Goal: Use online tool/utility: Use online tool/utility

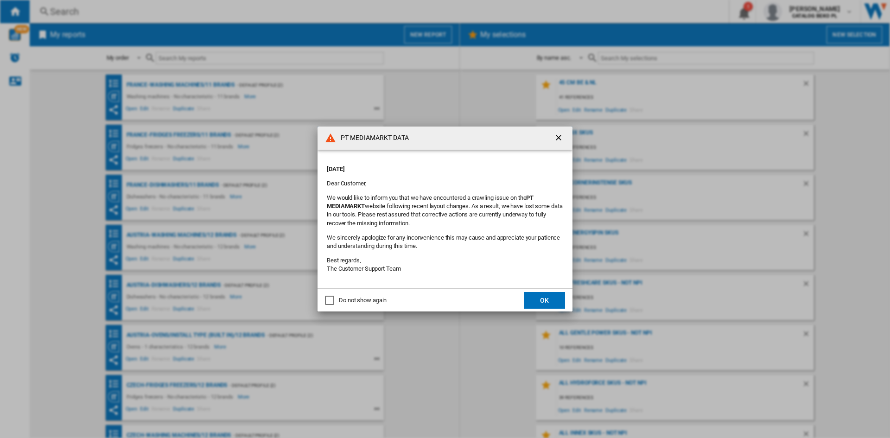
click at [547, 282] on md-content "Tuesday, October 14, 2025 Dear Customer, We would like to inform you that we ha…" at bounding box center [444, 219] width 255 height 139
click at [546, 302] on button "OK" at bounding box center [544, 300] width 41 height 17
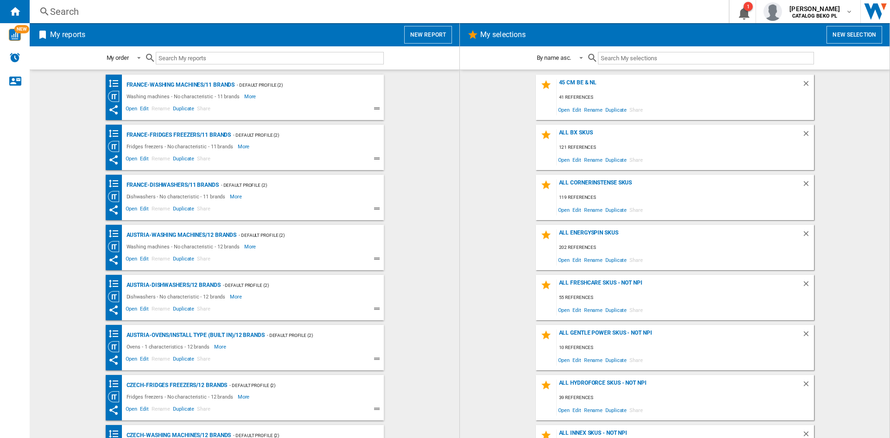
click at [386, 122] on div "France-Washing machines/11 brands - Default profile (2) Washing machines - No c…" at bounding box center [244, 254] width 411 height 359
click at [425, 34] on button "New report" at bounding box center [428, 35] width 48 height 18
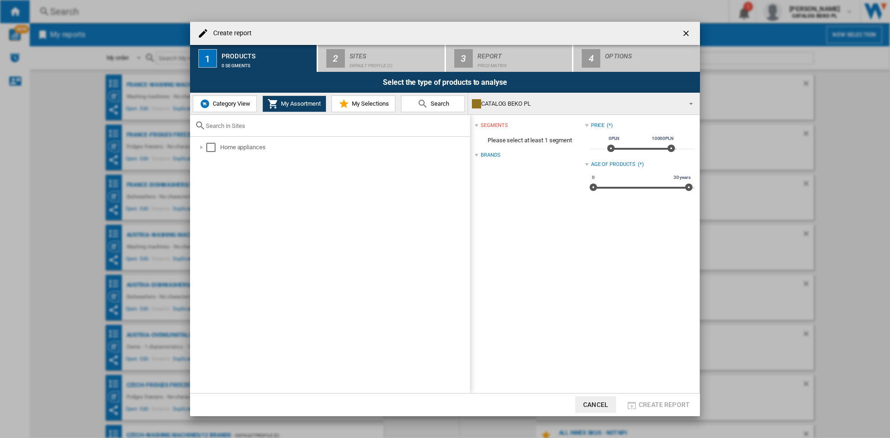
click at [215, 103] on span "Category View" at bounding box center [230, 103] width 40 height 7
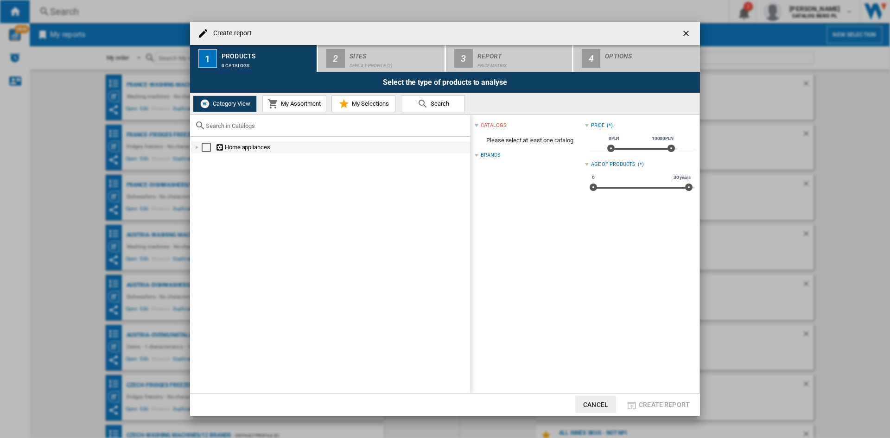
click at [196, 150] on div at bounding box center [196, 147] width 9 height 9
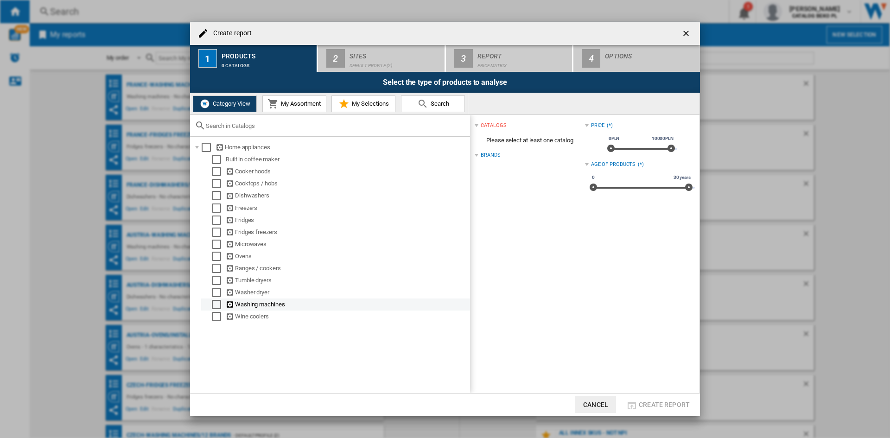
click at [218, 302] on div "Select" at bounding box center [216, 304] width 9 height 9
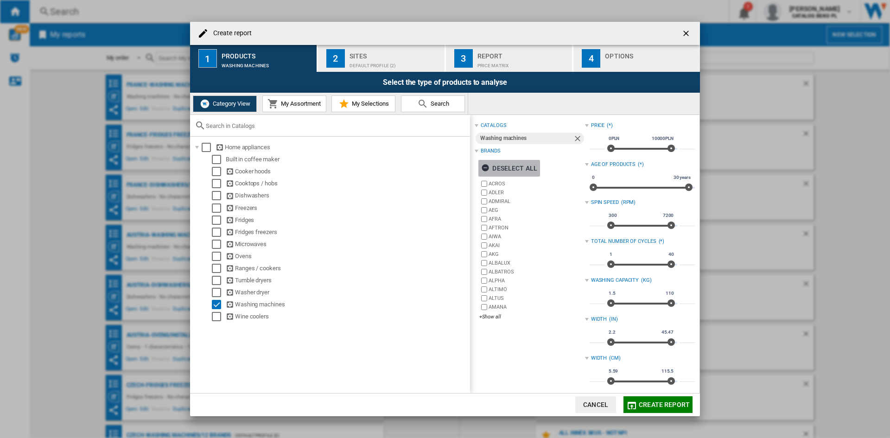
click at [523, 163] on div "Deselect all" at bounding box center [509, 168] width 56 height 17
click at [496, 316] on div "+Show all" at bounding box center [531, 316] width 105 height 7
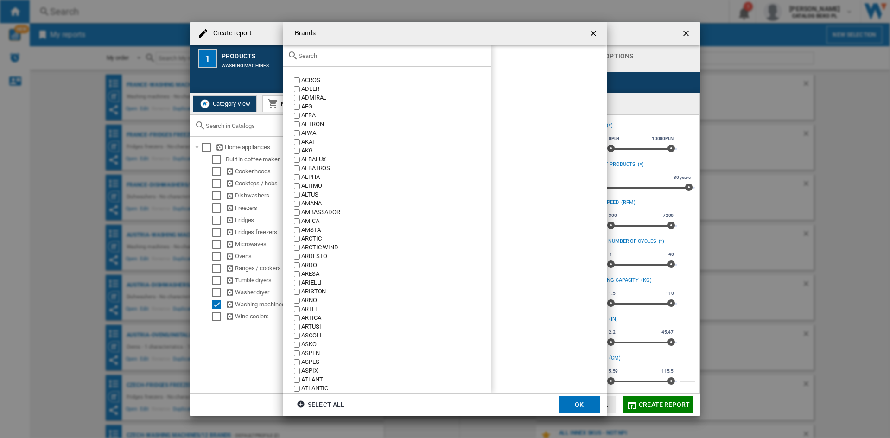
click at [375, 52] on input "text" at bounding box center [392, 55] width 188 height 7
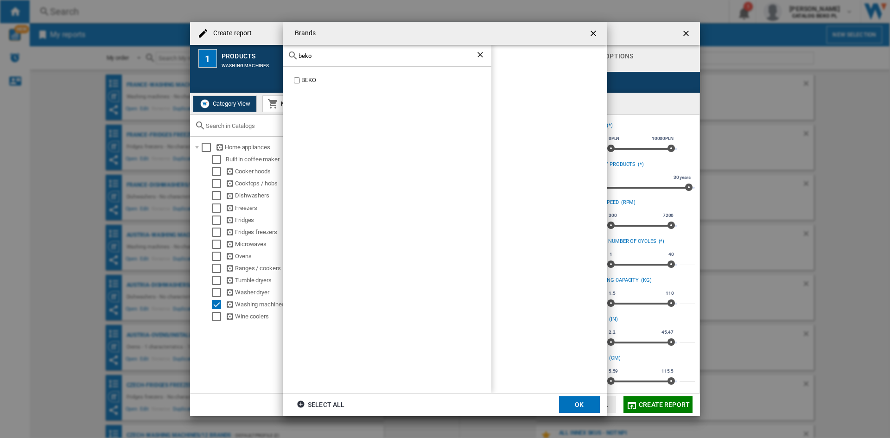
click at [300, 83] on label "BEKO" at bounding box center [391, 80] width 199 height 9
click at [318, 52] on input "beko" at bounding box center [386, 55] width 177 height 7
type input "whir"
click at [316, 77] on div "WHIRLPOOL" at bounding box center [396, 80] width 190 height 9
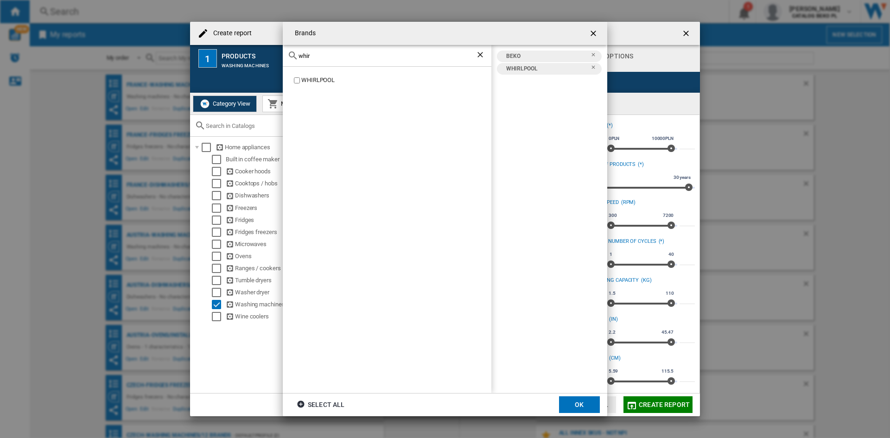
click at [578, 398] on button "OK" at bounding box center [579, 404] width 41 height 17
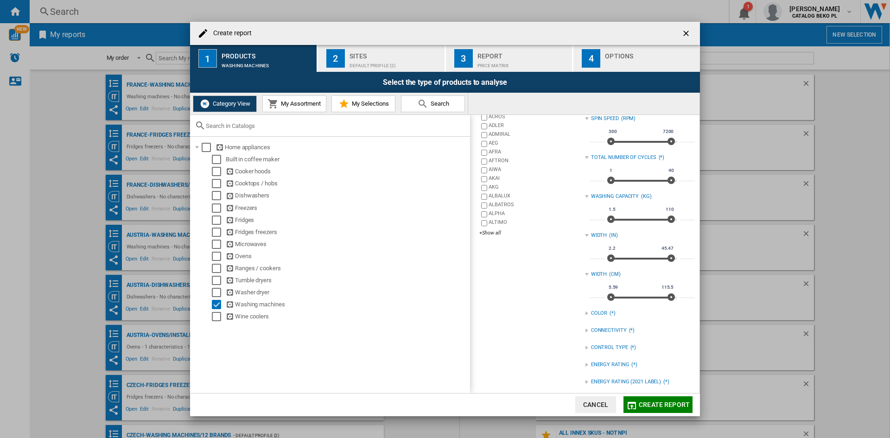
scroll to position [123, 0]
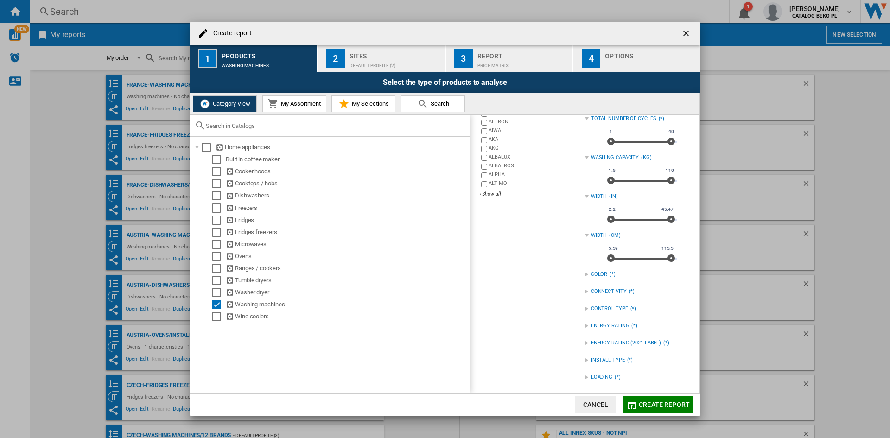
click at [605, 359] on div "INSTALL TYPE" at bounding box center [608, 359] width 34 height 7
click at [613, 357] on div "INSTALL TYPE" at bounding box center [608, 359] width 34 height 7
click at [598, 381] on div "LOADING" at bounding box center [601, 376] width 21 height 7
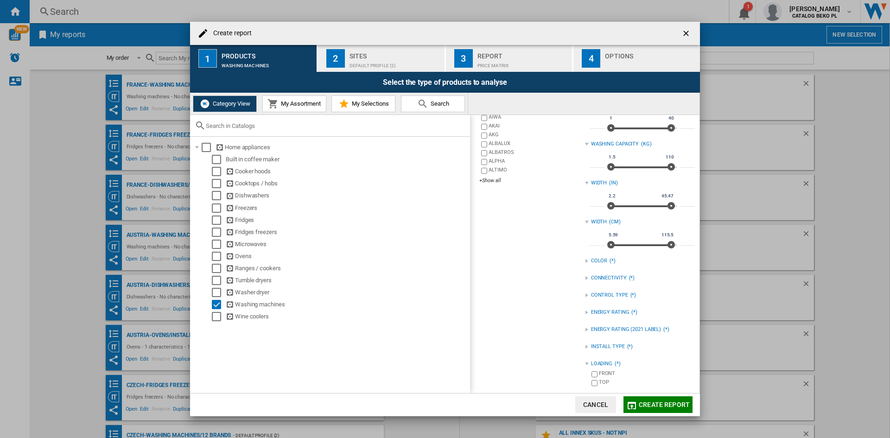
click at [606, 373] on div "FRONT" at bounding box center [647, 374] width 96 height 9
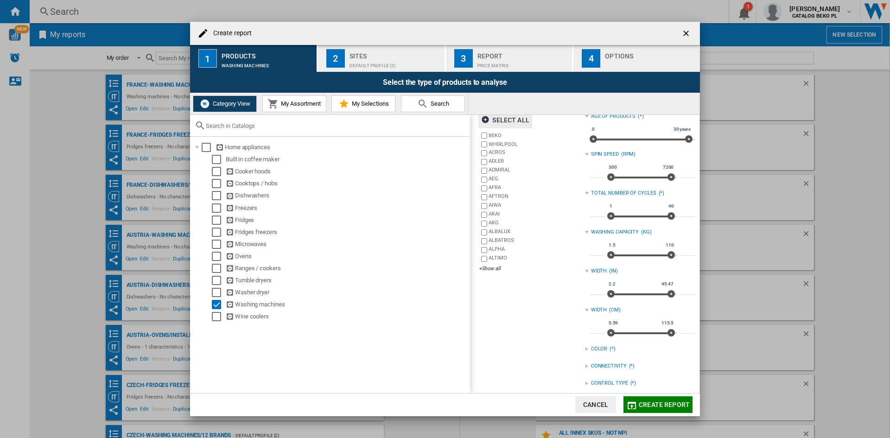
scroll to position [0, 0]
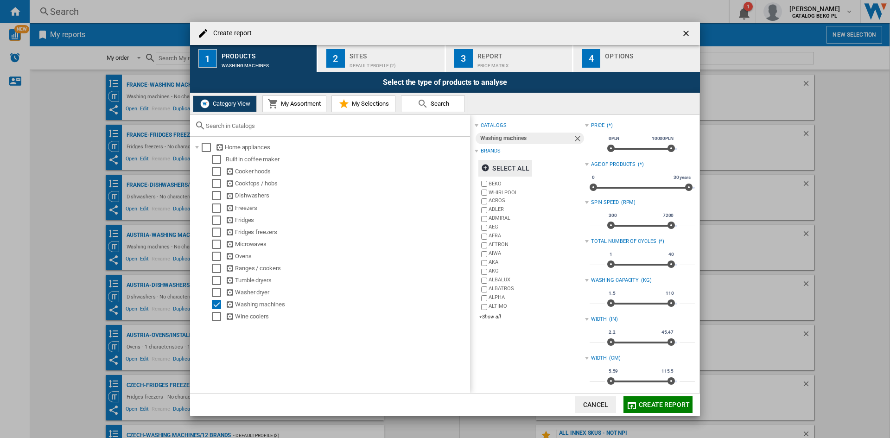
click at [359, 65] on div "Default profile (2)" at bounding box center [394, 63] width 91 height 10
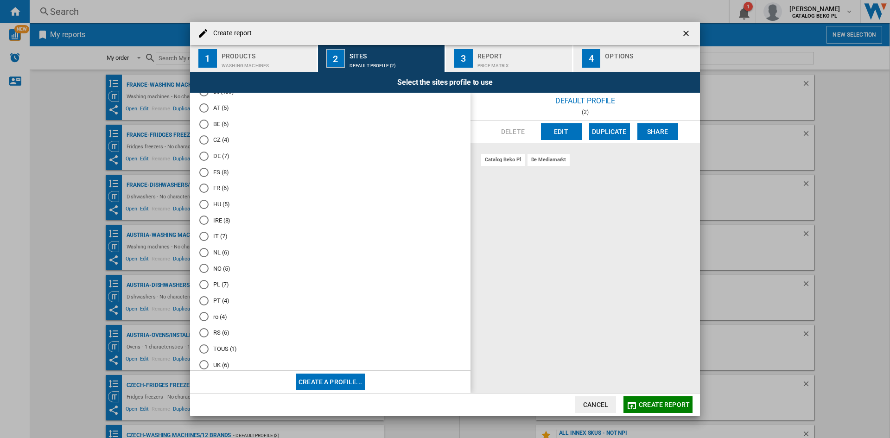
scroll to position [46, 0]
click at [218, 240] on md-radio-button "NL (6)" at bounding box center [330, 237] width 262 height 9
click at [631, 53] on div "Options" at bounding box center [650, 54] width 91 height 10
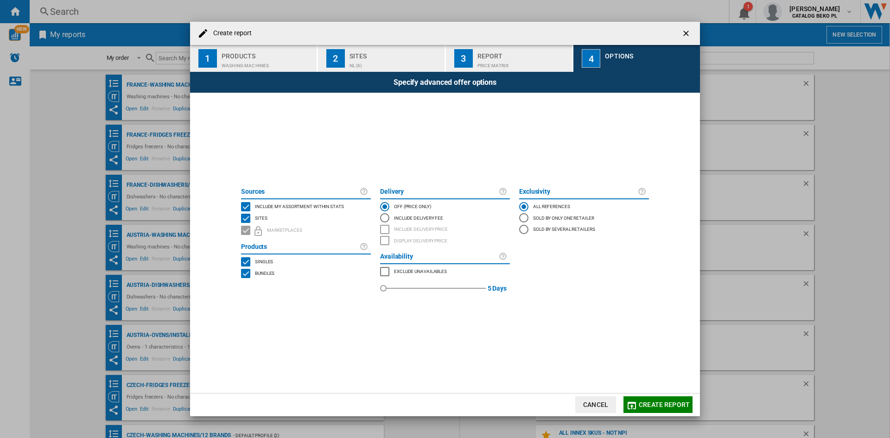
click at [290, 204] on span "Include my assortment within stats" at bounding box center [299, 205] width 89 height 6
click at [643, 388] on span at bounding box center [444, 347] width 417 height 91
click at [657, 412] on button "Create report" at bounding box center [657, 404] width 69 height 17
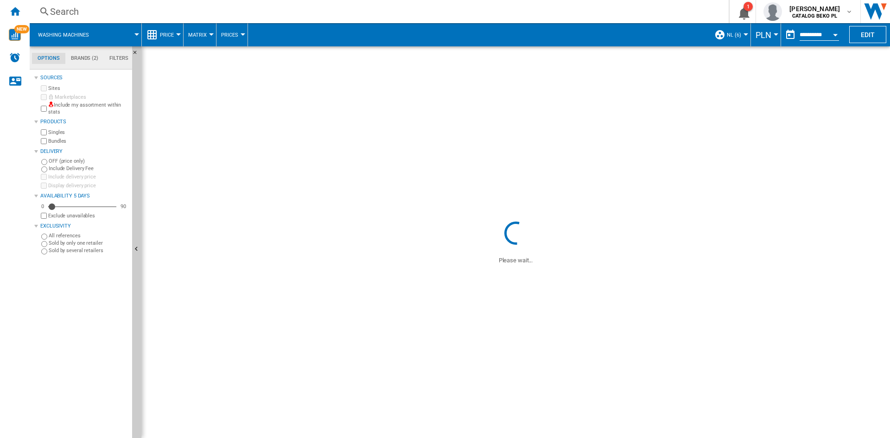
click at [774, 31] on md-menu "PLN Argentin Peso Australian Dollar balboa Bolivia Bolíviano Bulgarian lev Cana…" at bounding box center [766, 34] width 30 height 23
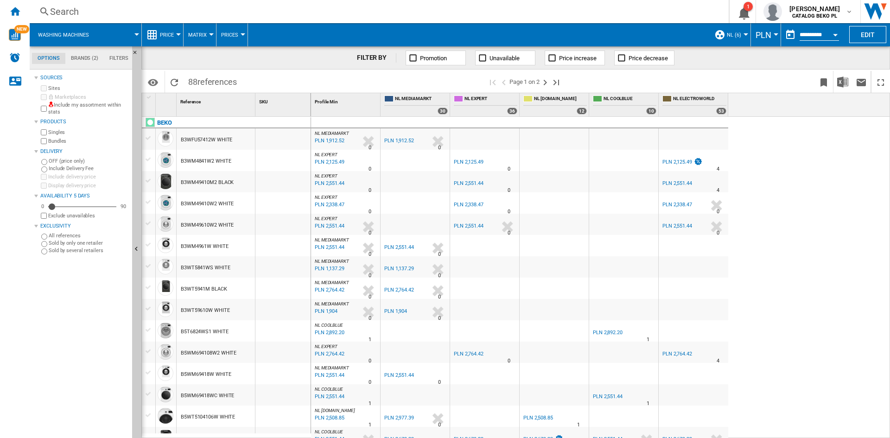
click at [761, 39] on span "PLN" at bounding box center [763, 35] width 16 height 10
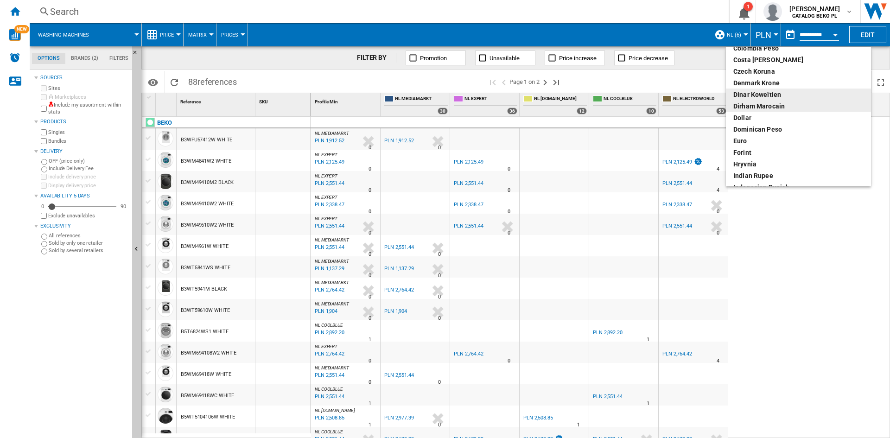
scroll to position [93, 0]
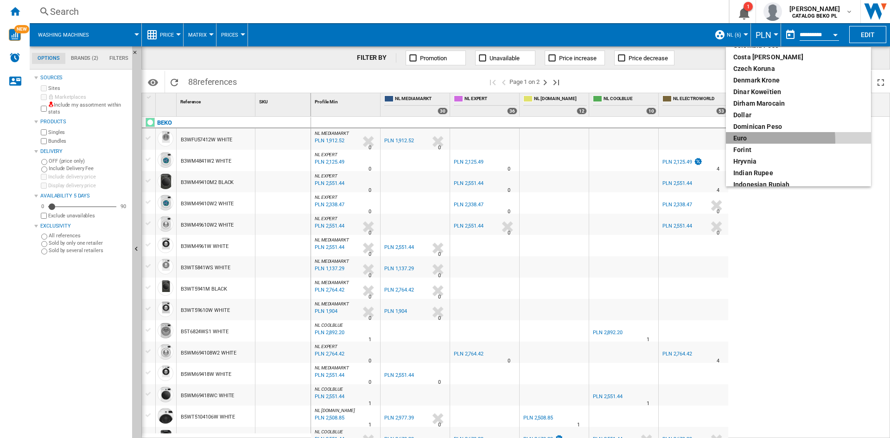
click at [749, 141] on div "euro" at bounding box center [798, 137] width 130 height 9
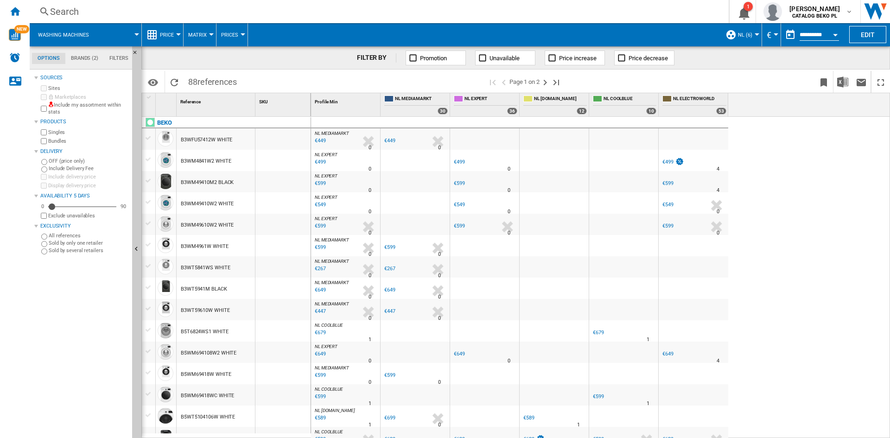
click at [158, 34] on div "Price" at bounding box center [162, 34] width 32 height 23
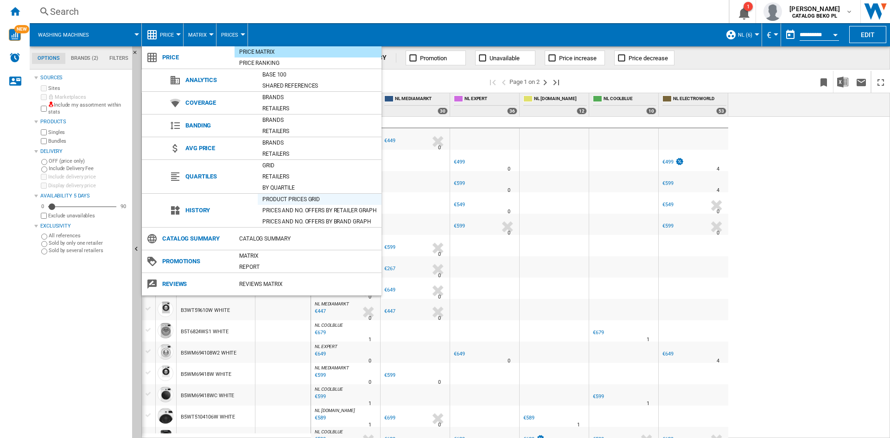
click at [289, 201] on div "Product prices grid" at bounding box center [320, 199] width 124 height 9
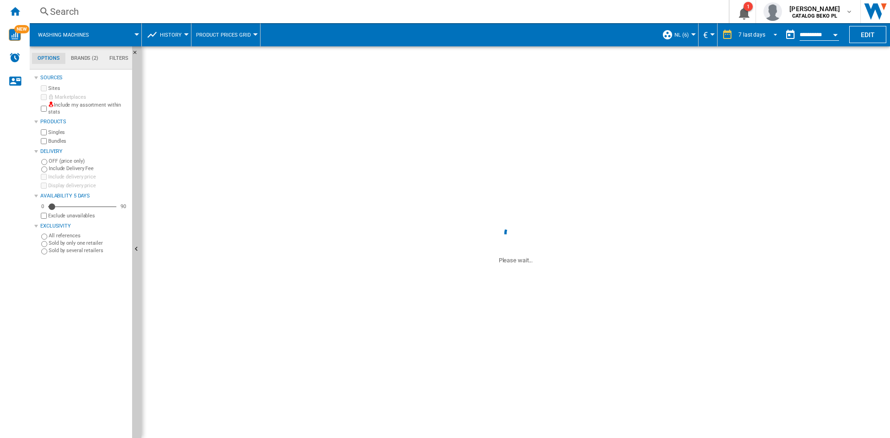
click at [755, 35] on div "7 last days" at bounding box center [751, 35] width 27 height 6
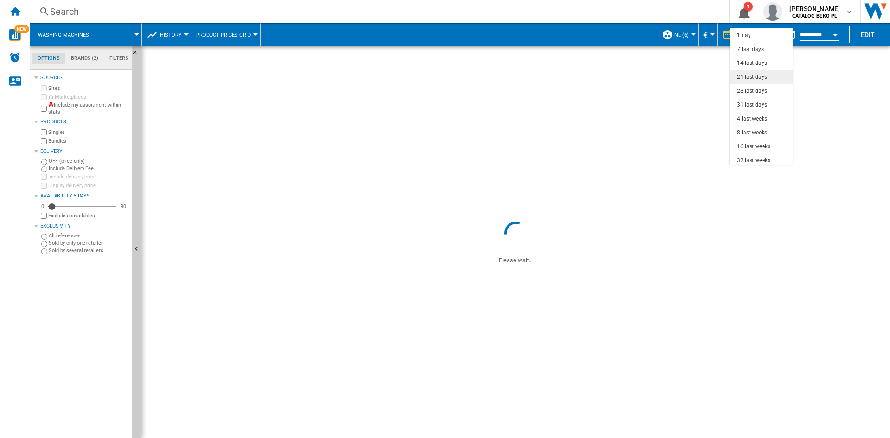
scroll to position [14, 0]
click at [755, 92] on div "31 last days" at bounding box center [752, 91] width 30 height 8
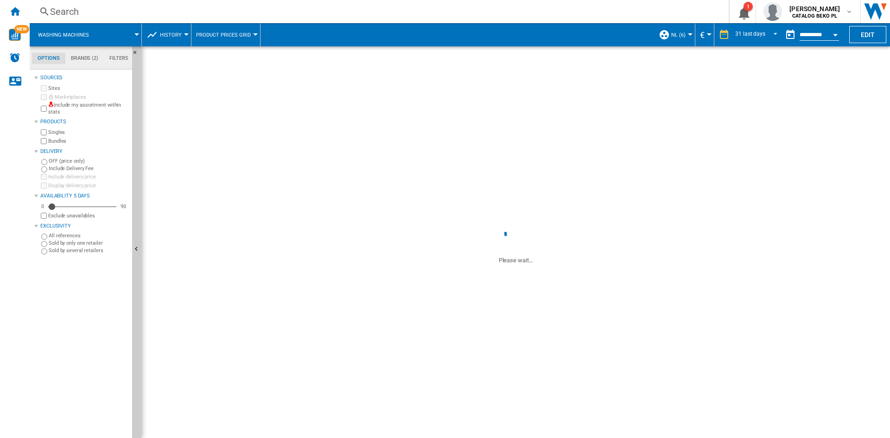
click at [835, 35] on div "Open calendar" at bounding box center [835, 35] width 5 height 2
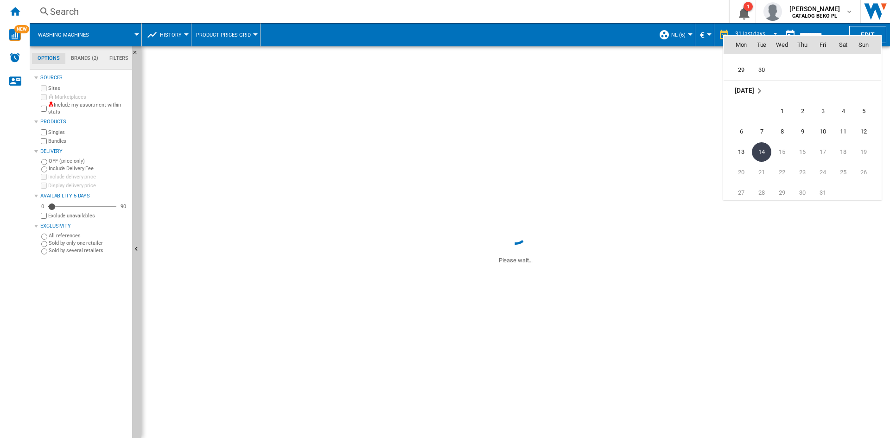
scroll to position [4374, 0]
click at [759, 90] on span "30" at bounding box center [761, 90] width 19 height 19
type input "**********"
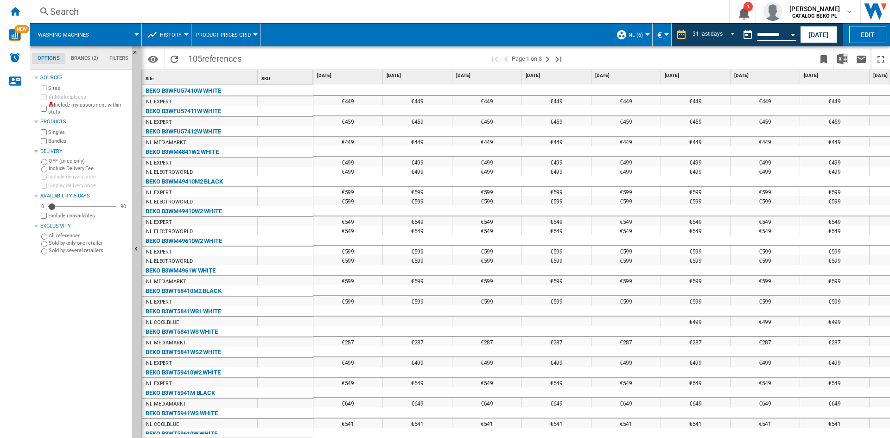
click at [153, 35] on ng-md-icon at bounding box center [151, 34] width 11 height 11
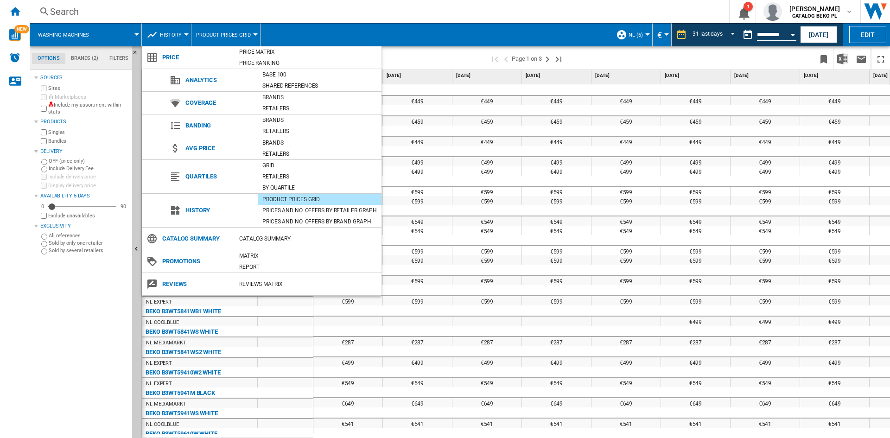
click at [842, 60] on md-backdrop at bounding box center [445, 219] width 890 height 438
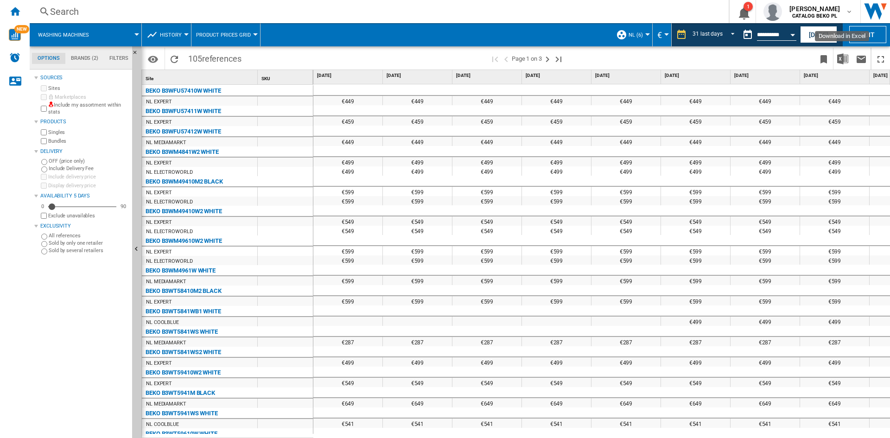
click at [842, 60] on img "Download in Excel" at bounding box center [842, 58] width 11 height 11
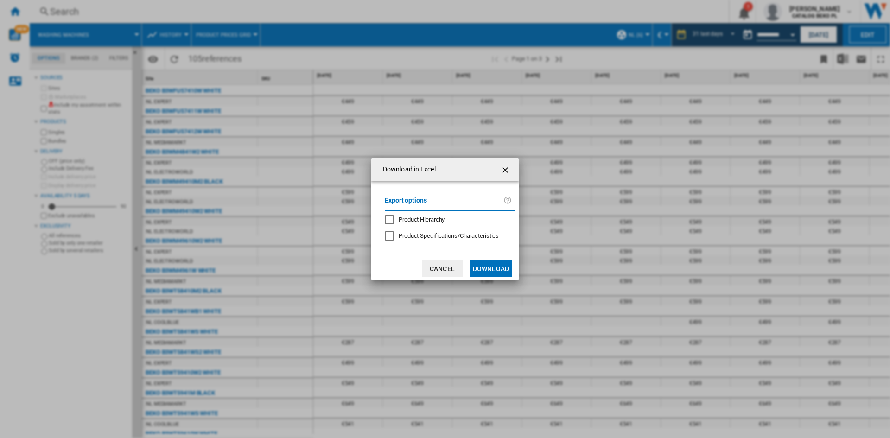
click at [484, 272] on button "Download" at bounding box center [491, 268] width 42 height 17
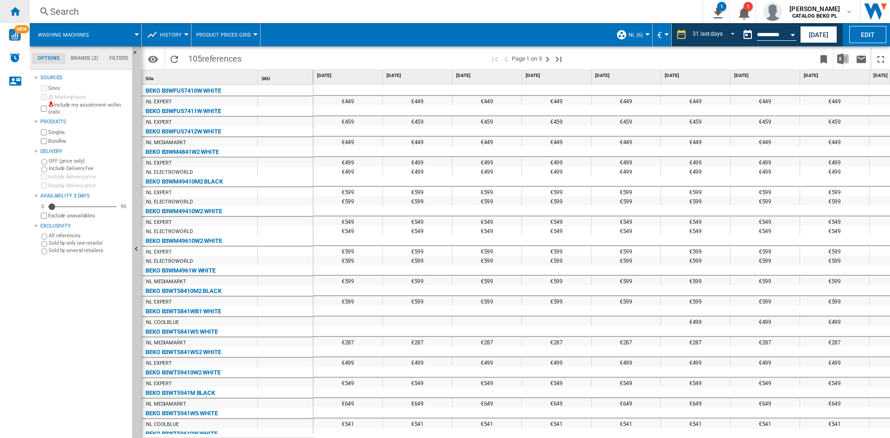
click at [5, 13] on div "Home" at bounding box center [15, 11] width 30 height 23
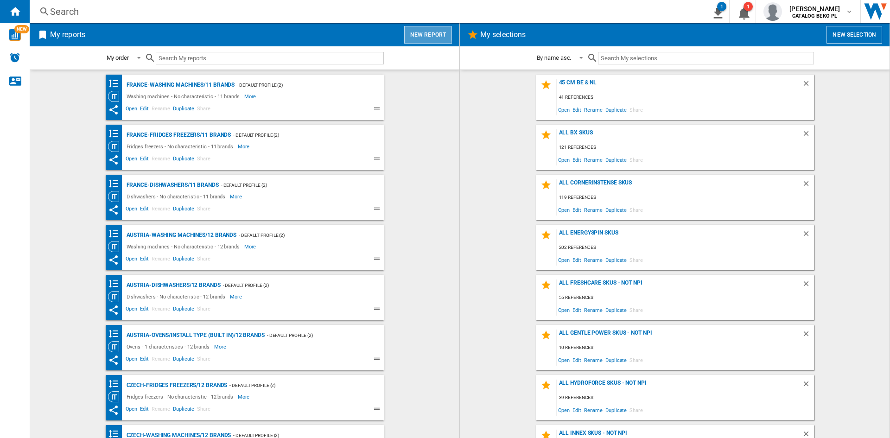
click at [413, 32] on button "New report" at bounding box center [428, 35] width 48 height 18
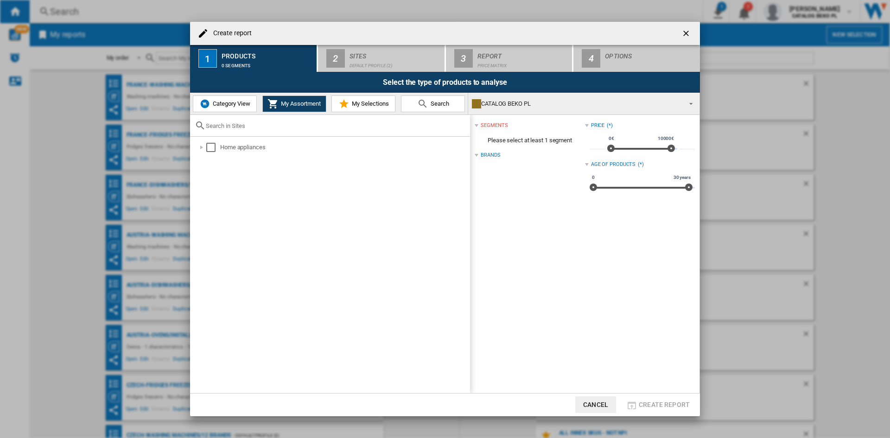
click at [245, 107] on button "Category View" at bounding box center [225, 103] width 64 height 17
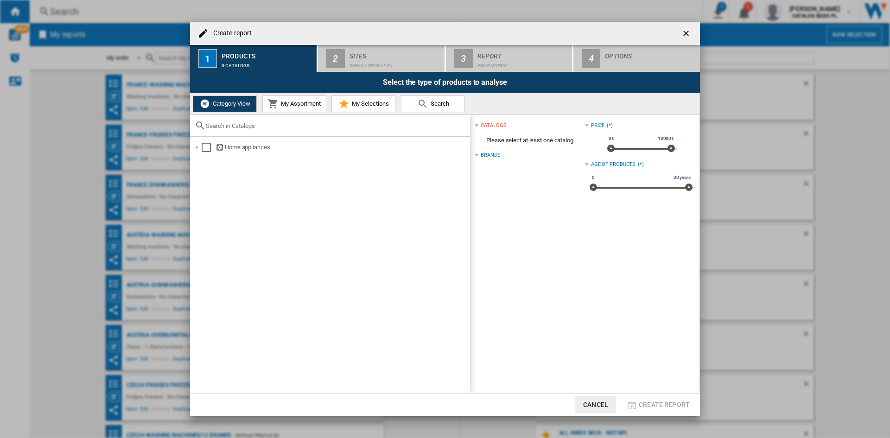
click at [190, 152] on li "Home appliances" at bounding box center [330, 147] width 280 height 12
click at [195, 148] on div "Create report ..." at bounding box center [196, 147] width 9 height 9
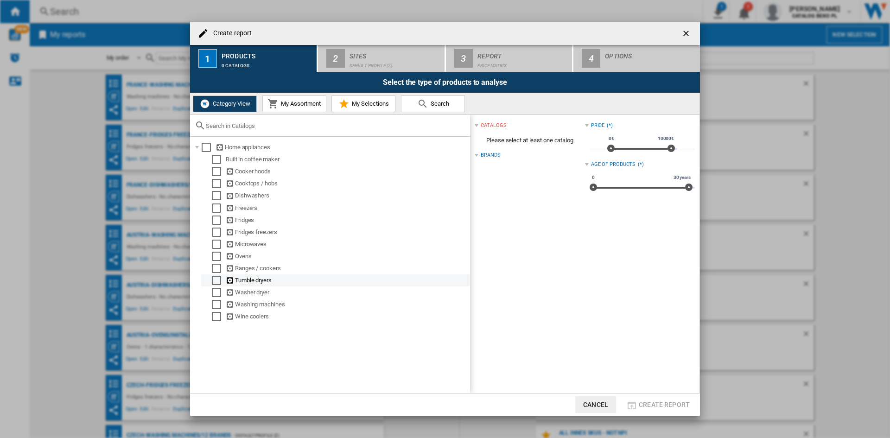
click at [216, 276] on div "Select" at bounding box center [216, 280] width 9 height 9
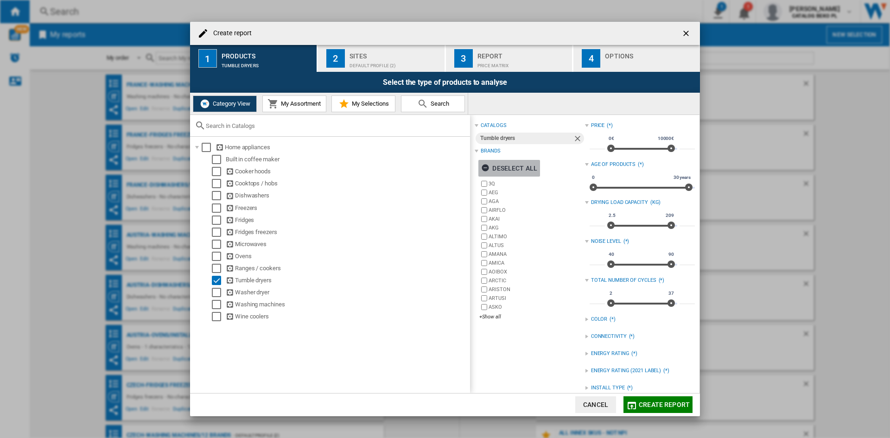
click at [524, 165] on div "Deselect all" at bounding box center [509, 168] width 56 height 17
click at [495, 313] on div "+Show all" at bounding box center [531, 316] width 105 height 7
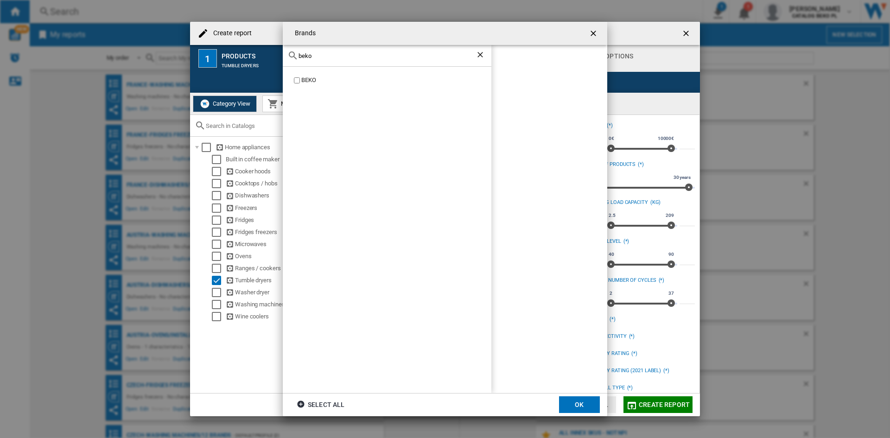
click at [315, 81] on div "BEKO" at bounding box center [396, 80] width 190 height 9
click at [328, 51] on div "beko" at bounding box center [387, 56] width 208 height 22
click at [328, 60] on div "beko" at bounding box center [387, 56] width 208 height 22
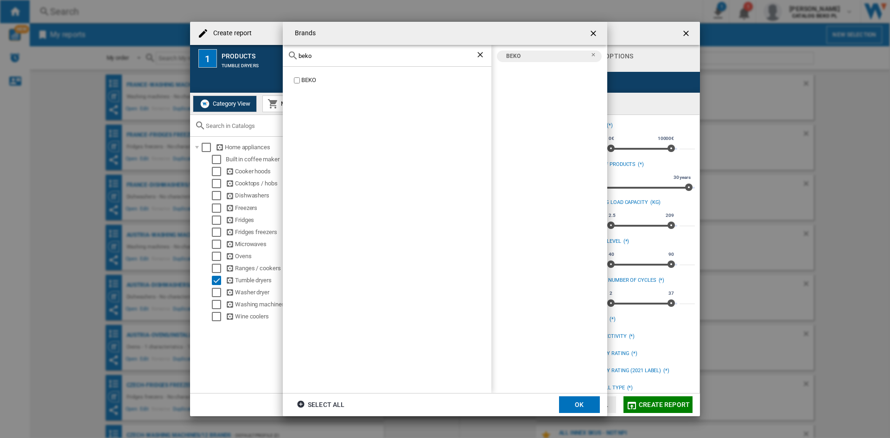
click at [329, 58] on input "beko" at bounding box center [386, 55] width 177 height 7
click at [329, 57] on input "beko" at bounding box center [386, 55] width 177 height 7
type input "whir"
click at [309, 77] on div "WHIRLPOOL" at bounding box center [396, 80] width 190 height 9
click at [570, 401] on button "OK" at bounding box center [579, 404] width 41 height 17
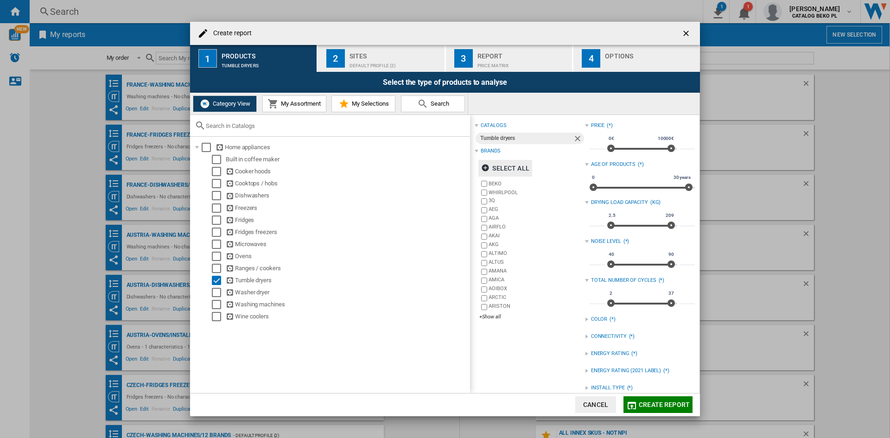
click at [402, 51] on div "Sites" at bounding box center [394, 54] width 91 height 10
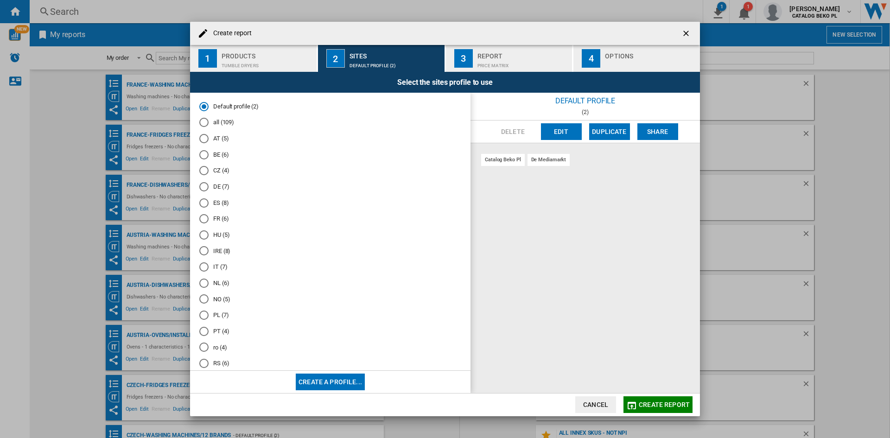
click at [220, 282] on md-radio-button "NL (6)" at bounding box center [330, 282] width 262 height 9
click at [612, 56] on div "Options" at bounding box center [650, 54] width 91 height 10
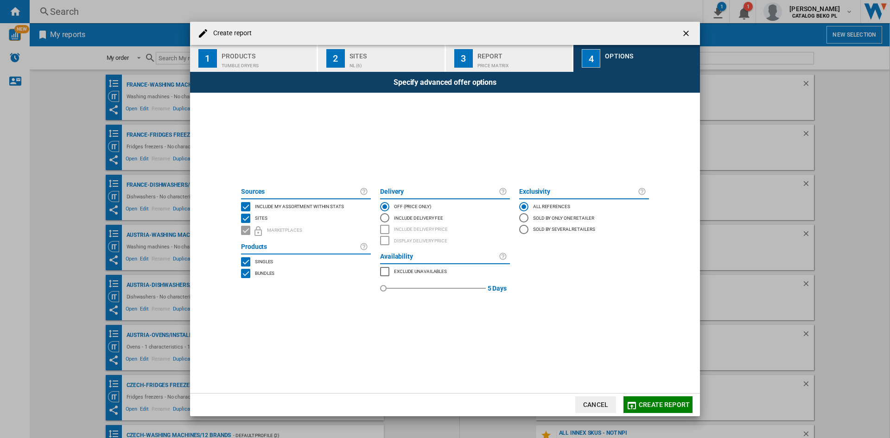
click at [302, 205] on span "Include my assortment within stats" at bounding box center [299, 205] width 89 height 6
click at [660, 398] on button "Create report" at bounding box center [657, 404] width 69 height 17
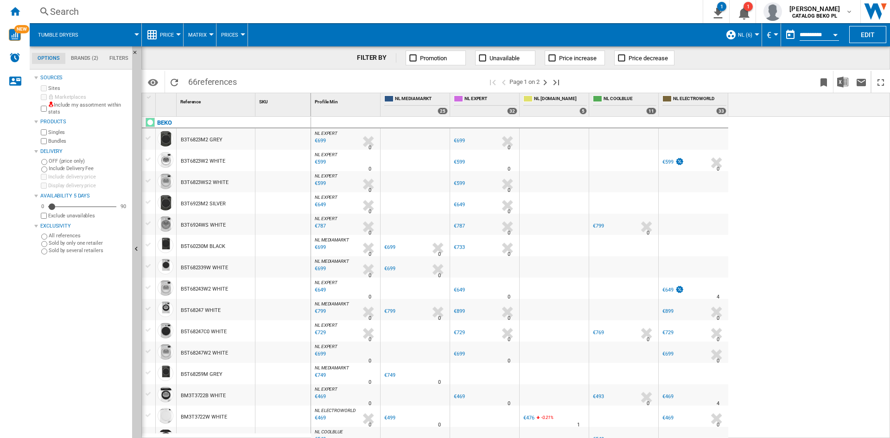
click at [174, 36] on button "Price" at bounding box center [169, 34] width 19 height 23
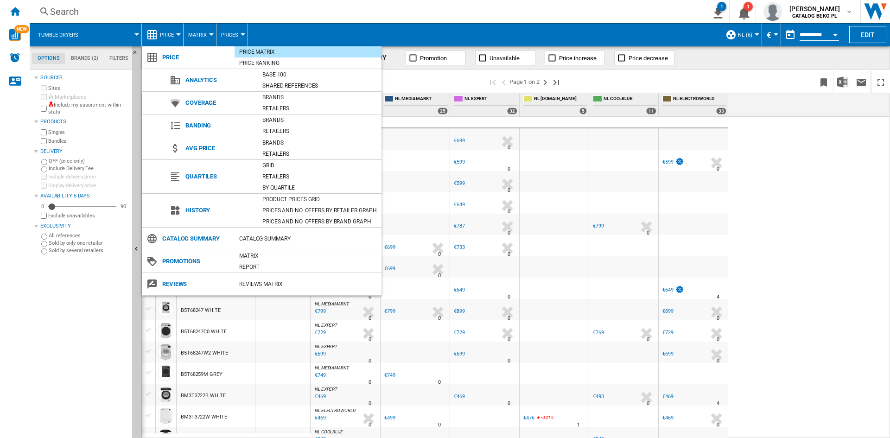
drag, startPoint x: 290, startPoint y: 199, endPoint x: 724, endPoint y: 64, distance: 454.6
click at [290, 198] on div "Product prices grid" at bounding box center [320, 199] width 124 height 9
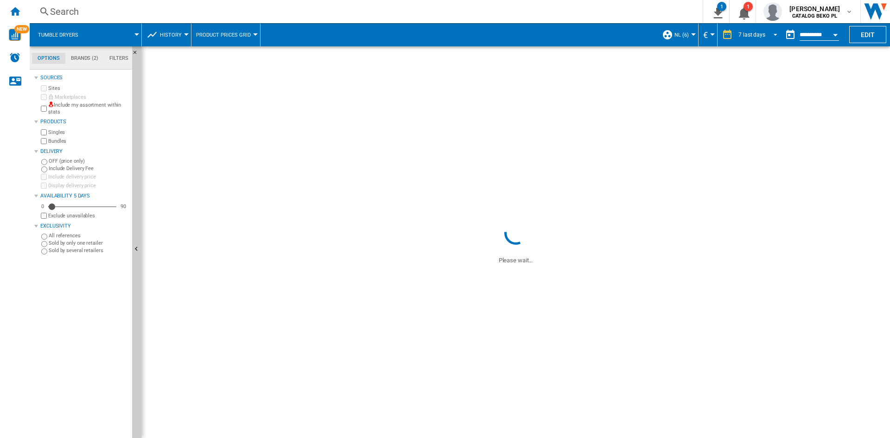
click at [758, 33] on div "7 last days" at bounding box center [751, 35] width 27 height 6
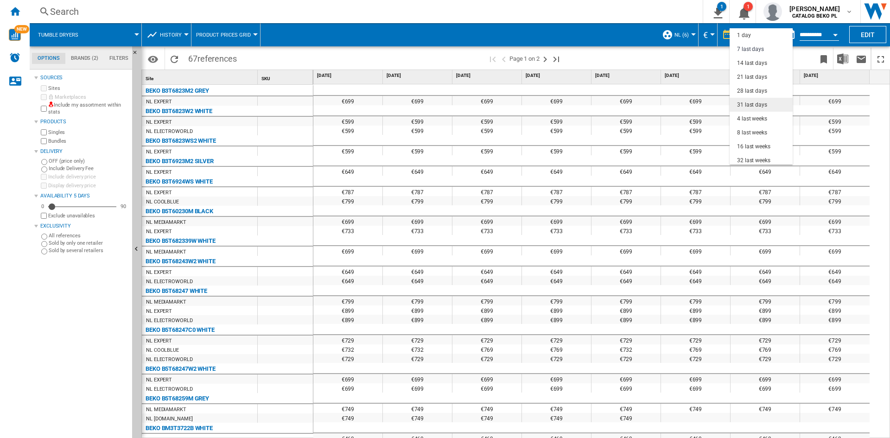
click at [748, 102] on div "31 last days" at bounding box center [752, 105] width 30 height 8
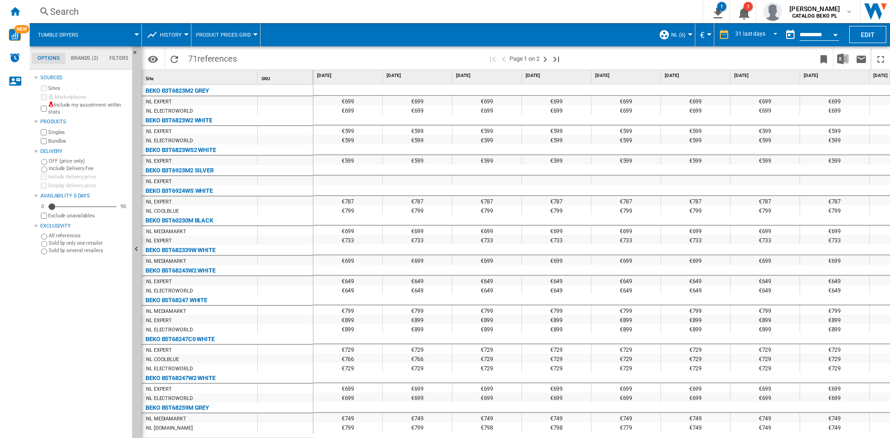
click at [839, 31] on button "Open calendar" at bounding box center [835, 33] width 17 height 17
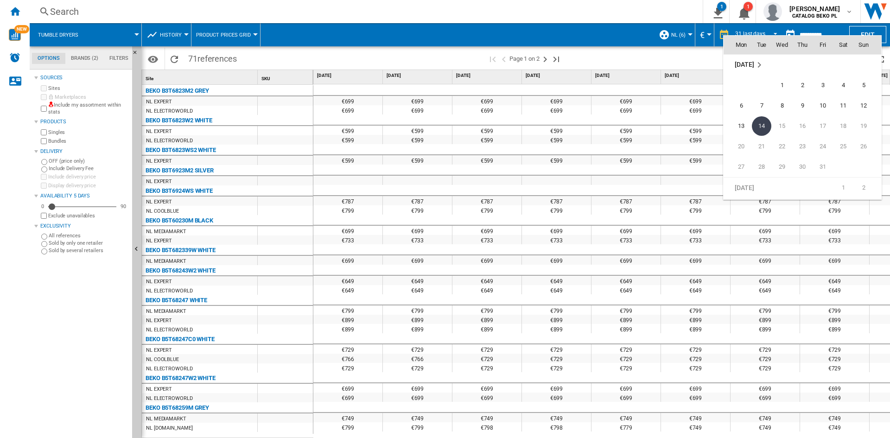
scroll to position [4374, 0]
click at [768, 88] on span "30" at bounding box center [761, 90] width 19 height 19
type input "**********"
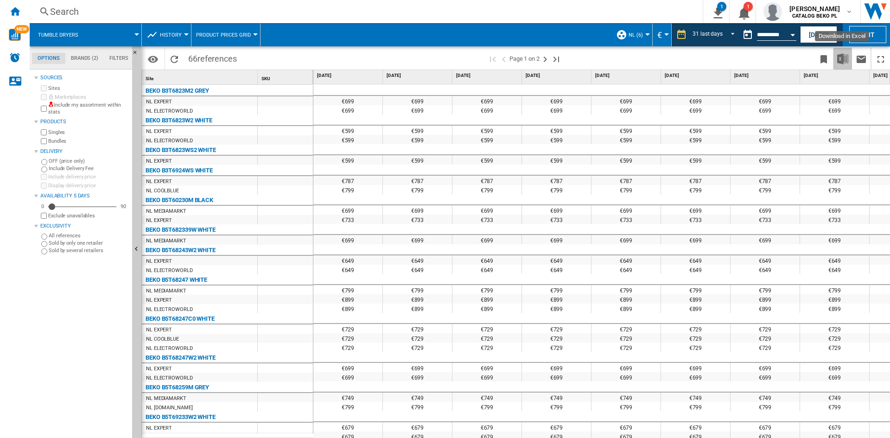
click at [839, 53] on img "Download in Excel" at bounding box center [842, 58] width 11 height 11
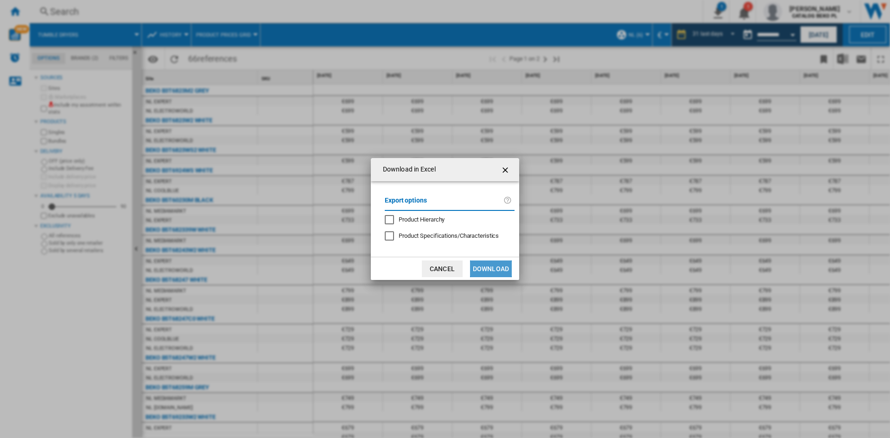
click at [492, 267] on button "Download" at bounding box center [491, 268] width 42 height 17
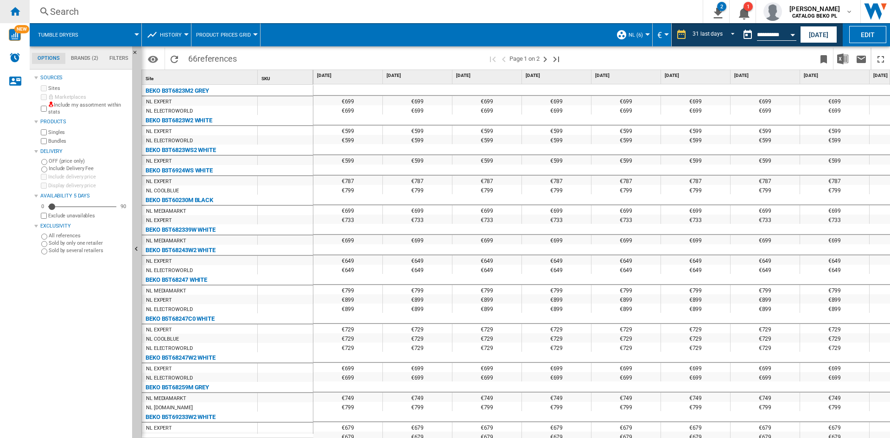
drag, startPoint x: 12, startPoint y: 11, endPoint x: 13, endPoint y: 18, distance: 7.0
click at [13, 13] on ng-md-icon "Home" at bounding box center [14, 11] width 11 height 11
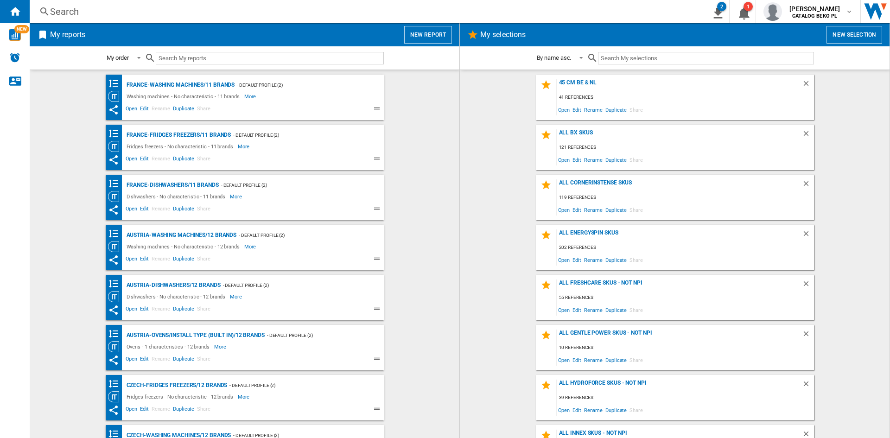
click at [434, 33] on button "New report" at bounding box center [428, 35] width 48 height 18
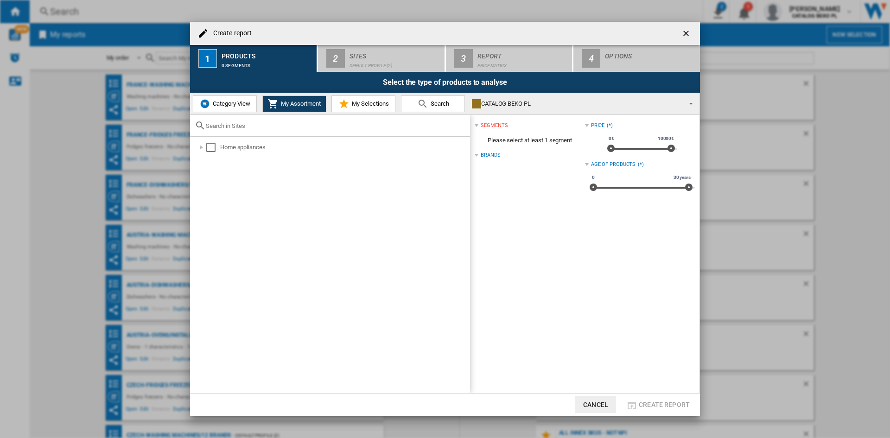
click at [213, 106] on span "Category View" at bounding box center [230, 103] width 40 height 7
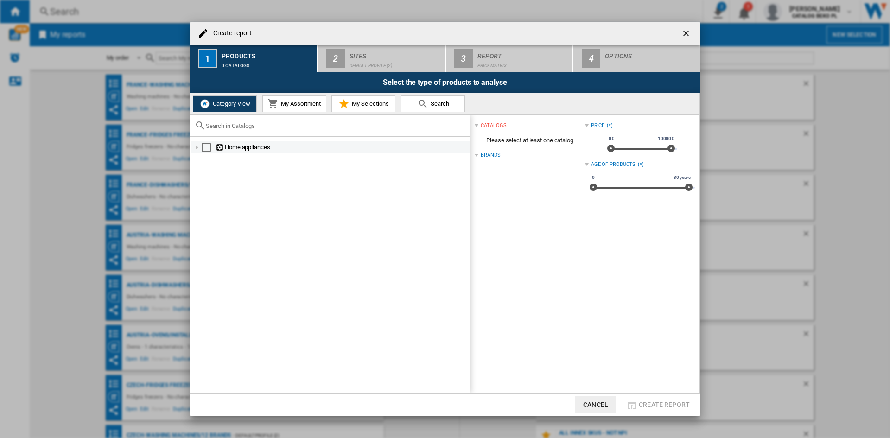
click at [194, 146] on div "Create report ..." at bounding box center [196, 147] width 9 height 9
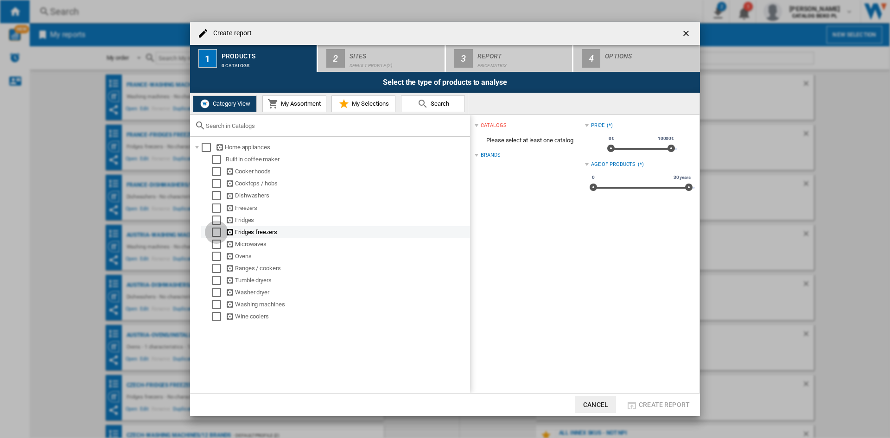
click at [214, 230] on div "Select" at bounding box center [216, 231] width 9 height 9
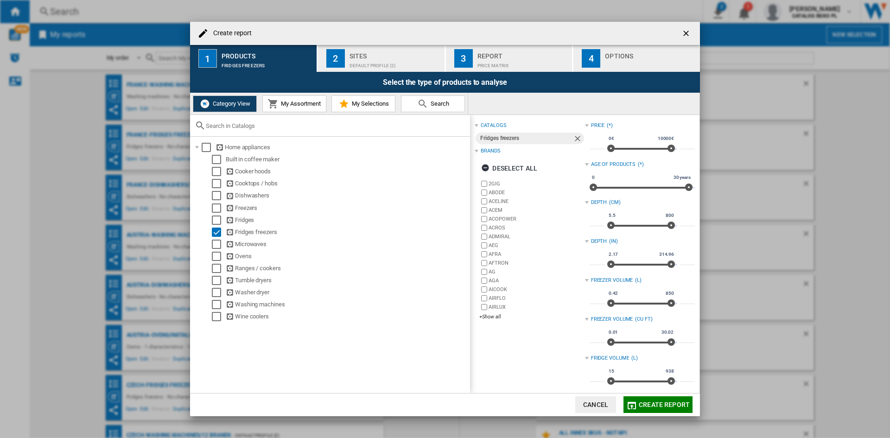
click at [549, 162] on div "Deselect all" at bounding box center [529, 168] width 110 height 22
click at [538, 164] on button "Deselect all" at bounding box center [509, 168] width 62 height 17
click at [485, 311] on label "AIRLUX" at bounding box center [531, 307] width 105 height 9
click at [499, 316] on div "+Show all" at bounding box center [531, 316] width 105 height 7
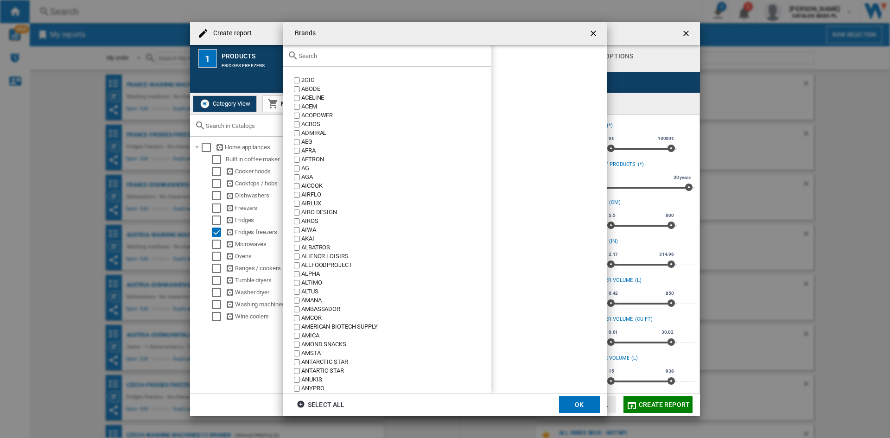
click at [361, 56] on input "Brands 2GIG ..." at bounding box center [392, 55] width 188 height 7
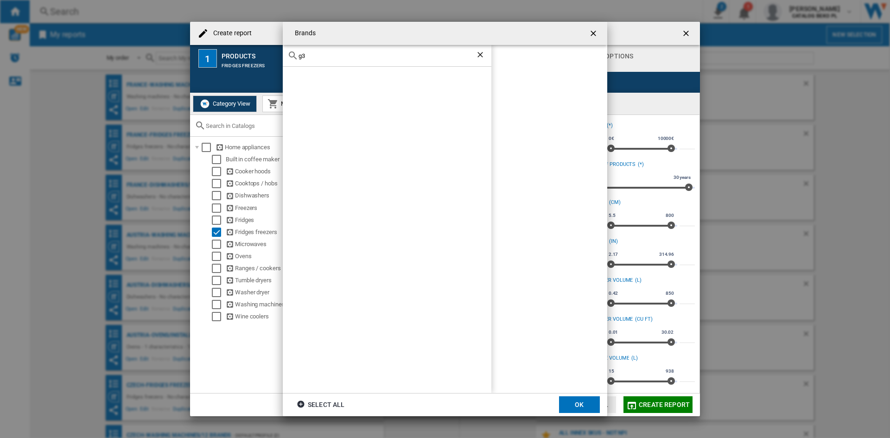
type input "g"
click at [330, 56] on input "beko" at bounding box center [386, 55] width 177 height 7
type input "whi"
click at [322, 84] on div "WHIRLPOOL" at bounding box center [396, 80] width 190 height 9
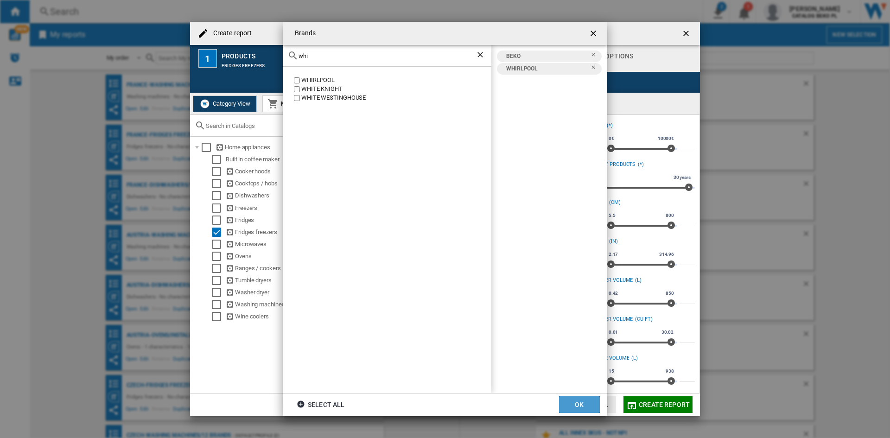
click at [579, 410] on button "OK" at bounding box center [579, 404] width 41 height 17
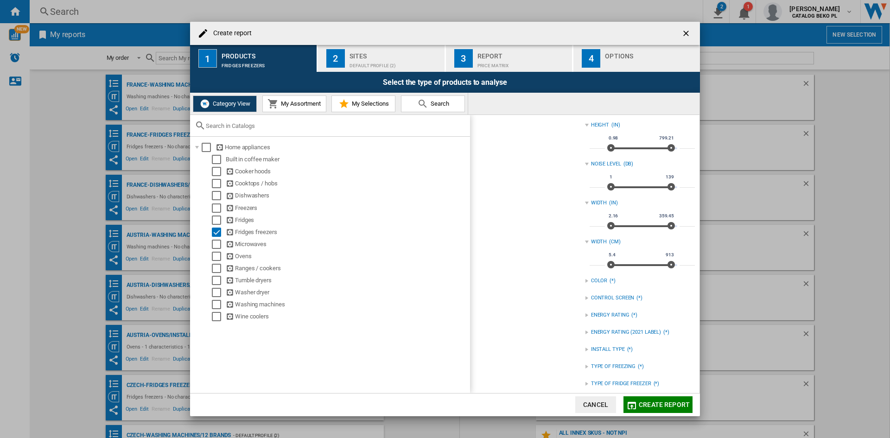
scroll to position [373, 0]
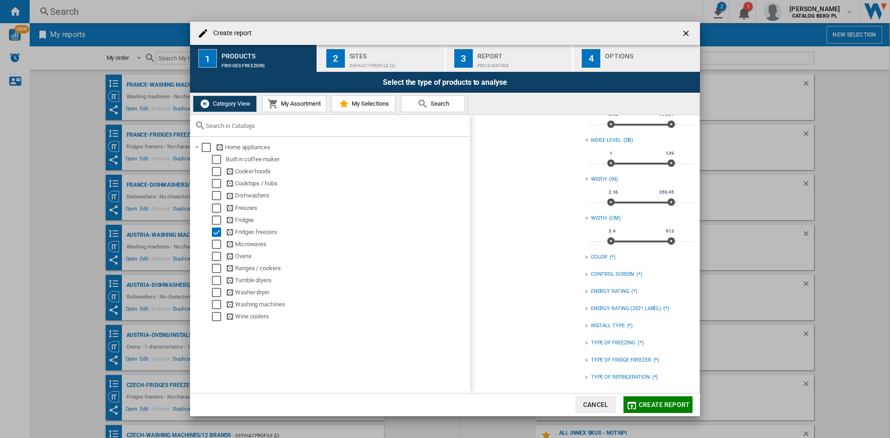
click at [614, 326] on div "INSTALL TYPE" at bounding box center [608, 325] width 34 height 7
click at [612, 333] on div "BUILT IN" at bounding box center [647, 336] width 96 height 9
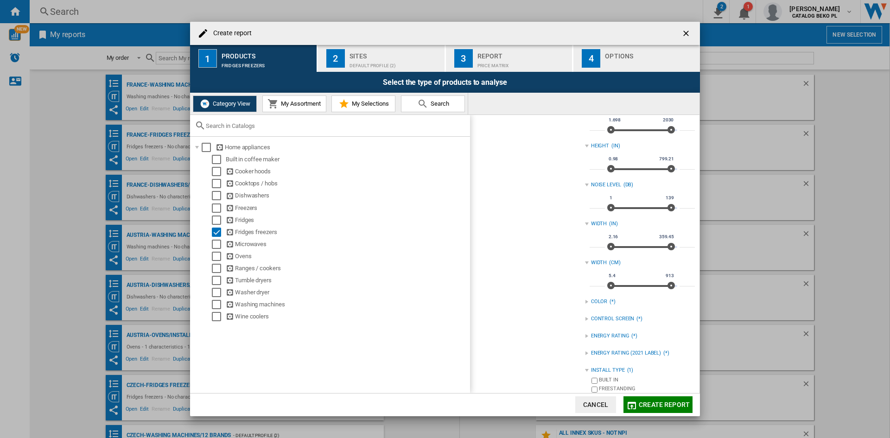
scroll to position [387, 0]
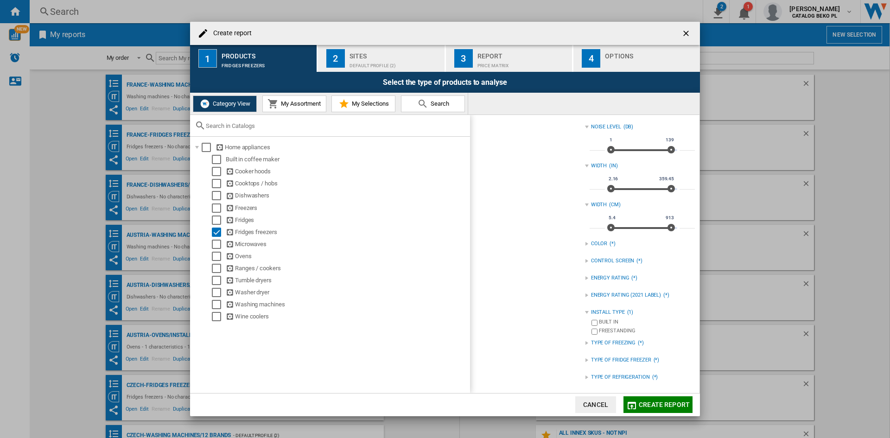
click at [406, 47] on button "2 Sites Default profile (2)" at bounding box center [381, 58] width 127 height 27
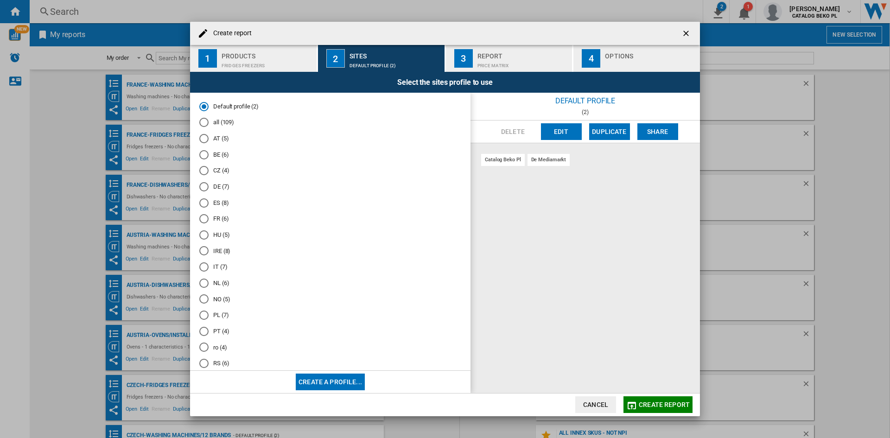
click at [219, 286] on md-radio-button "NL (6)" at bounding box center [330, 282] width 262 height 9
click at [610, 65] on div "Create report ..." at bounding box center [650, 63] width 91 height 10
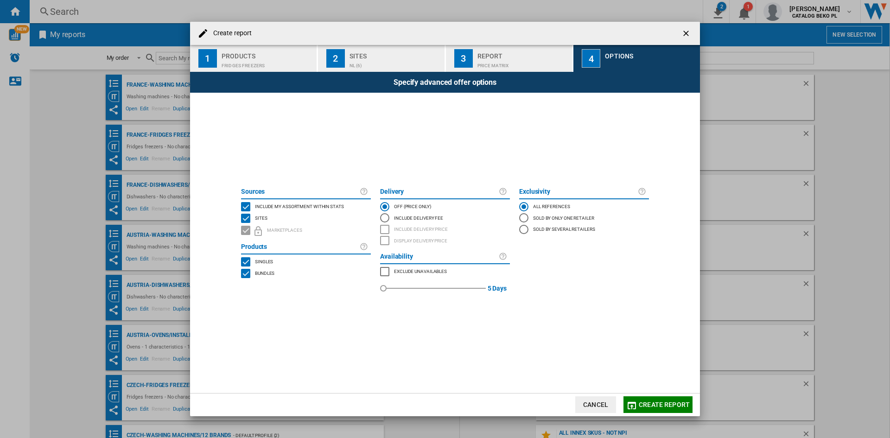
click at [322, 201] on md-checkbox "Include my assortment within stats" at bounding box center [306, 207] width 130 height 12
click at [653, 400] on button "Create report" at bounding box center [657, 404] width 69 height 17
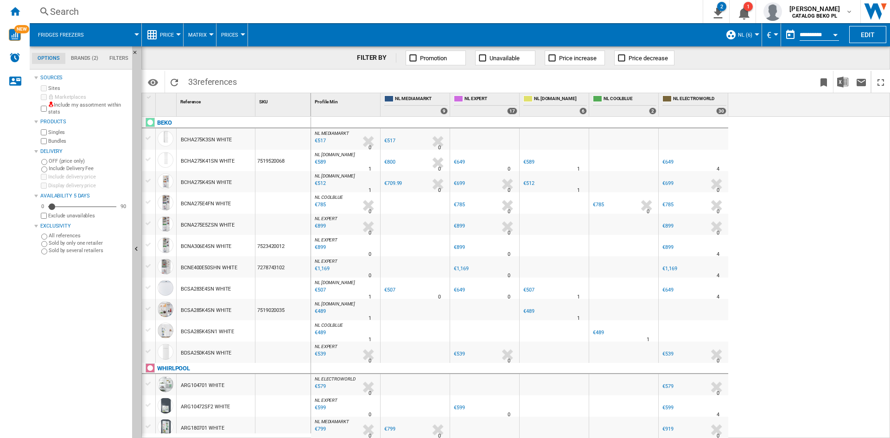
click at [174, 33] on span "Price" at bounding box center [167, 35] width 14 height 6
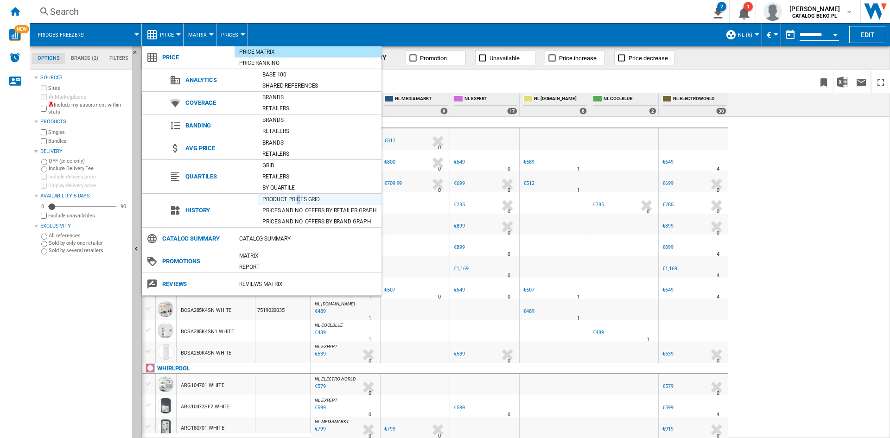
drag, startPoint x: 297, startPoint y: 203, endPoint x: 299, endPoint y: 195, distance: 9.1
click at [299, 195] on div "Product prices grid" at bounding box center [320, 199] width 124 height 11
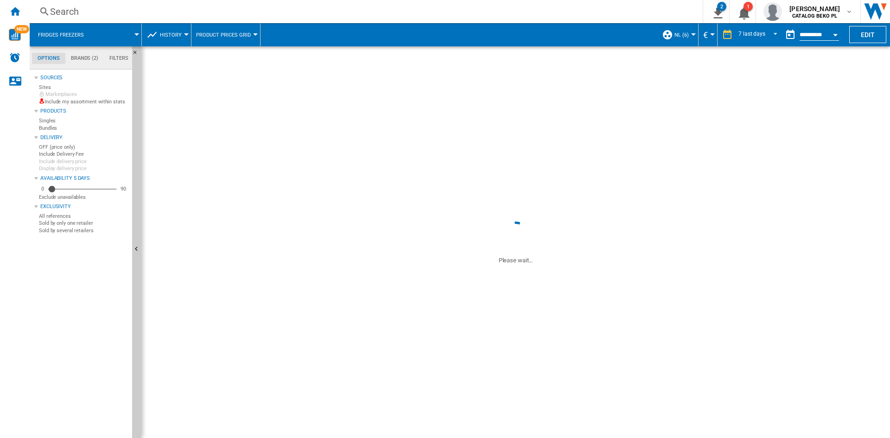
click at [299, 195] on div at bounding box center [282, 200] width 55 height 21
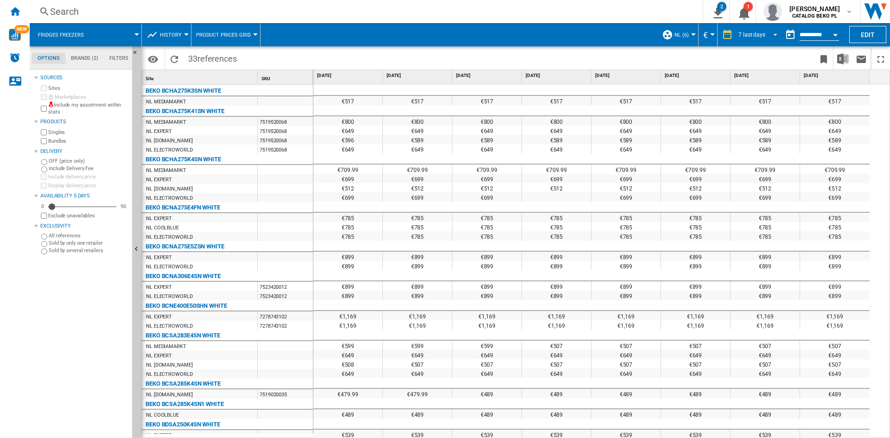
click at [758, 41] on md-select-value "7 last days" at bounding box center [759, 35] width 44 height 14
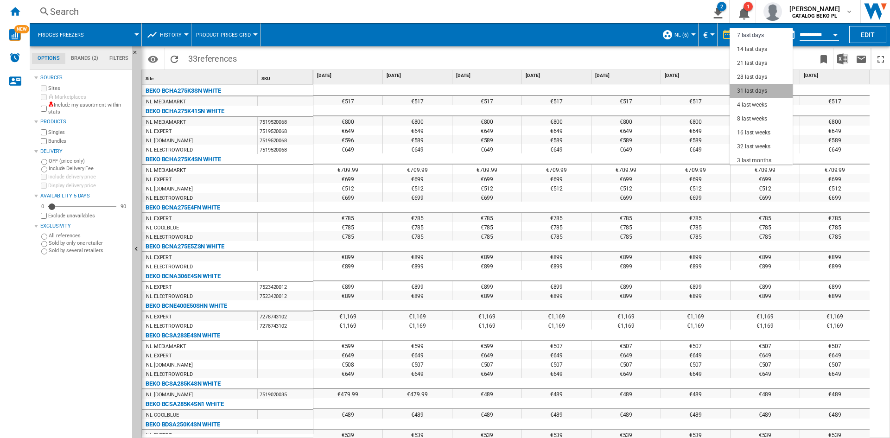
click at [763, 94] on div "31 last days" at bounding box center [752, 91] width 30 height 8
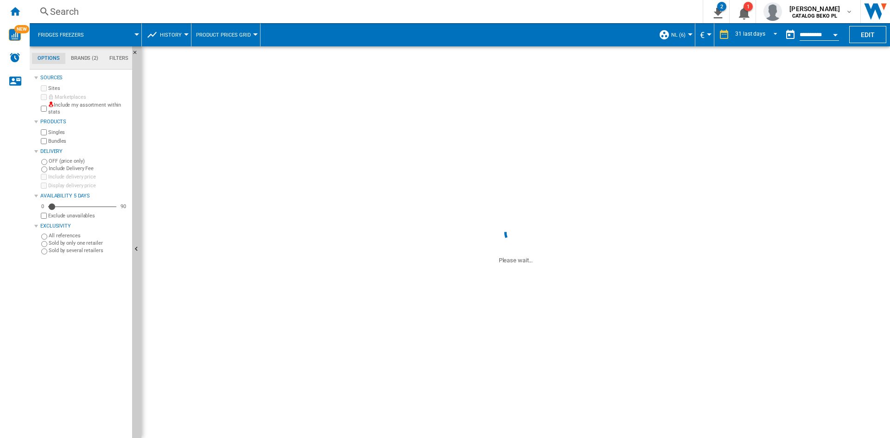
click at [835, 32] on button "Open calendar" at bounding box center [835, 33] width 17 height 17
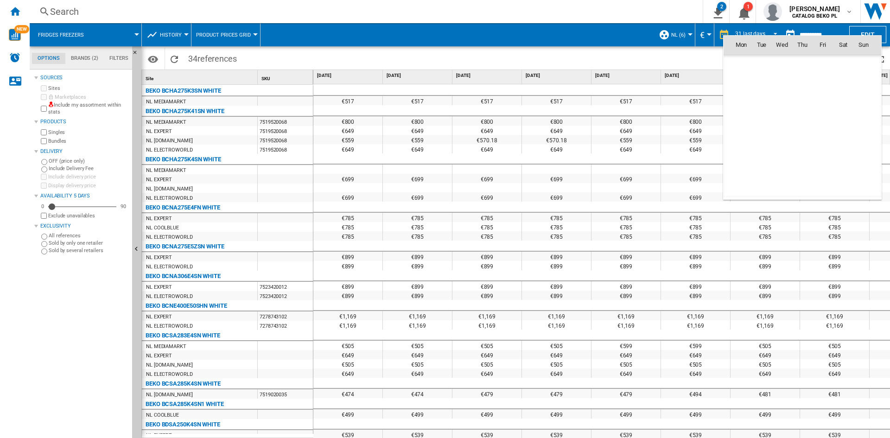
scroll to position [4281, 0]
click at [758, 185] on span "30" at bounding box center [761, 183] width 19 height 19
type input "**********"
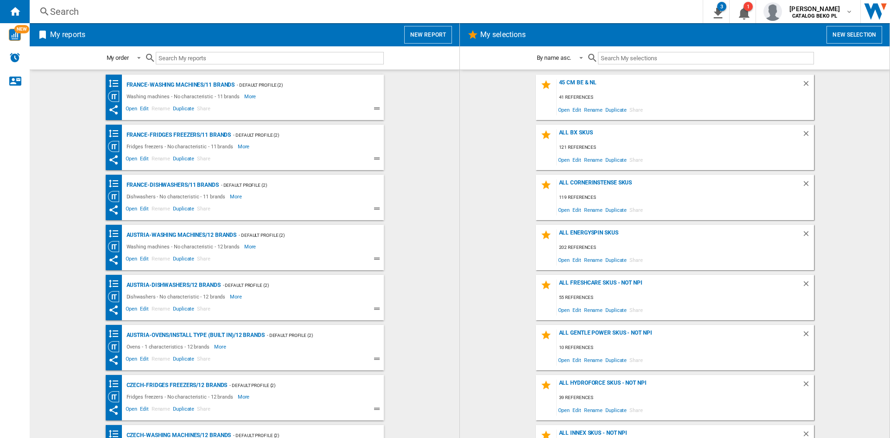
click at [845, 33] on button "New selection" at bounding box center [854, 35] width 56 height 18
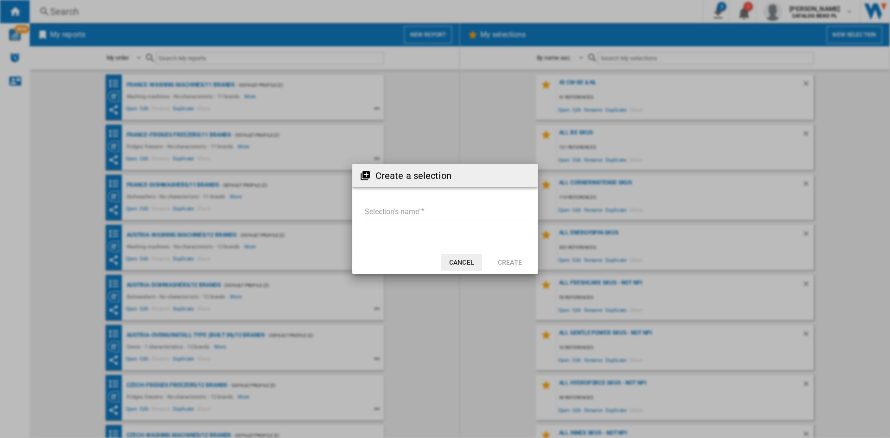
drag, startPoint x: 460, startPoint y: 266, endPoint x: 444, endPoint y: 101, distance: 165.7
click at [460, 268] on button "Cancel" at bounding box center [461, 262] width 41 height 17
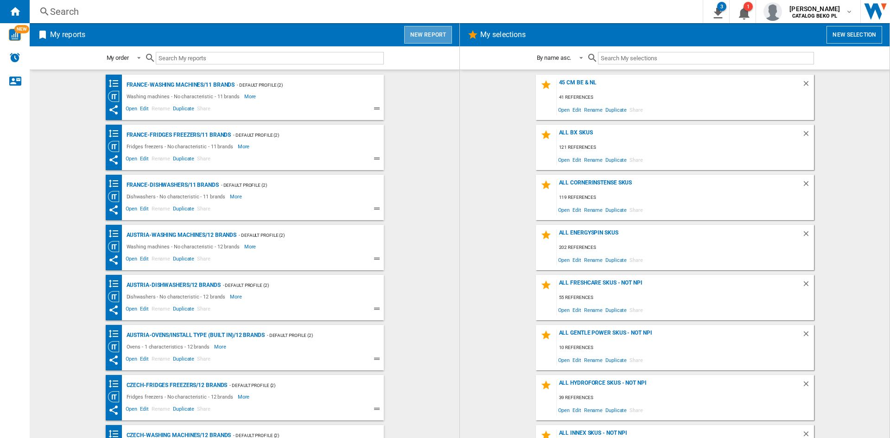
click at [429, 37] on button "New report" at bounding box center [428, 35] width 48 height 18
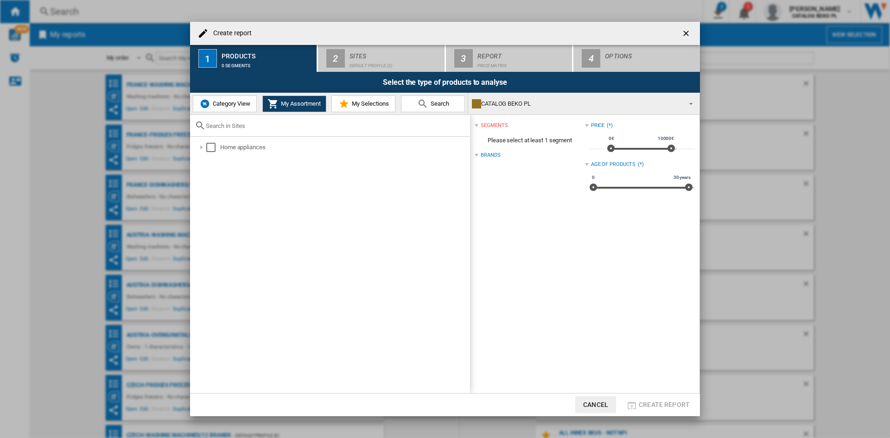
click at [206, 104] on img "Create report ..." at bounding box center [204, 103] width 11 height 11
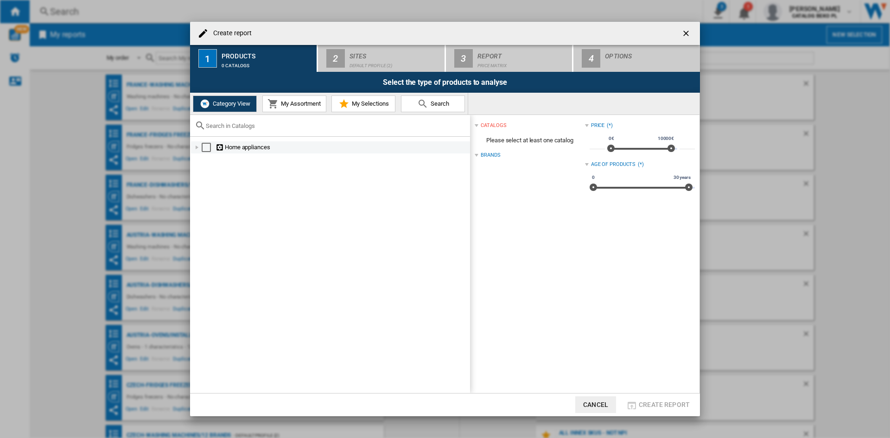
click at [195, 151] on div "Create report ..." at bounding box center [196, 147] width 9 height 9
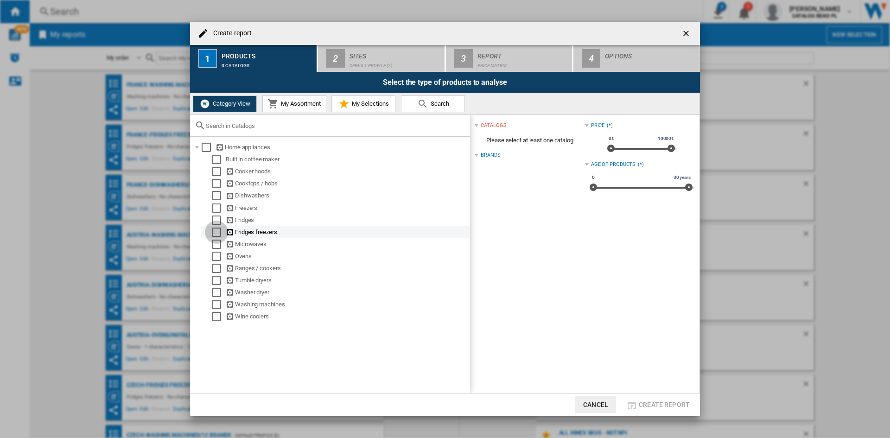
click at [216, 235] on div "Select" at bounding box center [216, 231] width 9 height 9
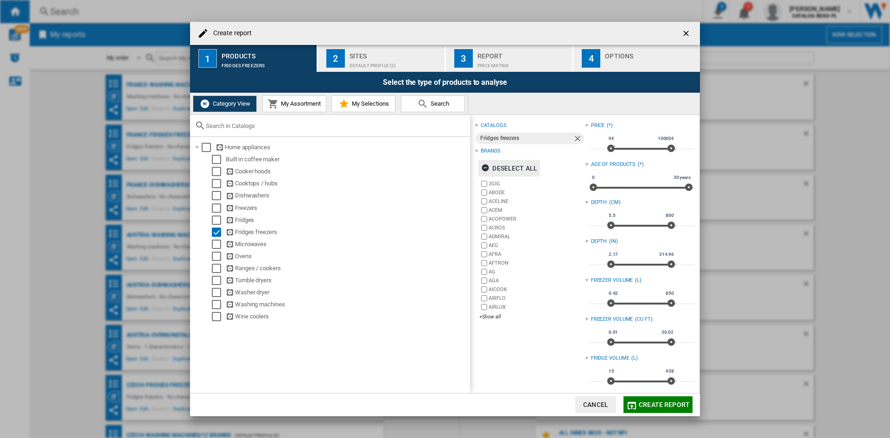
click at [524, 164] on div "Deselect all" at bounding box center [509, 168] width 56 height 17
click at [493, 319] on div "+Show all" at bounding box center [531, 316] width 105 height 7
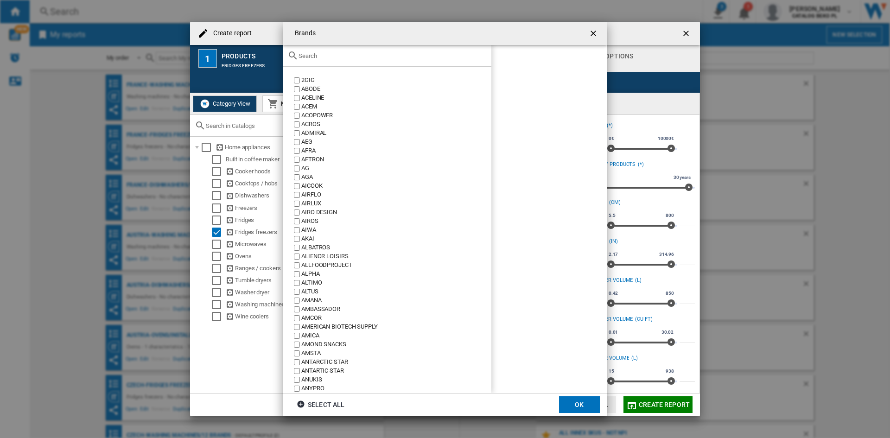
click at [385, 65] on div "Brands 2GIG ..." at bounding box center [387, 56] width 208 height 22
click at [386, 58] on input "Brands 2GIG ..." at bounding box center [392, 55] width 188 height 7
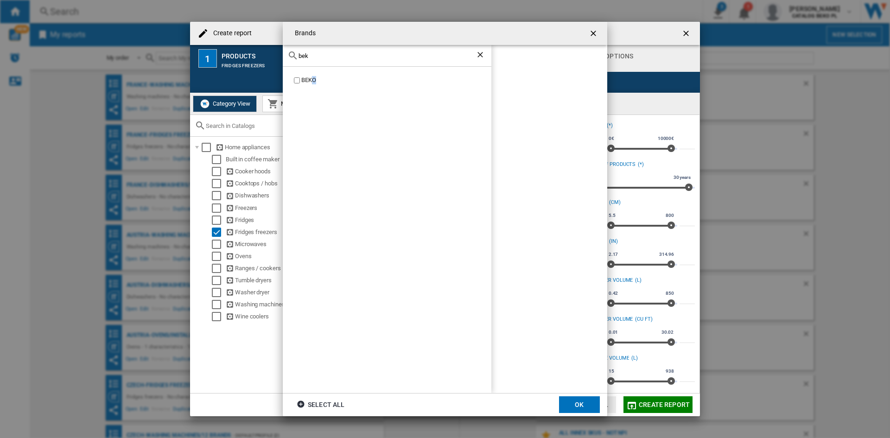
click at [313, 82] on div "BEKO" at bounding box center [396, 80] width 190 height 9
click at [309, 78] on div "BEKO" at bounding box center [396, 80] width 190 height 9
click at [322, 54] on input "bek" at bounding box center [386, 55] width 177 height 7
type input "whir"
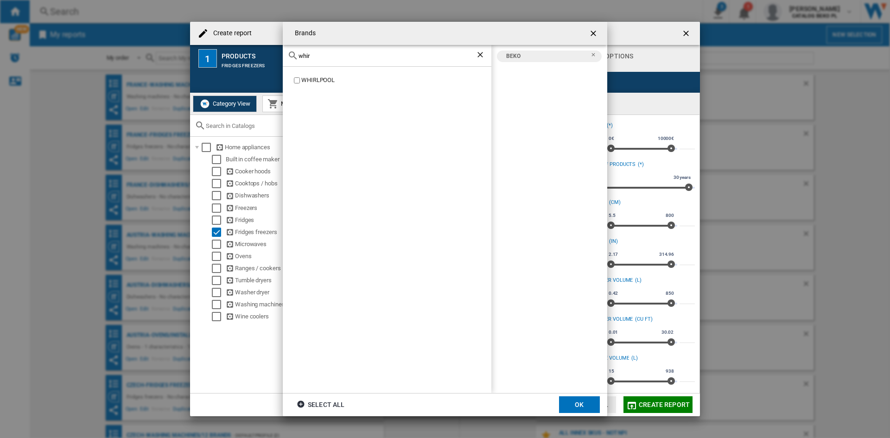
click at [310, 79] on div "WHIRLPOOL" at bounding box center [396, 80] width 190 height 9
click at [567, 396] on md-dialog-actions "Select all OK" at bounding box center [445, 404] width 324 height 23
click at [572, 401] on button "OK" at bounding box center [579, 404] width 41 height 17
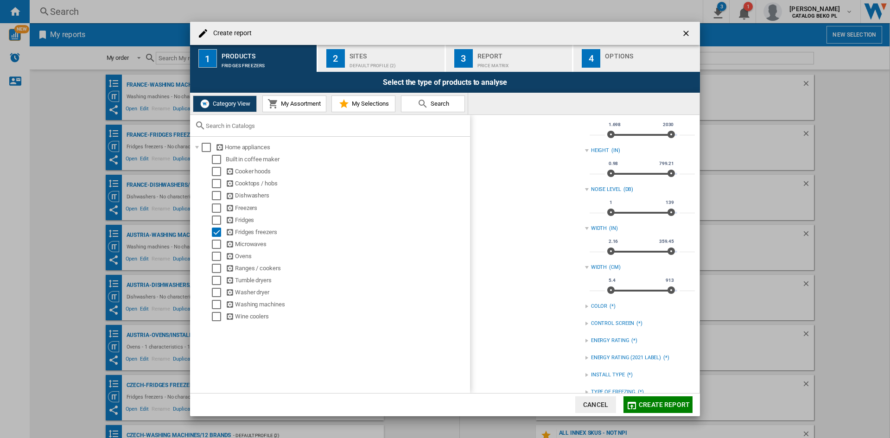
scroll to position [373, 0]
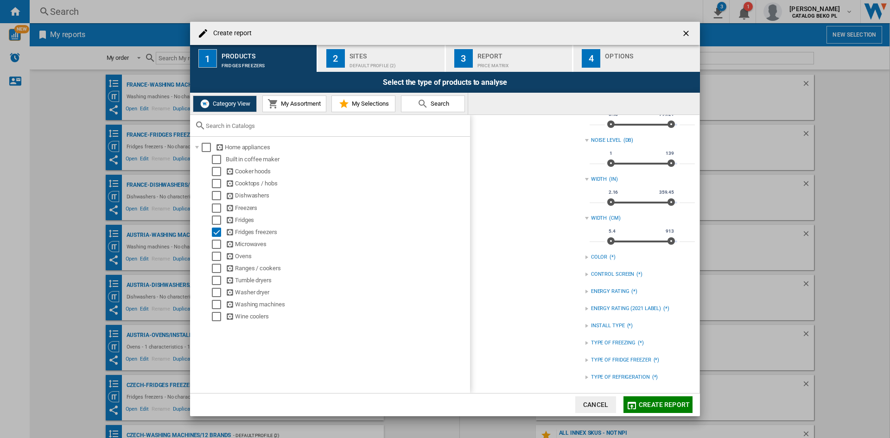
click at [596, 234] on input "***" at bounding box center [596, 237] width 15 height 9
type input "****"
type input "**"
click at [508, 247] on div "catalogs Fridges freezers Brands Select all BEKO WHIRLPOOL 2GIG ABODE ACELINE A…" at bounding box center [529, 67] width 110 height 642
click at [626, 376] on div "TYPE OF REFRIGERATION" at bounding box center [620, 376] width 59 height 7
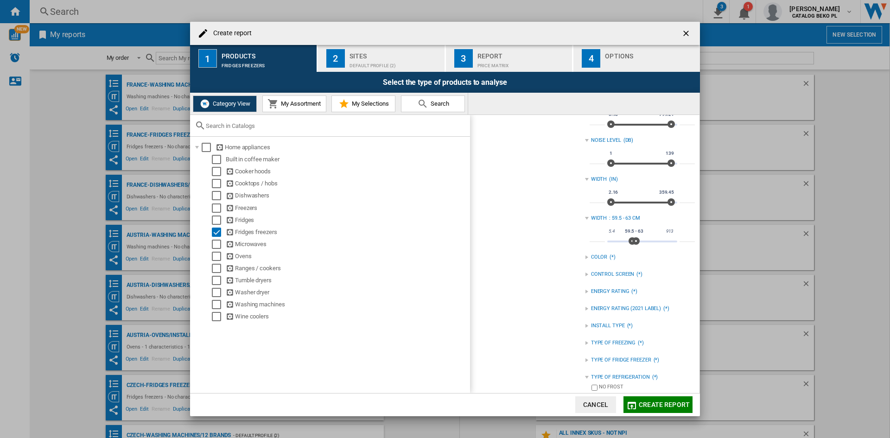
scroll to position [387, 0]
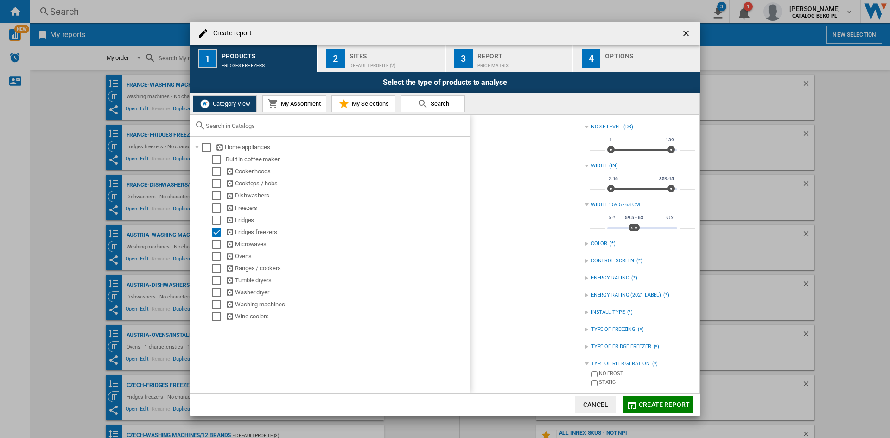
click at [616, 373] on div "NO FROST" at bounding box center [647, 374] width 96 height 9
click at [549, 301] on div "catalogs Fridges freezers Brands Select all BEKO WHIRLPOOL 2GIG ABODE ACELINE A…" at bounding box center [529, 61] width 110 height 656
click at [394, 57] on div "Sites" at bounding box center [394, 54] width 91 height 10
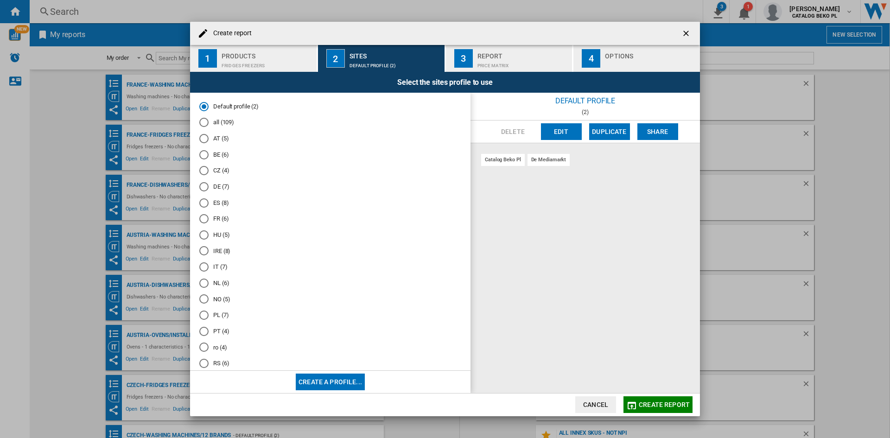
click at [212, 283] on md-radio-button "NL (6)" at bounding box center [330, 282] width 262 height 9
click at [657, 40] on div "Create report" at bounding box center [445, 33] width 510 height 23
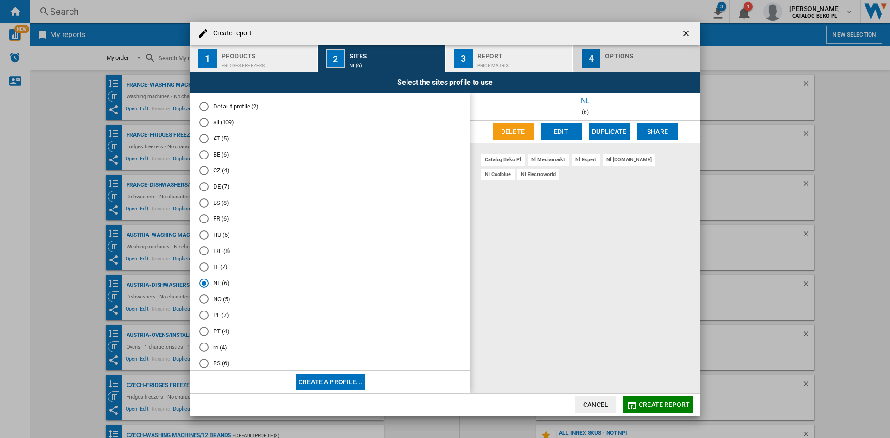
click at [657, 50] on div "Options" at bounding box center [650, 54] width 91 height 10
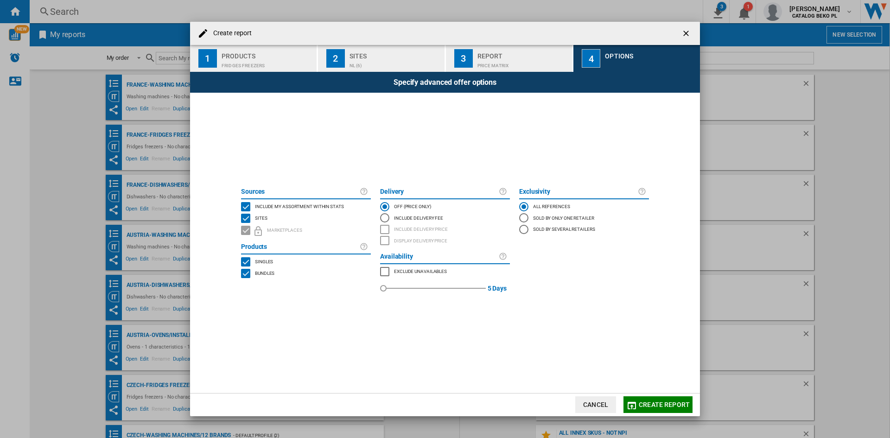
click at [294, 209] on div "Include my assortment within stats" at bounding box center [298, 206] width 91 height 9
click at [674, 410] on button "Create report" at bounding box center [657, 404] width 69 height 17
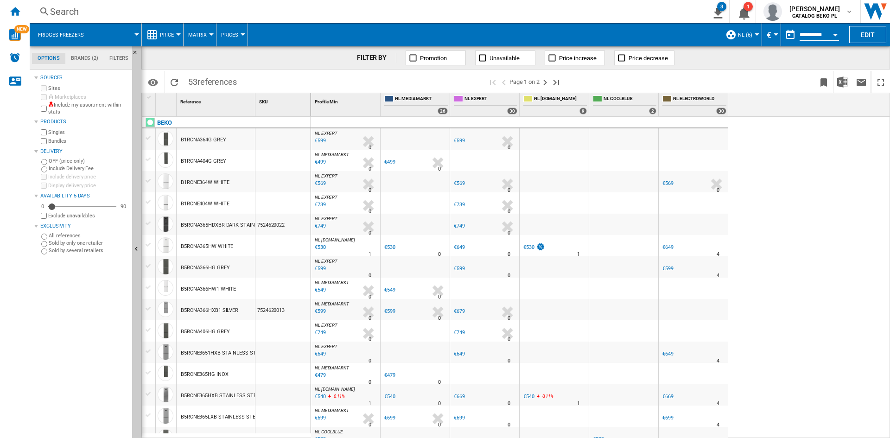
click at [153, 20] on div "Search Search 0 3 Fridges freezers/INSTALL TYPE (BUILT IN)/2 brands [Product pr…" at bounding box center [460, 11] width 860 height 23
click at [151, 32] on ng-md-icon at bounding box center [151, 34] width 11 height 11
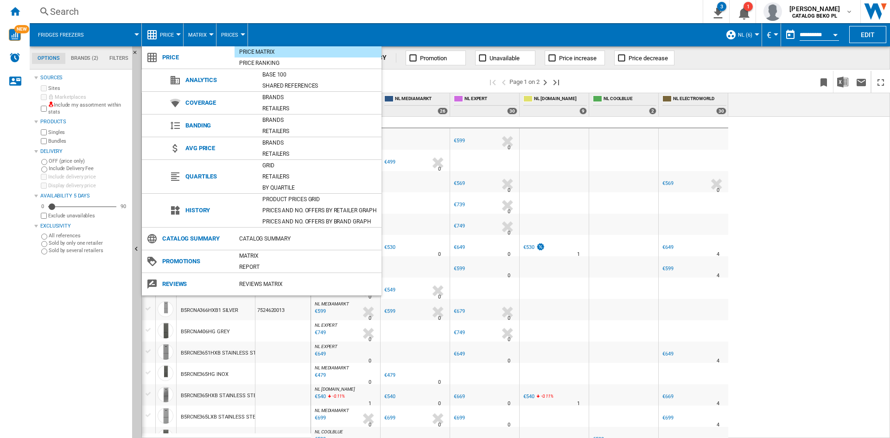
click at [153, 34] on md-backdrop at bounding box center [445, 219] width 890 height 438
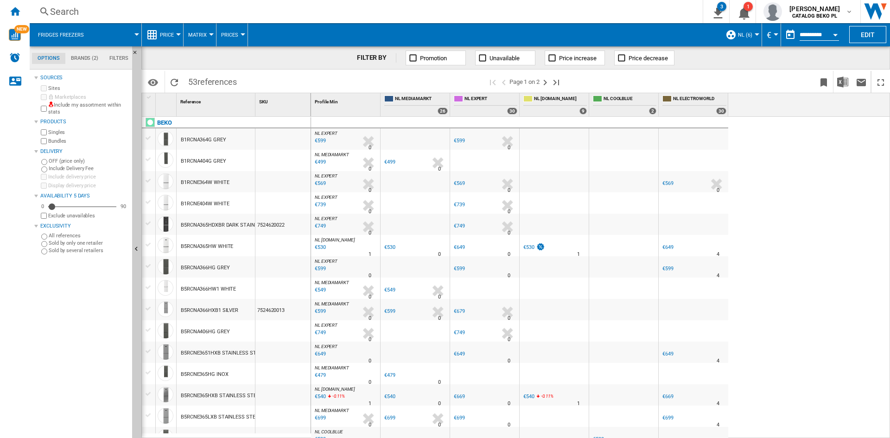
click at [154, 38] on ng-md-icon at bounding box center [151, 34] width 11 height 11
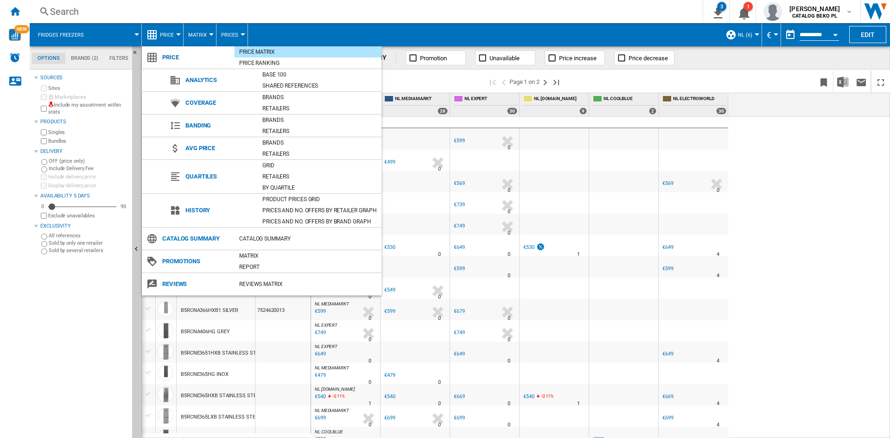
click at [157, 36] on md-backdrop at bounding box center [445, 219] width 890 height 438
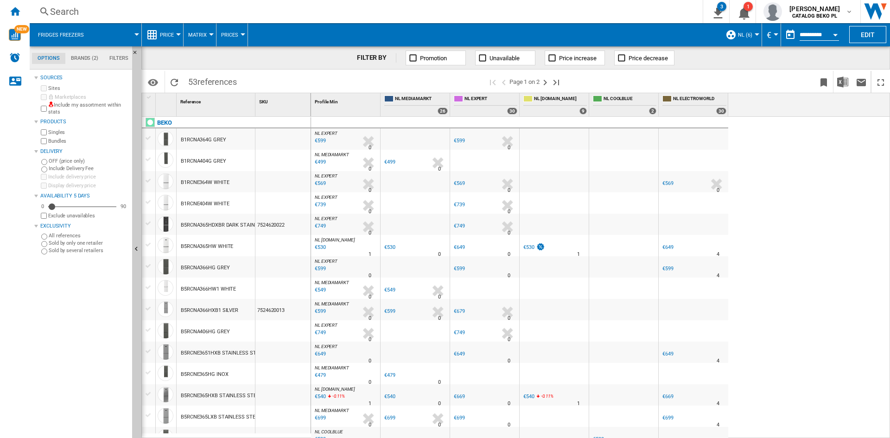
click at [159, 37] on div "Price" at bounding box center [162, 34] width 32 height 23
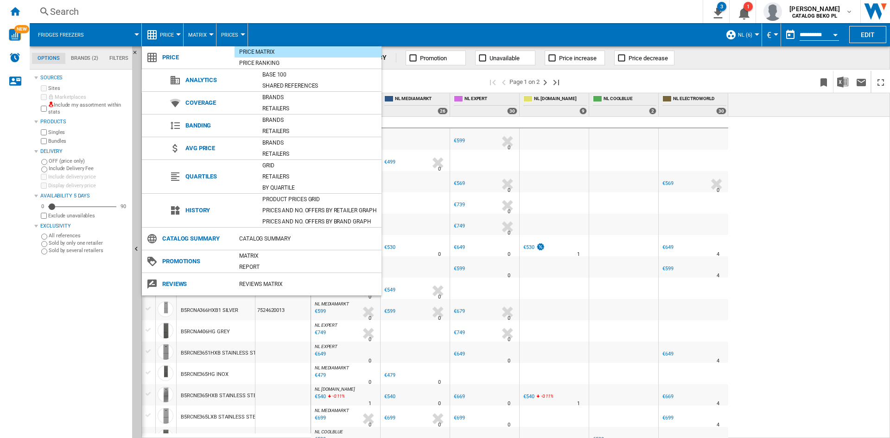
click at [171, 61] on span "Price" at bounding box center [196, 57] width 77 height 13
drag, startPoint x: 342, startPoint y: 30, endPoint x: 364, endPoint y: 14, distance: 26.9
click at [364, 14] on md-backdrop at bounding box center [445, 219] width 890 height 438
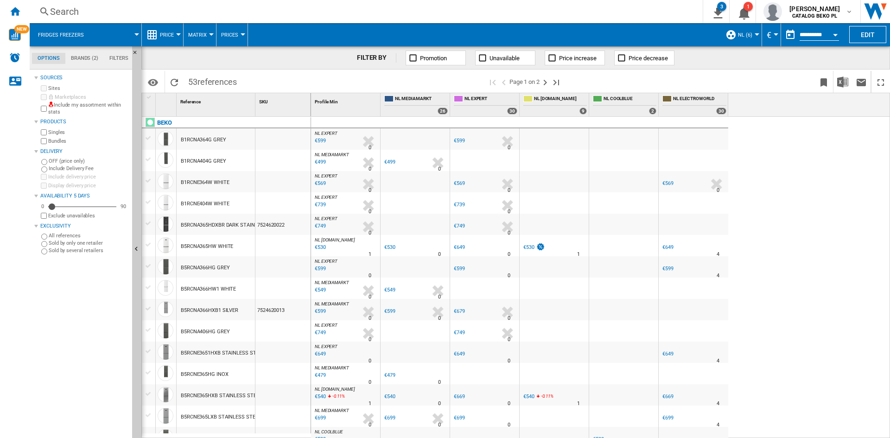
click at [365, 14] on div "Search" at bounding box center [364, 11] width 628 height 13
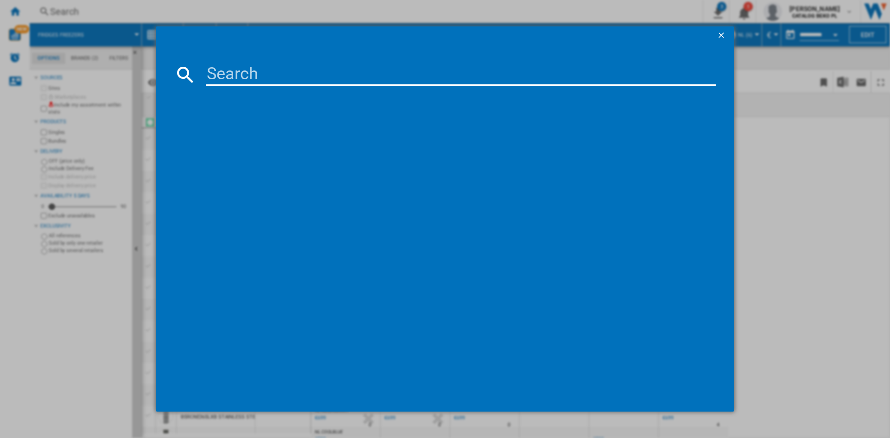
click at [365, 14] on div at bounding box center [445, 219] width 890 height 438
click at [802, 155] on div at bounding box center [445, 219] width 890 height 438
click at [715, 36] on button "button" at bounding box center [722, 35] width 19 height 19
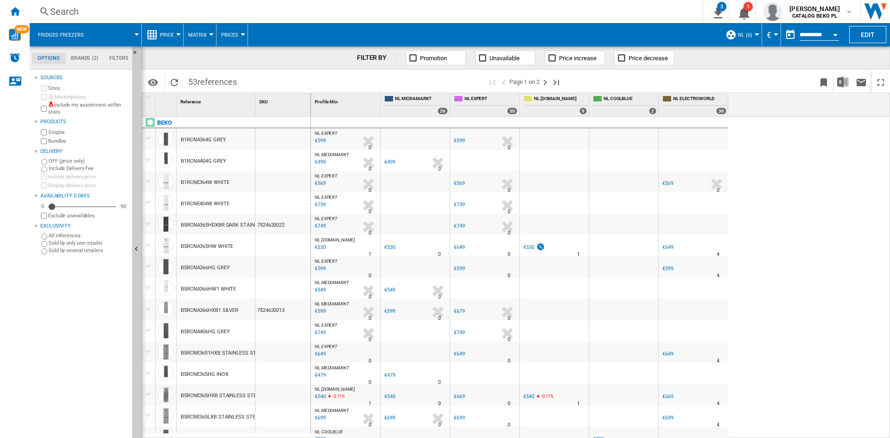
click at [164, 35] on span "Price" at bounding box center [167, 35] width 14 height 6
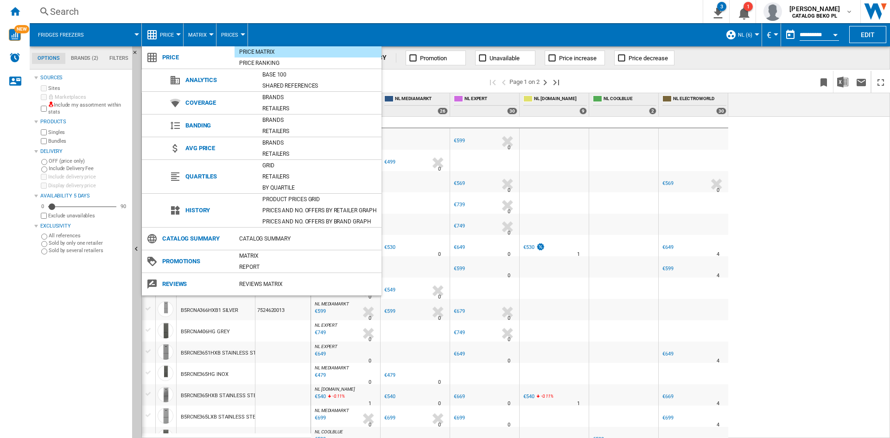
click at [824, 218] on md-backdrop at bounding box center [445, 219] width 890 height 438
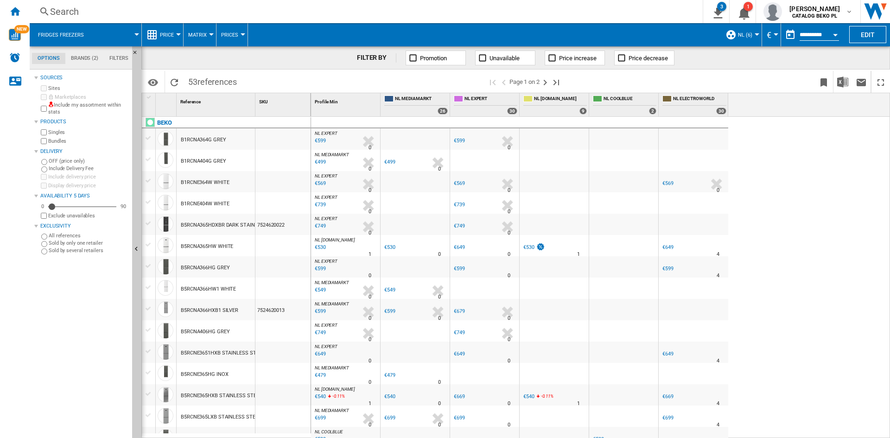
click at [118, 58] on md-tab-item "Filters" at bounding box center [119, 58] width 30 height 11
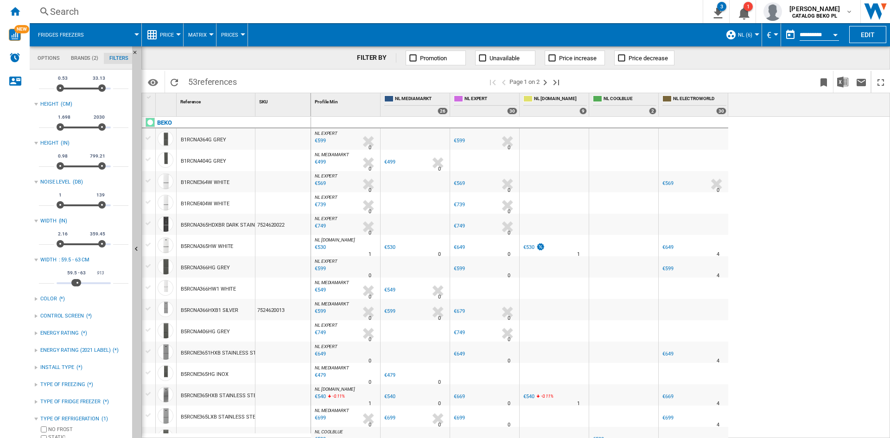
scroll to position [290, 0]
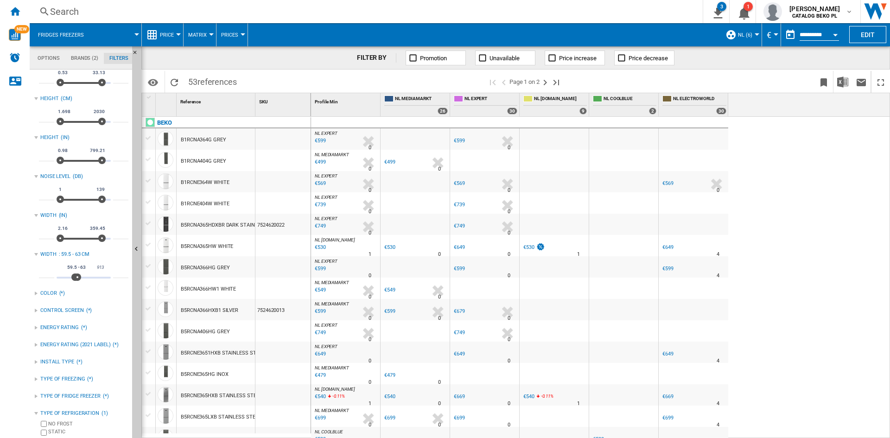
click at [169, 40] on button "Price" at bounding box center [169, 34] width 19 height 23
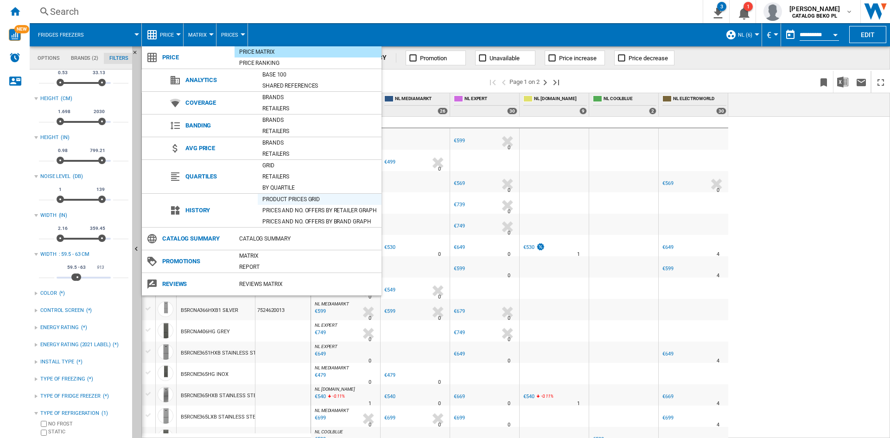
click at [303, 197] on div "Product prices grid" at bounding box center [320, 199] width 124 height 9
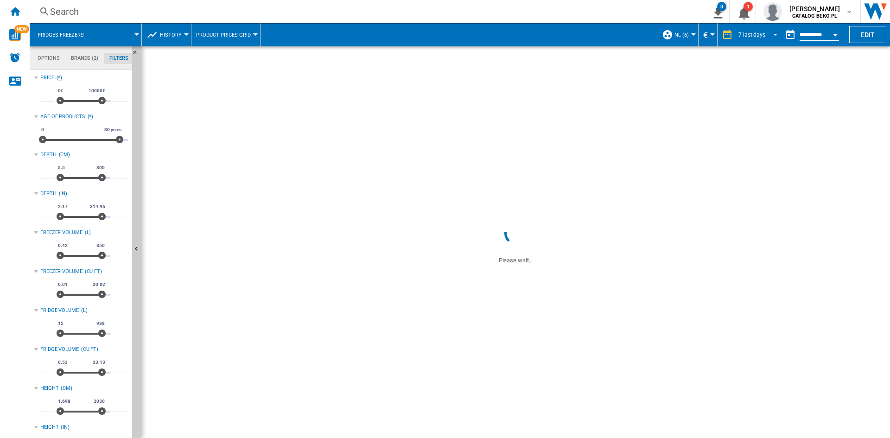
click at [769, 27] on div "7 last days 1 day 7 last days 14 last days 21 last days 28 last days 31 last da…" at bounding box center [748, 34] width 63 height 23
click at [767, 26] on span at bounding box center [750, 25] width 62 height 4
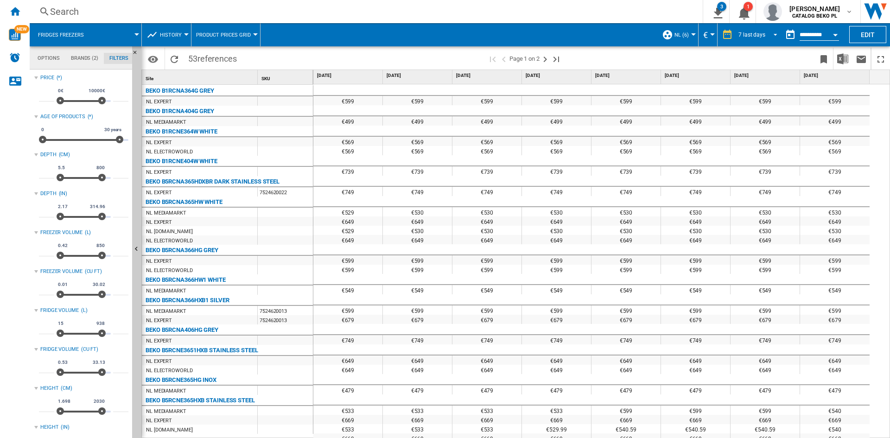
click at [767, 37] on span "REPORTS.WIZARD.STEPS.REPORT.STEPS.REPORT_OPTIONS.PERIOD: 7 last days" at bounding box center [772, 34] width 11 height 8
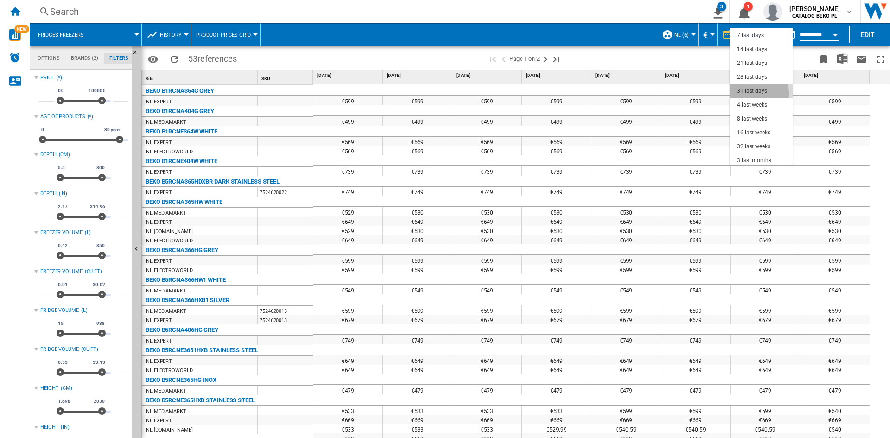
click at [753, 94] on div "31 last days" at bounding box center [752, 91] width 30 height 8
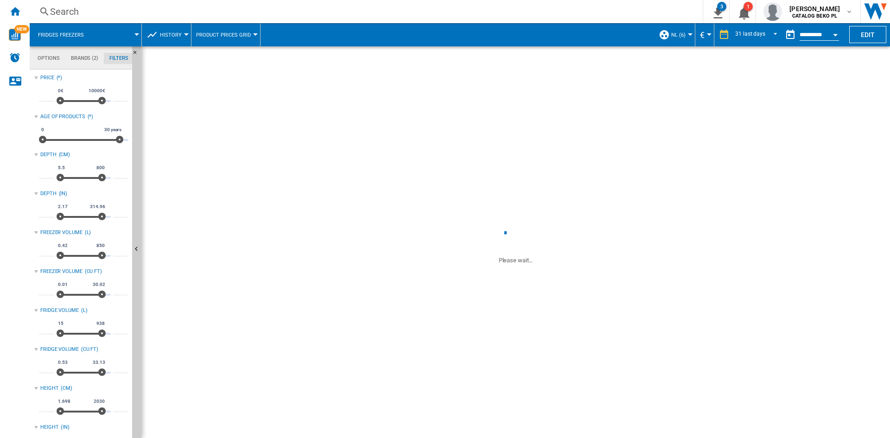
click at [844, 28] on md-datepicker "**********" at bounding box center [814, 34] width 66 height 19
click at [838, 32] on button "Open calendar" at bounding box center [835, 33] width 17 height 17
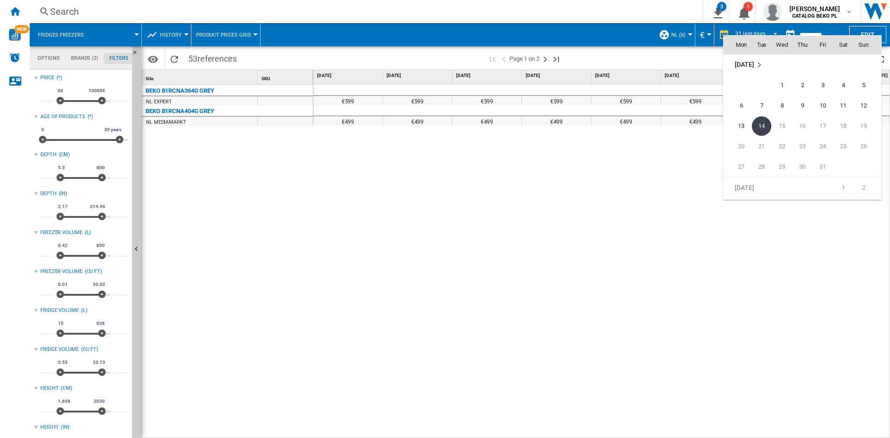
scroll to position [4327, 0]
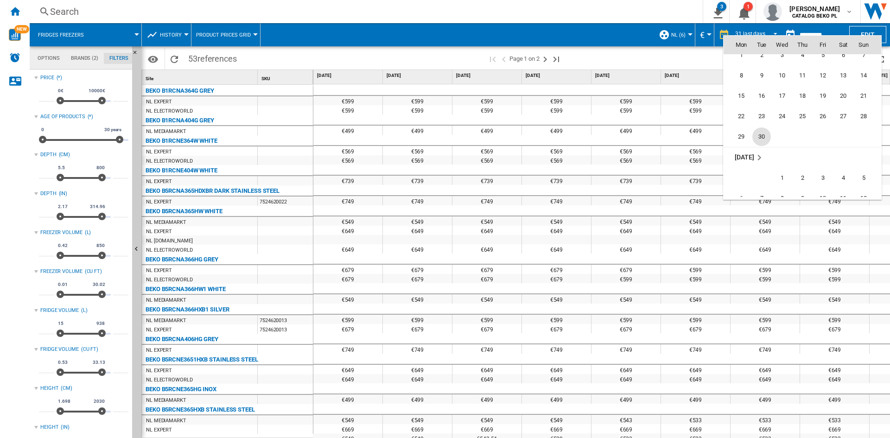
click at [763, 133] on span "30" at bounding box center [761, 136] width 19 height 19
type input "**********"
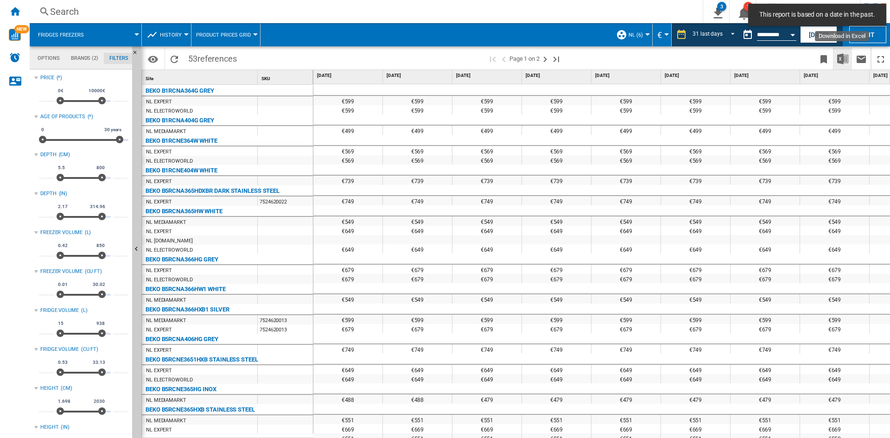
click at [834, 63] on button "Download in Excel" at bounding box center [842, 59] width 19 height 22
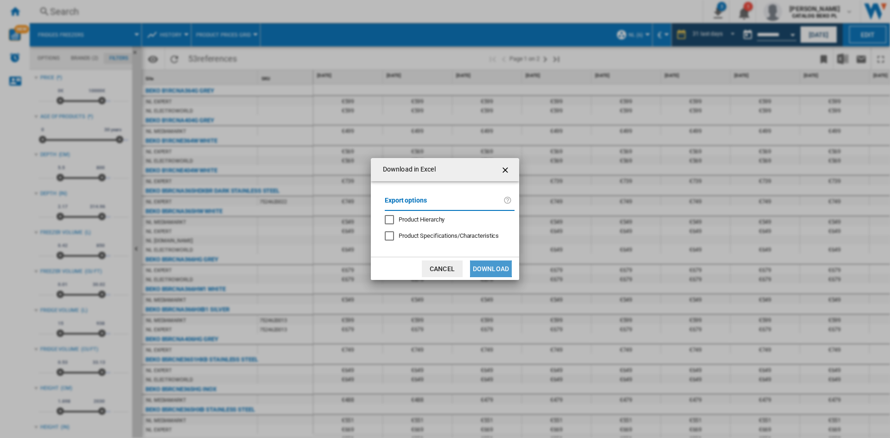
click at [488, 264] on button "Download" at bounding box center [491, 268] width 42 height 17
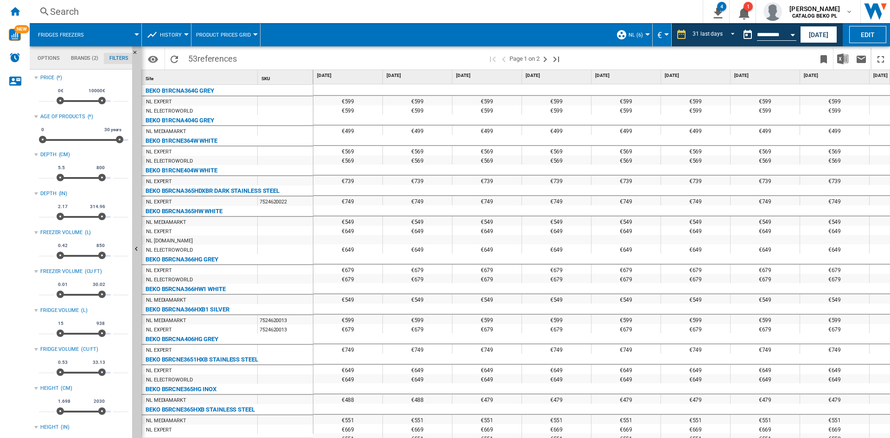
click at [670, 40] on md-menu "€ Argentin Peso Australian Dollar balboa Bolivia Bolíviano Bulgarian lev Canadi…" at bounding box center [661, 34] width 19 height 23
click at [840, 57] on img "Download in Excel" at bounding box center [842, 58] width 11 height 11
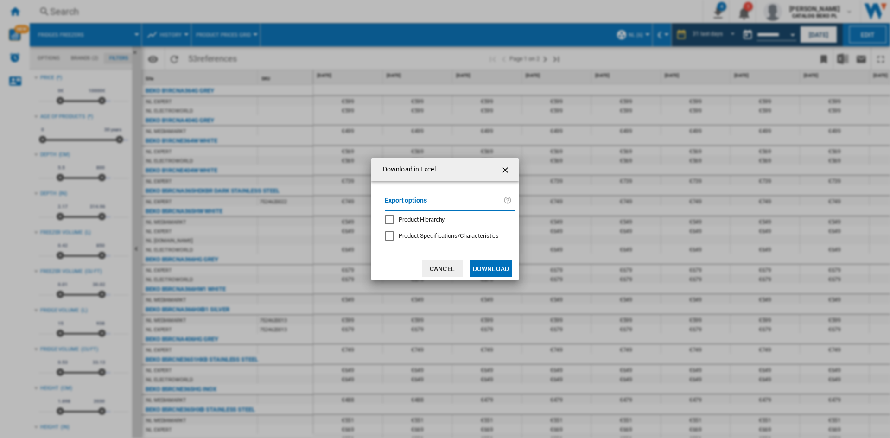
click at [489, 276] on button "Download" at bounding box center [491, 268] width 42 height 17
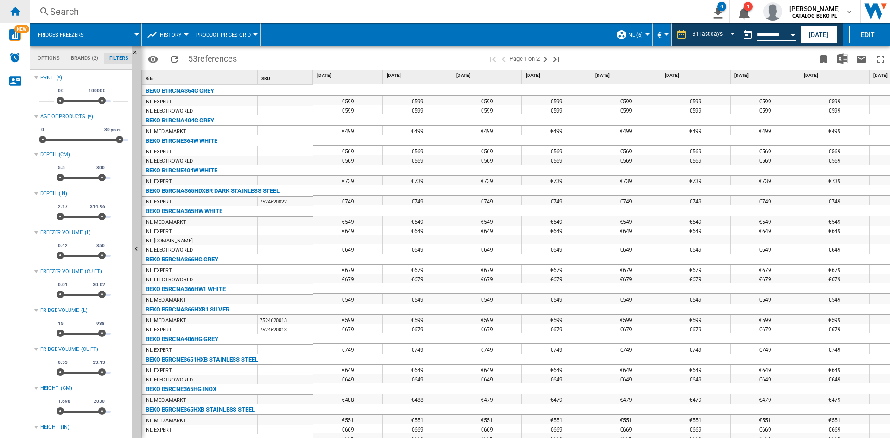
click at [11, 18] on div "Home" at bounding box center [15, 11] width 30 height 23
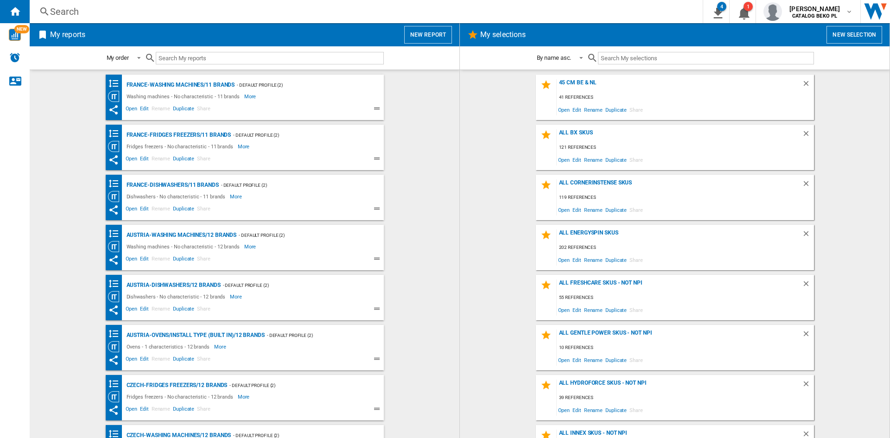
click at [436, 27] on button "New report" at bounding box center [428, 35] width 48 height 18
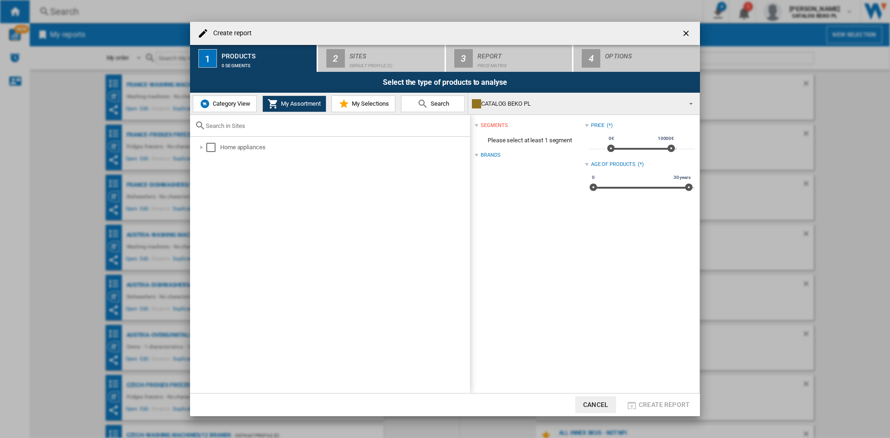
drag, startPoint x: 226, startPoint y: 108, endPoint x: 216, endPoint y: 113, distance: 10.4
click at [225, 108] on button "Category View" at bounding box center [225, 103] width 64 height 17
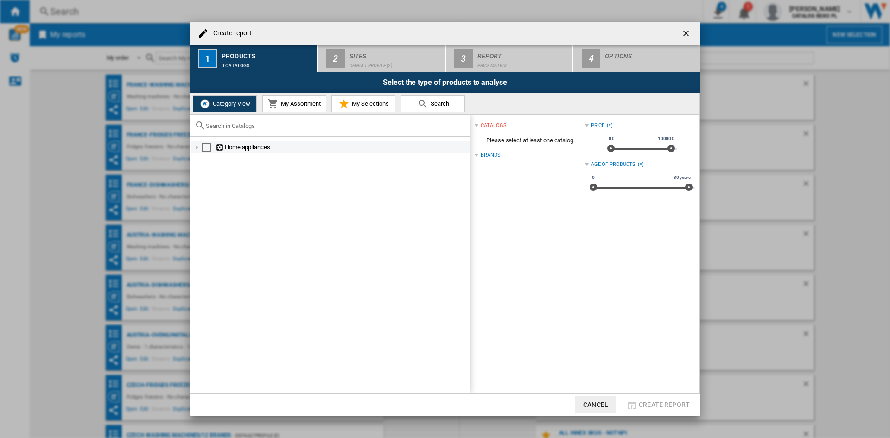
click at [194, 147] on div "Create report ..." at bounding box center [196, 147] width 9 height 9
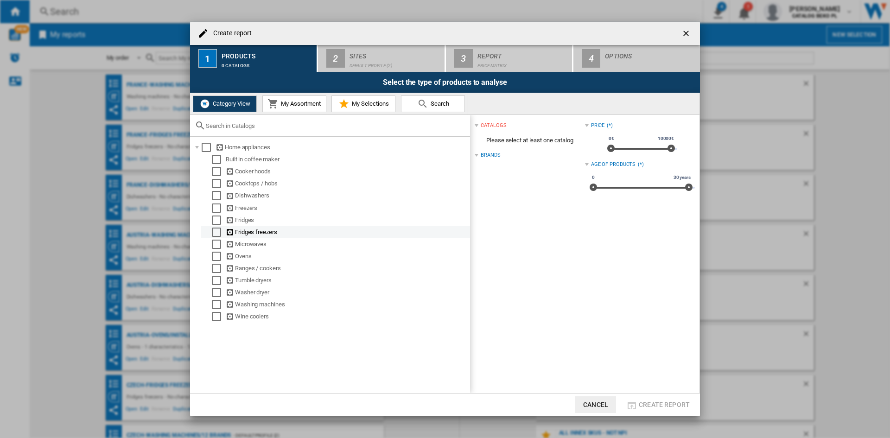
click at [216, 227] on div "Select" at bounding box center [216, 231] width 9 height 9
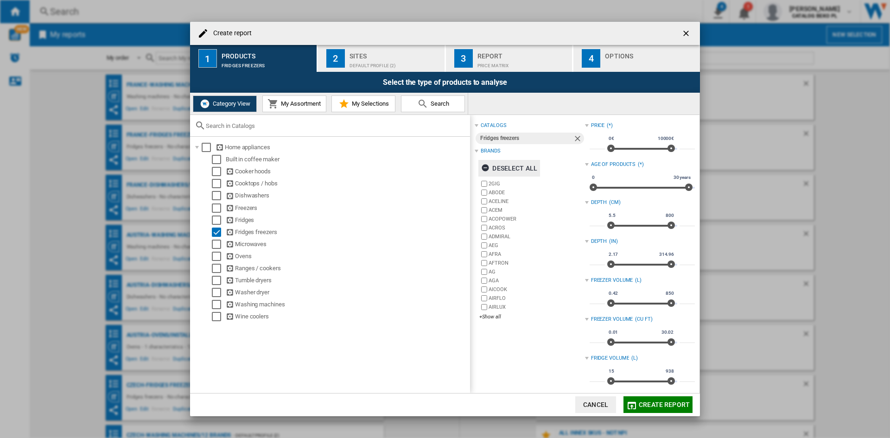
click at [505, 169] on div "Deselect all" at bounding box center [509, 168] width 56 height 17
click at [489, 317] on div "+Show all" at bounding box center [531, 316] width 105 height 7
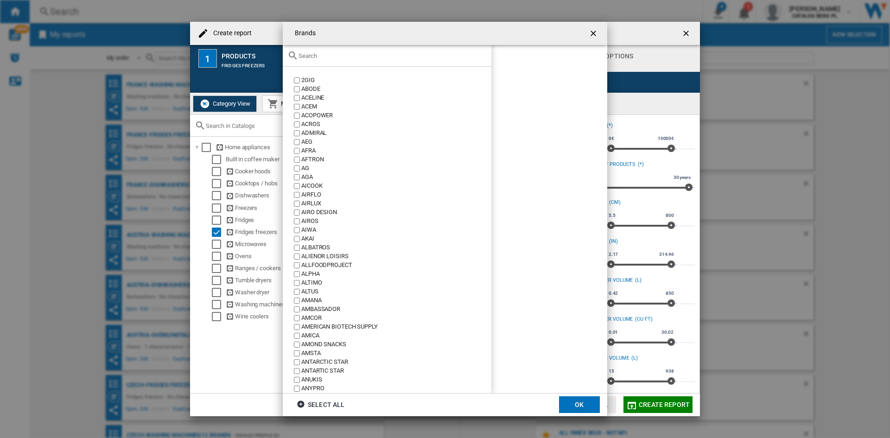
click at [366, 49] on div "Brands 2GIG ..." at bounding box center [387, 56] width 208 height 22
click at [363, 56] on input "Brands 2GIG ..." at bounding box center [392, 55] width 188 height 7
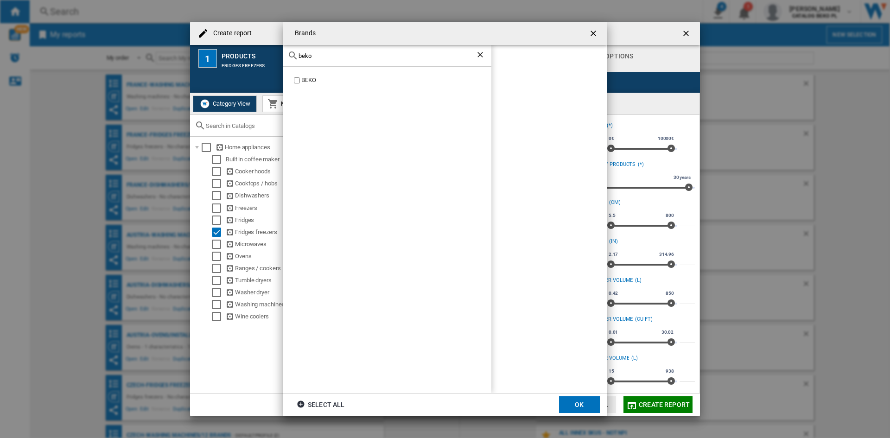
click at [308, 76] on div "BEKO" at bounding box center [396, 80] width 190 height 9
click at [326, 58] on input "beko" at bounding box center [386, 55] width 177 height 7
click at [328, 42] on md-toolbar "Brands" at bounding box center [445, 33] width 324 height 23
click at [328, 47] on div "bekow" at bounding box center [387, 56] width 208 height 22
click at [329, 52] on input "bekow" at bounding box center [386, 55] width 177 height 7
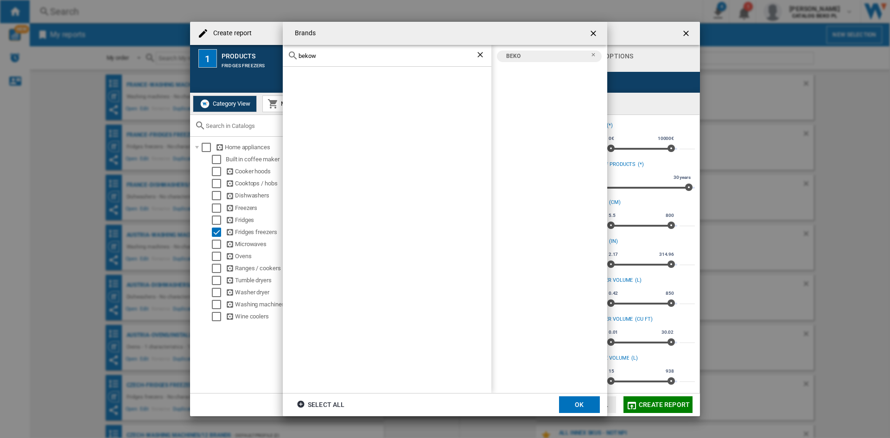
click at [329, 52] on input "bekow" at bounding box center [386, 55] width 177 height 7
type input "whirl"
click at [308, 85] on div "WHIRLPOOL" at bounding box center [396, 80] width 190 height 9
click at [574, 394] on md-dialog-actions "Select all OK" at bounding box center [445, 404] width 324 height 23
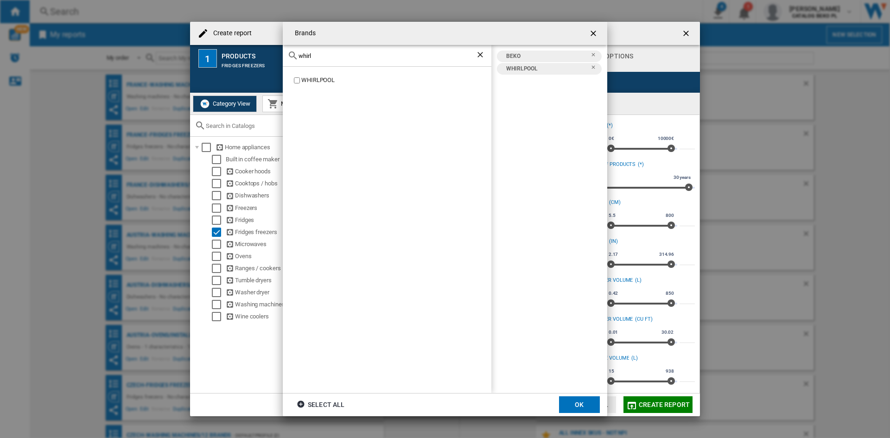
click at [575, 395] on md-dialog-actions "Select all OK" at bounding box center [445, 404] width 324 height 23
click at [576, 393] on md-dialog-actions "Select all OK" at bounding box center [445, 404] width 324 height 23
click at [563, 403] on button "OK" at bounding box center [579, 404] width 41 height 17
click at [563, 403] on md-dialog-actions "Cancel Create report" at bounding box center [445, 404] width 510 height 23
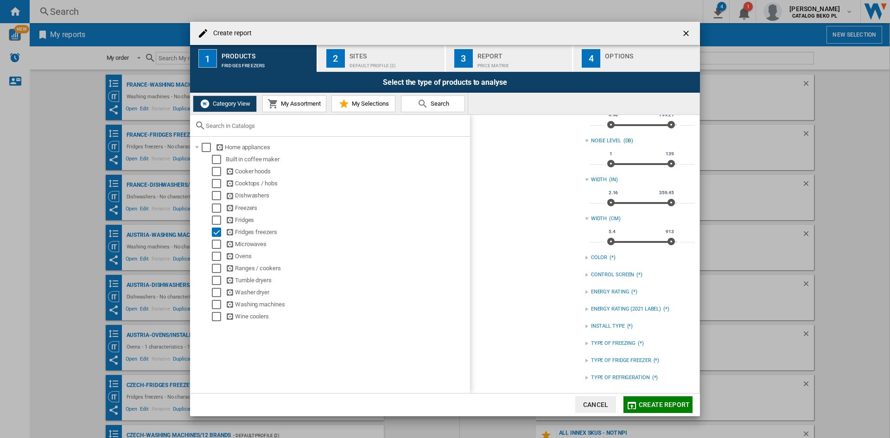
scroll to position [373, 0]
click at [596, 236] on input "***" at bounding box center [596, 237] width 15 height 9
type input "**"
click at [551, 238] on div "catalogs Fridges freezers Brands Select all BEKO WHIRLPOOL 2GIG ABODE ACELINE A…" at bounding box center [529, 67] width 110 height 642
click at [636, 372] on div "TYPE OF REFRIGERATION (*)" at bounding box center [640, 377] width 110 height 12
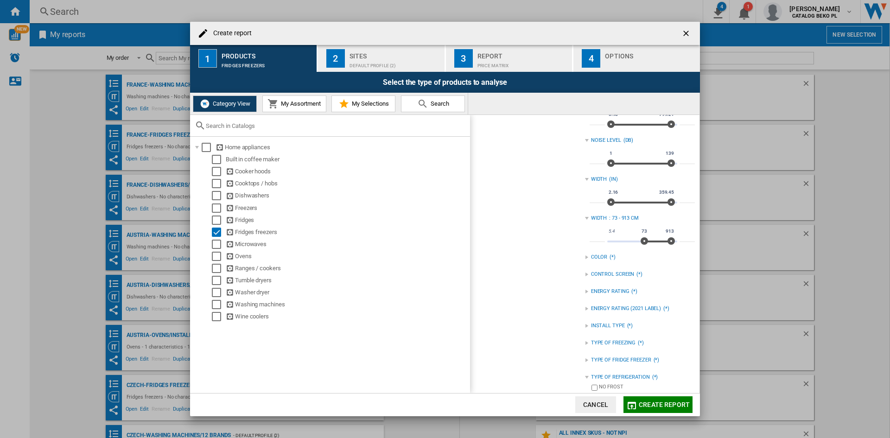
click at [614, 386] on div "NO FROST" at bounding box center [647, 387] width 96 height 9
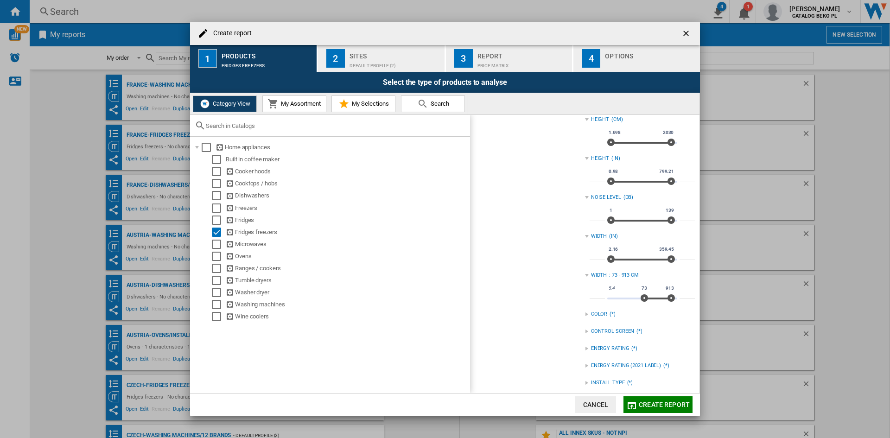
scroll to position [387, 0]
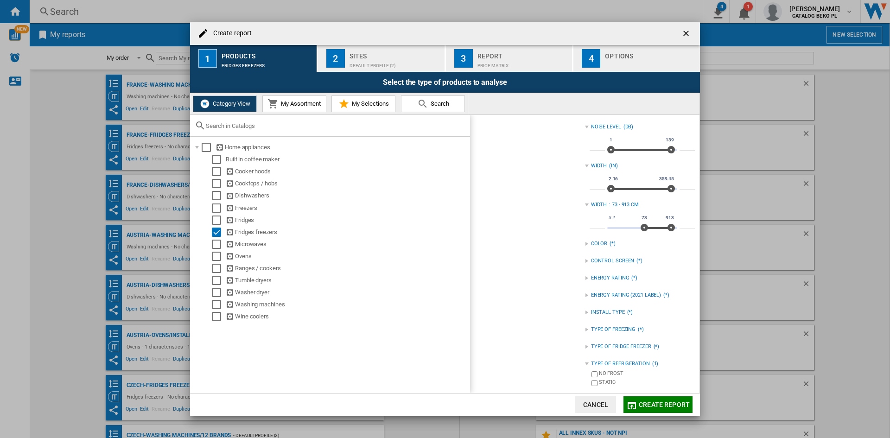
click at [384, 63] on div "Default profile (2)" at bounding box center [394, 63] width 91 height 10
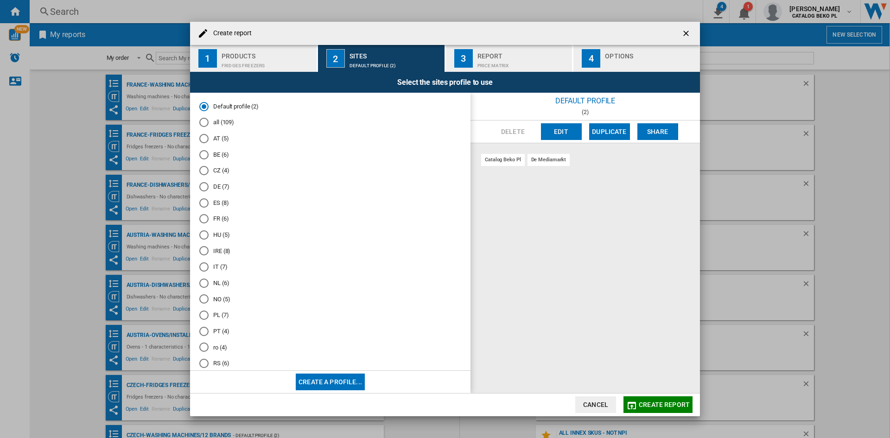
click at [225, 281] on md-radio-button "NL (6)" at bounding box center [330, 282] width 262 height 9
click at [637, 53] on div "Options" at bounding box center [650, 54] width 91 height 10
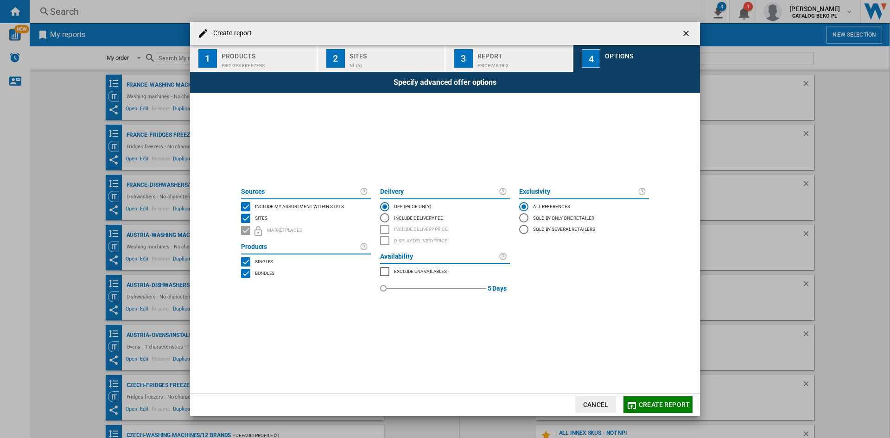
click at [278, 203] on span "Include my assortment within stats" at bounding box center [299, 205] width 89 height 6
click at [649, 403] on span "Create report" at bounding box center [663, 404] width 51 height 7
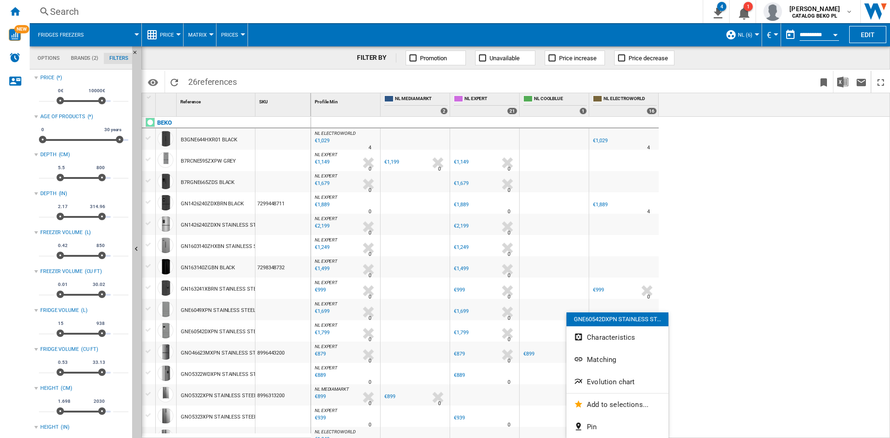
drag, startPoint x: 562, startPoint y: 328, endPoint x: 158, endPoint y: 38, distance: 497.6
click at [158, 38] on div at bounding box center [445, 219] width 890 height 438
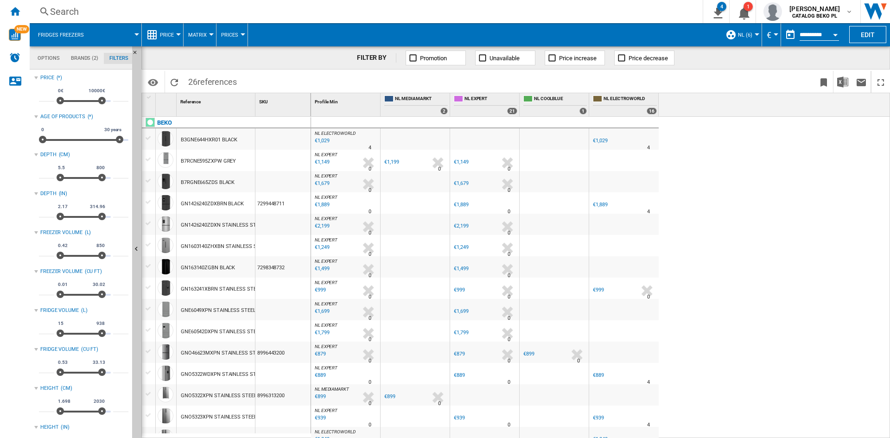
click at [158, 38] on div "Price" at bounding box center [162, 34] width 32 height 23
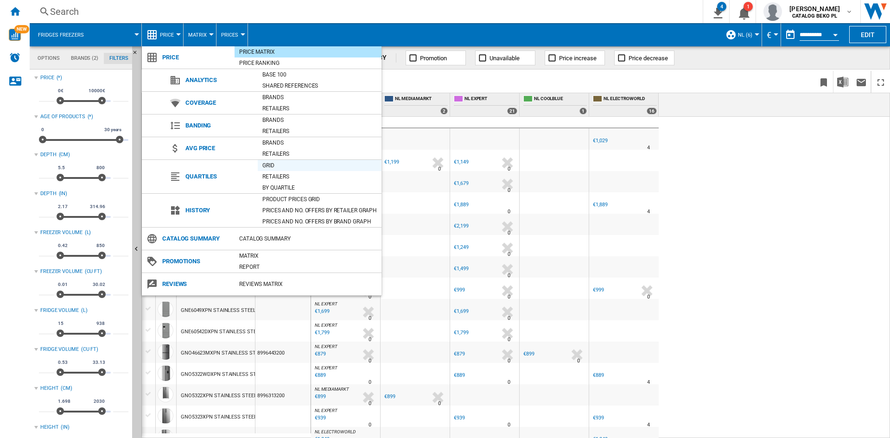
click at [272, 169] on div "Grid" at bounding box center [320, 165] width 124 height 9
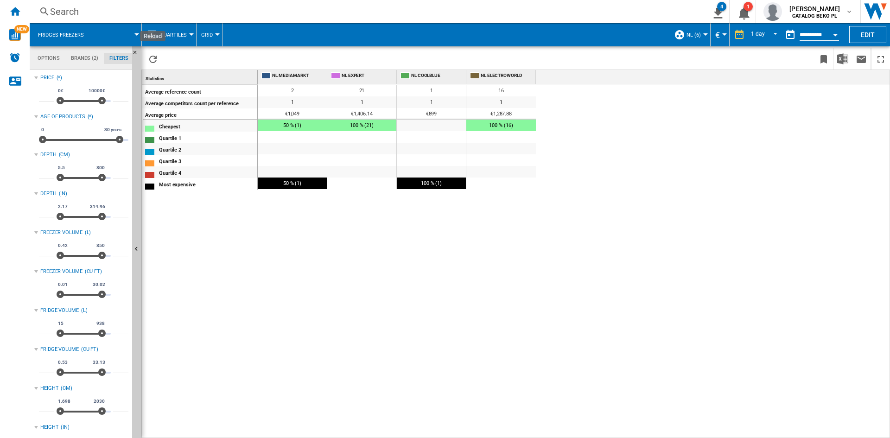
click at [161, 44] on button "Quartiles" at bounding box center [176, 34] width 32 height 23
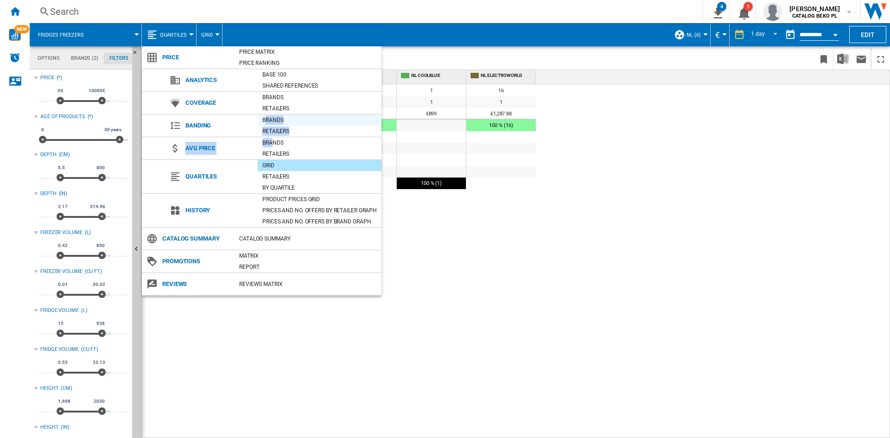
drag, startPoint x: 274, startPoint y: 138, endPoint x: 267, endPoint y: 117, distance: 22.1
click at [267, 117] on md-menu-content "Price Price Matrix Price Ranking Analytics Base 100 Shared references Coverage …" at bounding box center [262, 170] width 240 height 249
click at [262, 101] on div "Brands" at bounding box center [320, 97] width 124 height 9
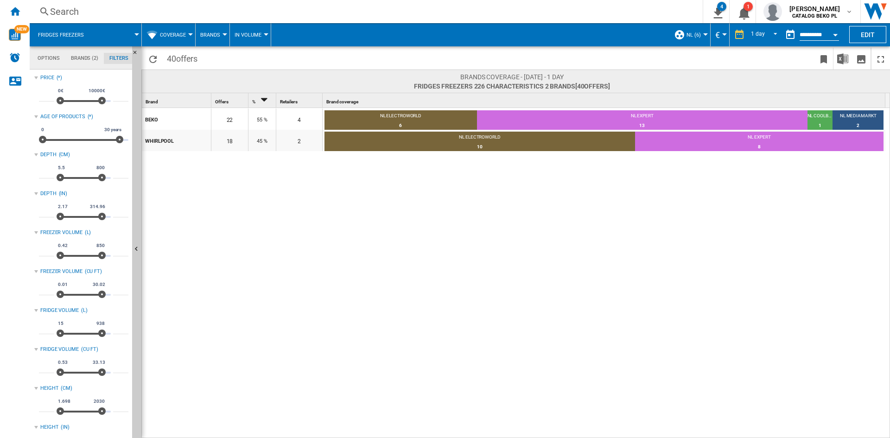
click at [755, 44] on span at bounding box center [756, 45] width 50 height 4
click at [755, 43] on span at bounding box center [756, 45] width 50 height 4
click at [755, 38] on md-select-value "1 day" at bounding box center [765, 35] width 32 height 14
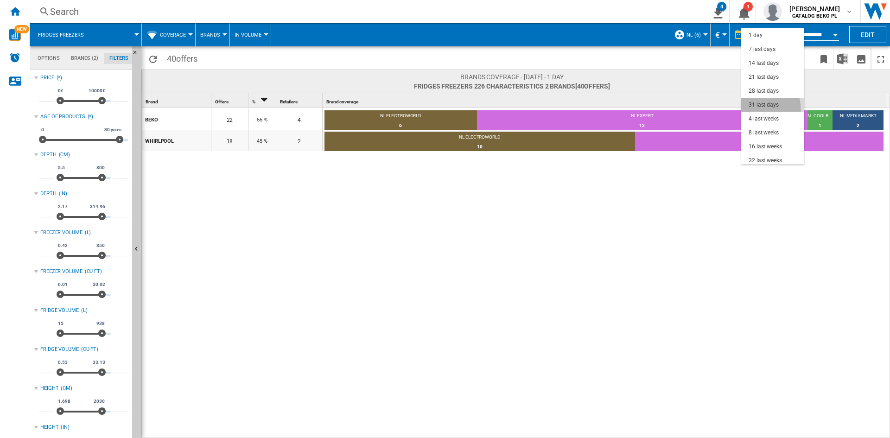
click at [748, 110] on md-option "31 last days" at bounding box center [772, 105] width 63 height 14
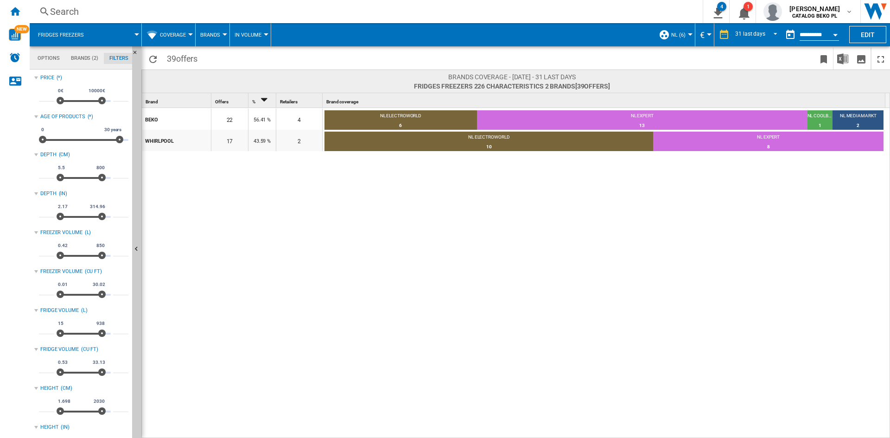
drag, startPoint x: 567, startPoint y: 146, endPoint x: 0, endPoint y: 109, distance: 567.9
drag, startPoint x: 0, startPoint y: 119, endPoint x: 416, endPoint y: 171, distance: 418.9
click at [416, 171] on div "BEKO 22 55 % 4 NL ELECTROWORLD 6 27.27% NL EXPERT 13 59.09% NL COOLBLUE 1 4.55%…" at bounding box center [516, 273] width 748 height 331
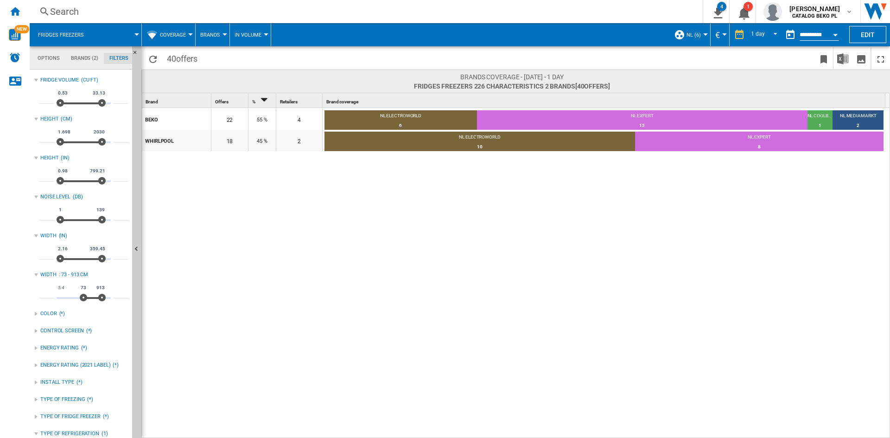
scroll to position [290, 0]
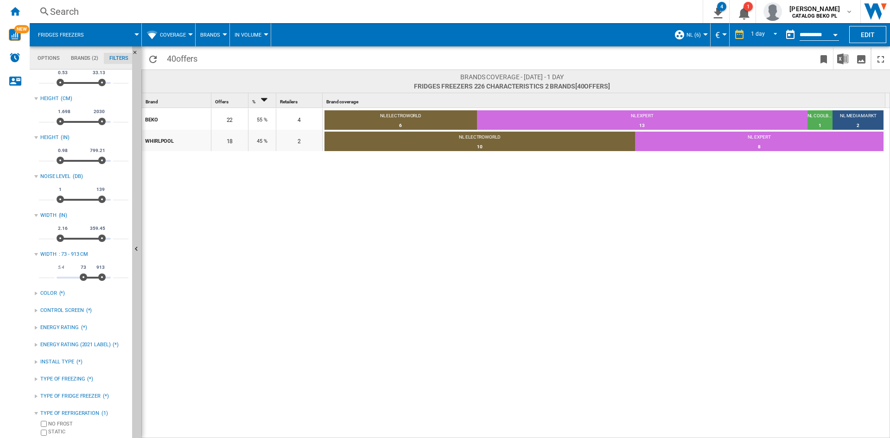
click at [65, 414] on div "TYPE OF REFRIGERATION" at bounding box center [69, 413] width 59 height 7
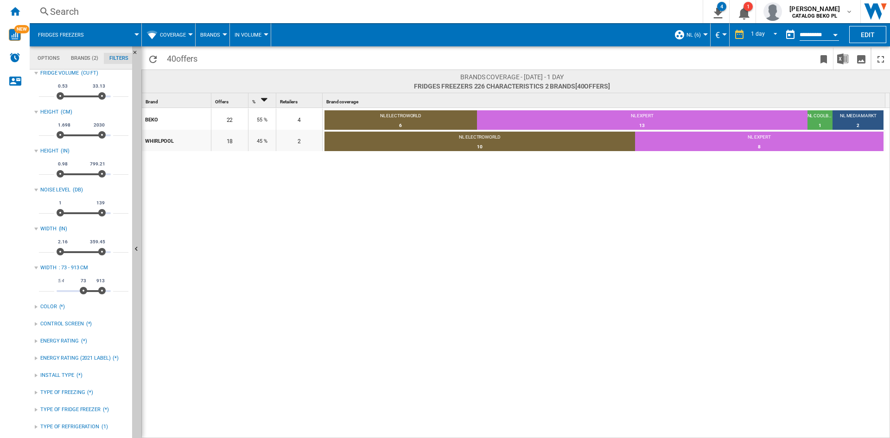
scroll to position [276, 0]
click at [171, 36] on span "Coverage" at bounding box center [173, 35] width 26 height 6
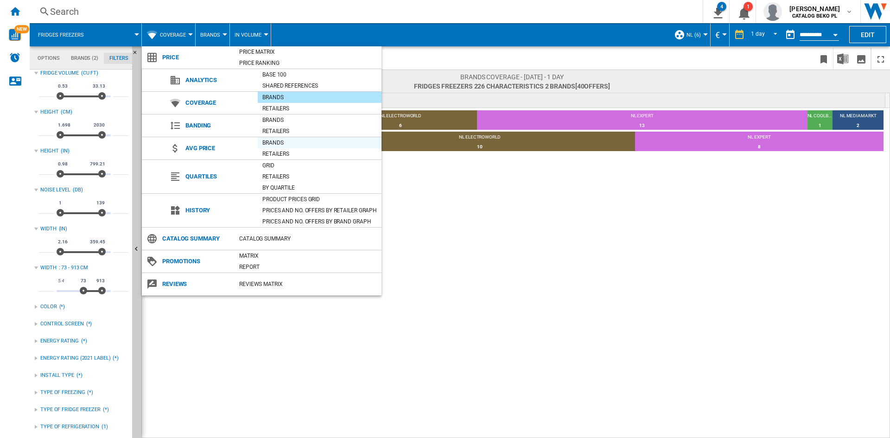
click at [291, 137] on div "Brands" at bounding box center [320, 142] width 124 height 11
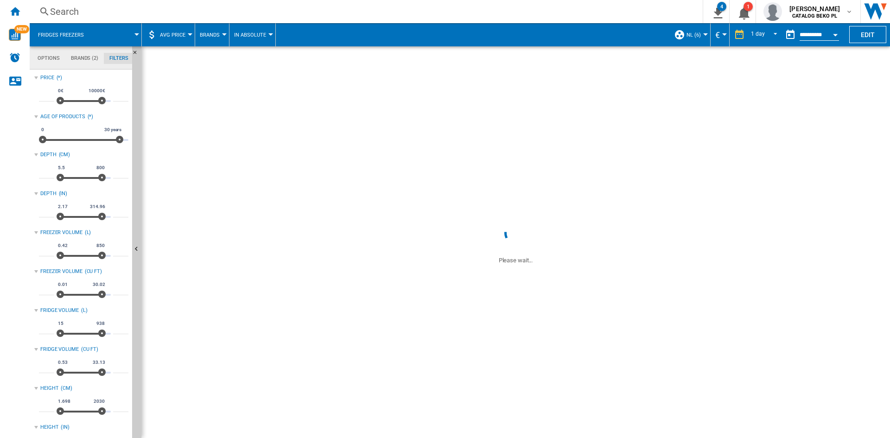
click at [740, 31] on ng-md-icon at bounding box center [738, 34] width 11 height 11
click at [758, 38] on md-select-value "1 day" at bounding box center [765, 35] width 32 height 14
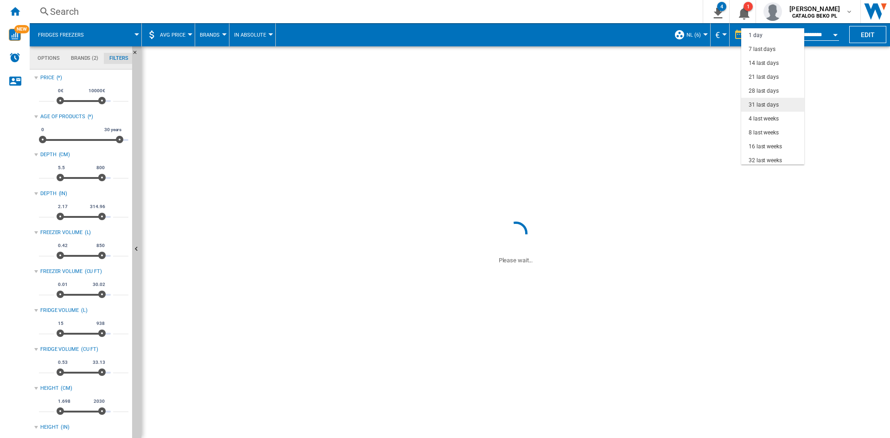
click at [771, 105] on div "31 last days" at bounding box center [763, 105] width 30 height 8
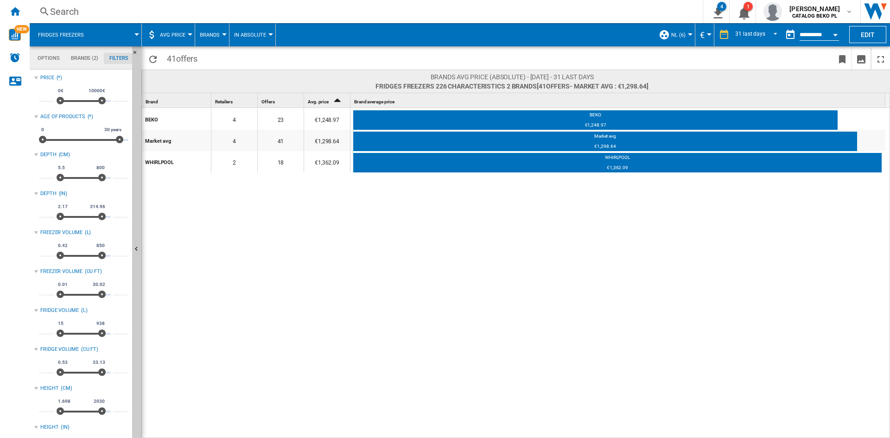
click at [560, 267] on div "BEKO 4 23 €1,248.97 BEKO €1,248.97 Market avg 4 41 €1,298.64 Market avg €1,298.…" at bounding box center [516, 273] width 748 height 331
click at [167, 31] on button "AVG Price" at bounding box center [175, 34] width 30 height 23
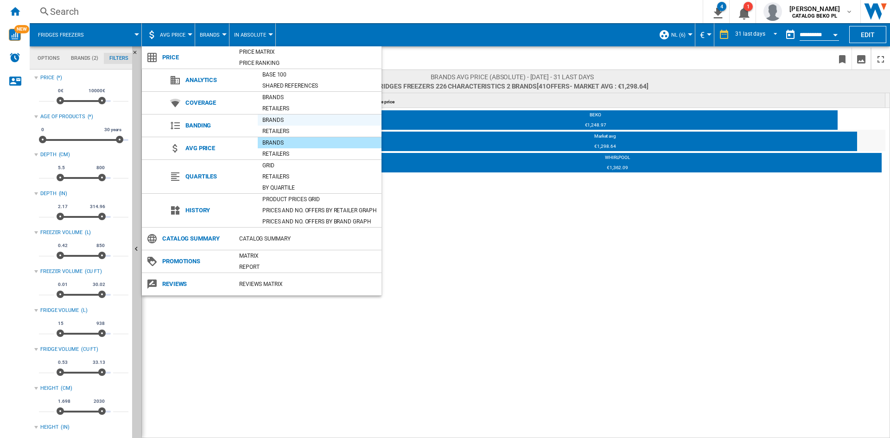
click at [279, 115] on div "Brands" at bounding box center [320, 119] width 124 height 9
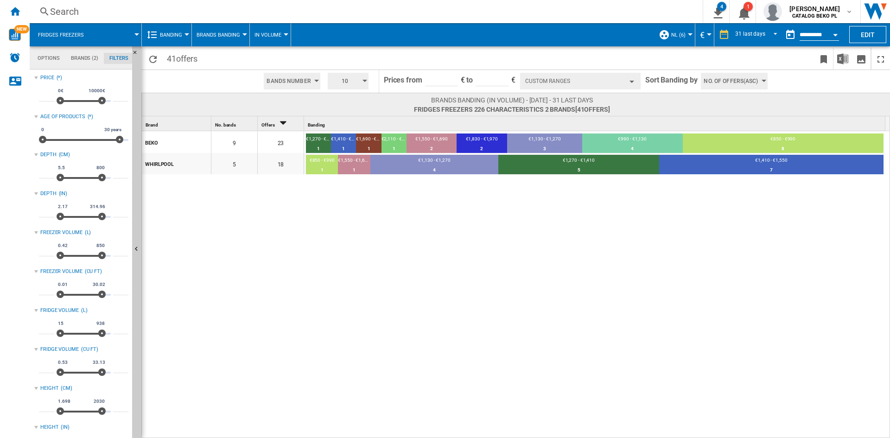
click at [370, 82] on div "10" at bounding box center [348, 81] width 48 height 22
click at [519, 339] on md-backdrop at bounding box center [445, 219] width 890 height 438
click at [583, 209] on div "BEKO 9 23 €1,270 - €1,410 1 4.35% €1,410 - €1,550 1 4.35% €1,690 - €1,830 1 4.3…" at bounding box center [516, 285] width 748 height 308
click at [195, 242] on div "BEKO 9 23 €1,270 - €1,410 1 4.35% €1,410 - €1,550 1 4.35% €1,690 - €1,830 1 4.3…" at bounding box center [516, 285] width 748 height 308
click at [298, 76] on span "Bands Number" at bounding box center [288, 81] width 44 height 17
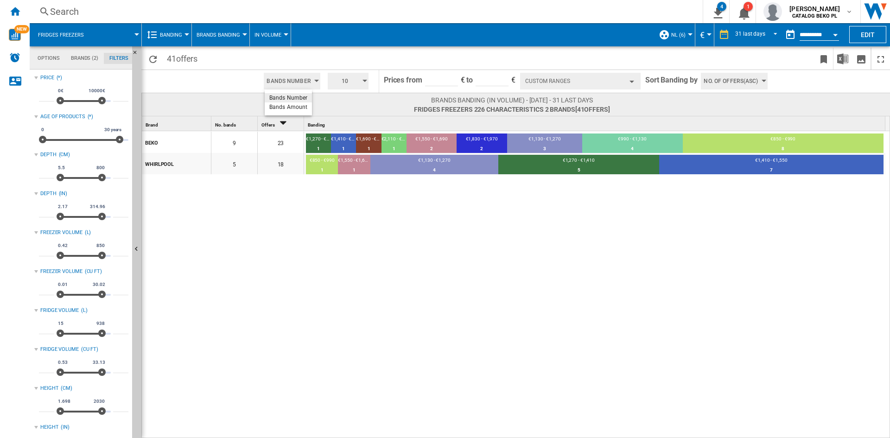
drag, startPoint x: 196, startPoint y: 20, endPoint x: 189, endPoint y: 26, distance: 9.3
click at [192, 22] on md-backdrop at bounding box center [445, 219] width 890 height 438
click at [177, 34] on span "Banding" at bounding box center [171, 35] width 22 height 6
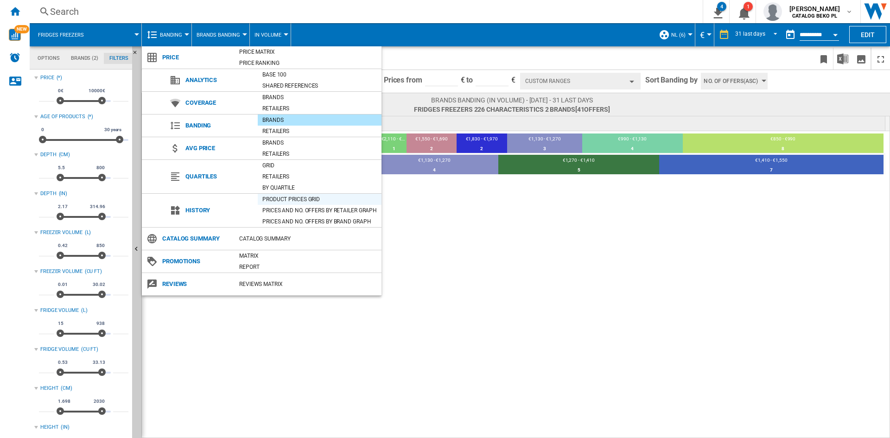
drag, startPoint x: 307, startPoint y: 204, endPoint x: 310, endPoint y: 193, distance: 11.9
click at [308, 202] on div "Product prices grid" at bounding box center [320, 199] width 124 height 11
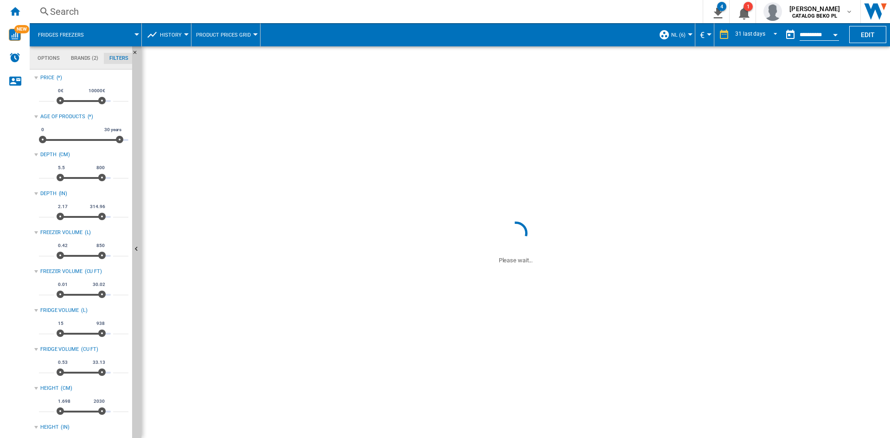
click at [310, 193] on div "BEKO 9 23 €1,270 - €1,410 1 4.35% €1,410 - €1,550 1 4.35% €1,690 - €1,830 1 4.3…" at bounding box center [516, 285] width 748 height 308
click at [830, 34] on button "Open calendar" at bounding box center [835, 33] width 17 height 17
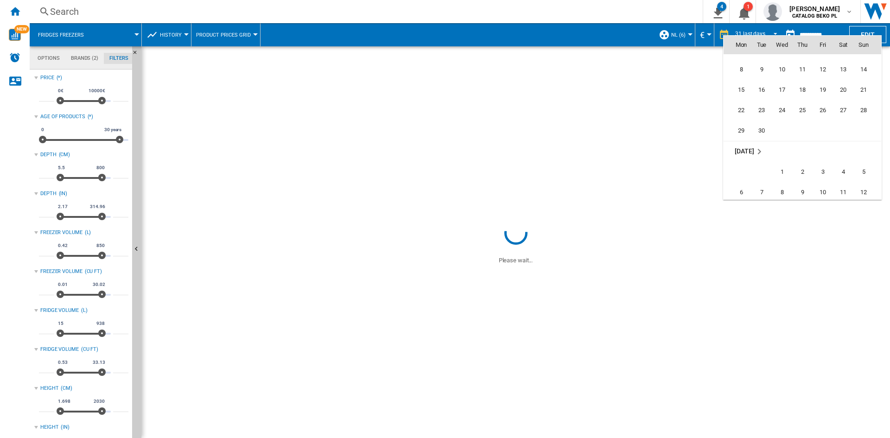
scroll to position [4327, 0]
click at [758, 139] on span "30" at bounding box center [761, 136] width 19 height 19
type input "**********"
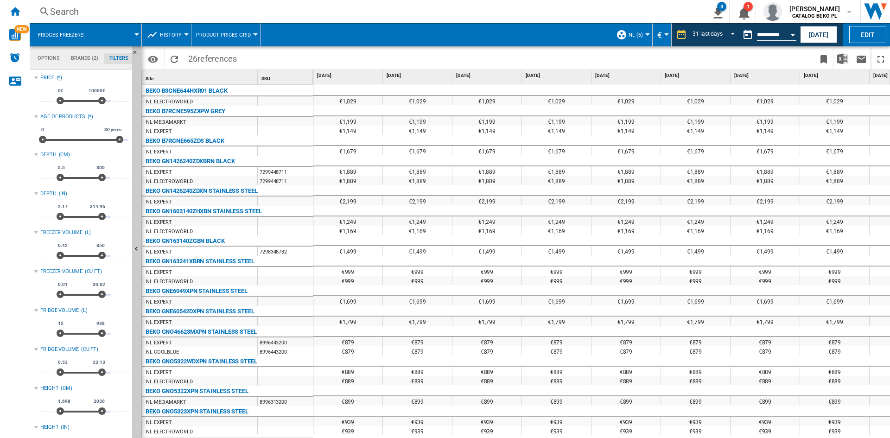
click at [524, 344] on div at bounding box center [445, 219] width 890 height 438
click at [555, 359] on div at bounding box center [556, 360] width 69 height 11
click at [94, 61] on md-tab-item "Brands (2)" at bounding box center [84, 58] width 38 height 11
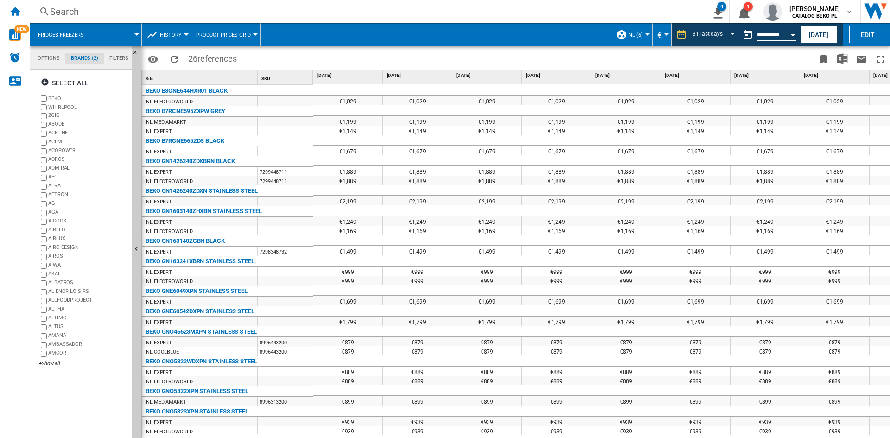
click at [123, 53] on md-tab-item "Filters" at bounding box center [119, 58] width 30 height 11
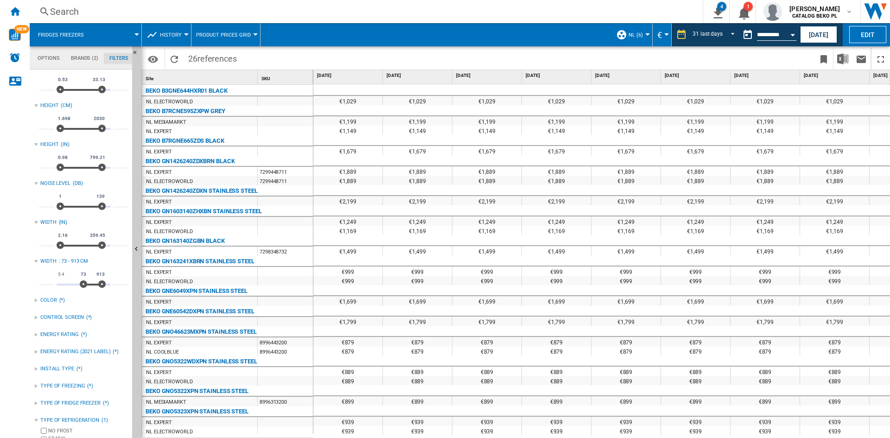
scroll to position [290, 0]
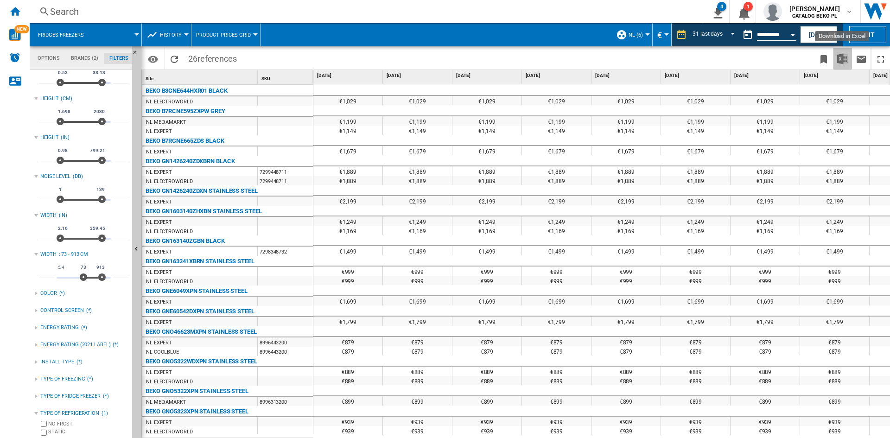
click at [841, 61] on img "Download in Excel" at bounding box center [842, 58] width 11 height 11
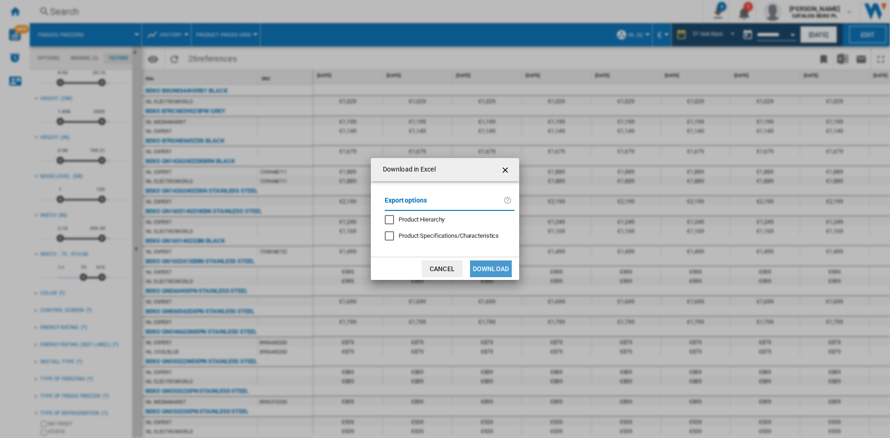
click at [494, 268] on button "Download" at bounding box center [491, 268] width 42 height 17
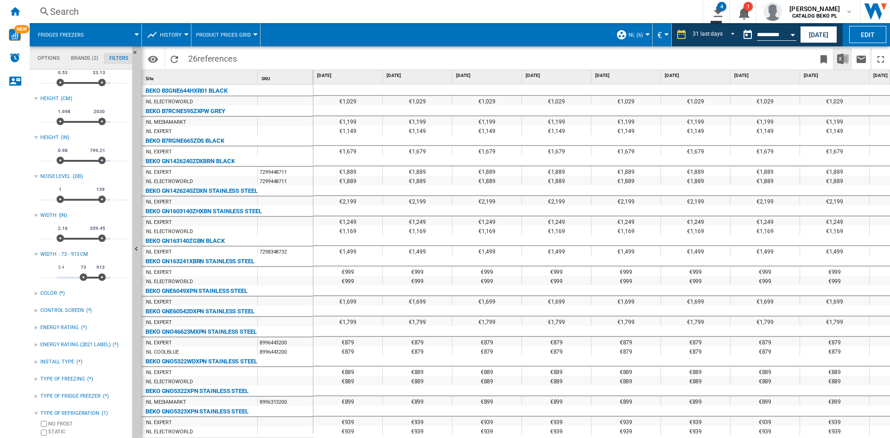
click at [840, 57] on img "Download in Excel" at bounding box center [842, 58] width 11 height 11
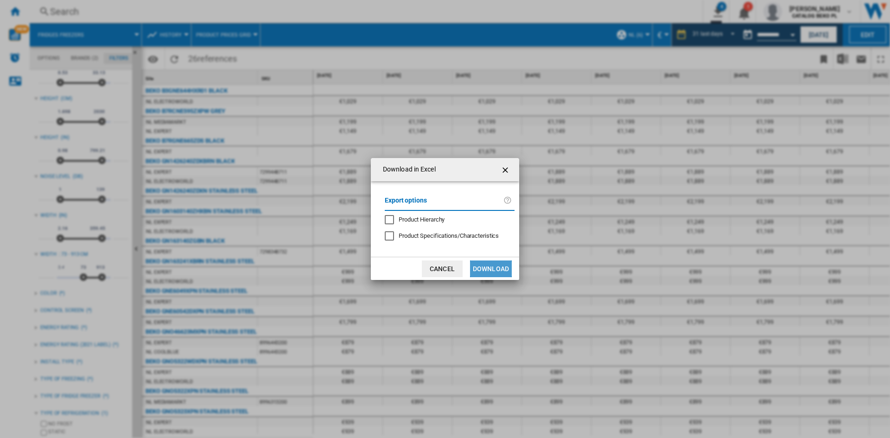
click at [507, 275] on button "Download" at bounding box center [491, 268] width 42 height 17
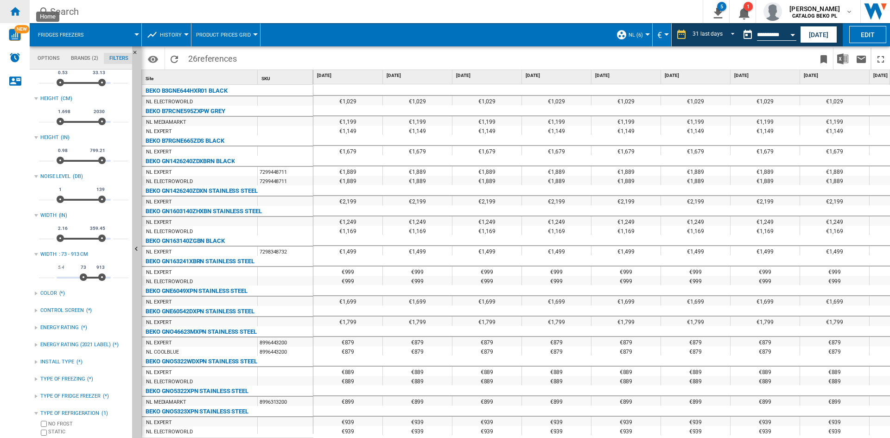
click at [11, 15] on ng-md-icon "Home" at bounding box center [14, 11] width 11 height 11
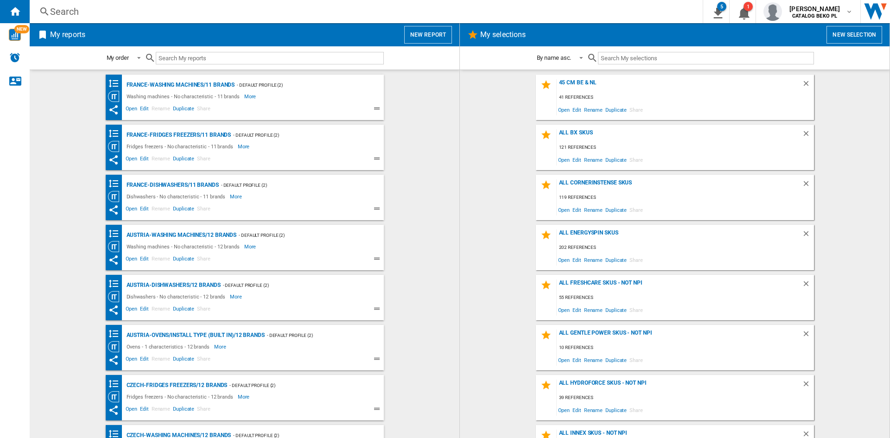
click at [34, 132] on md-content "France-Washing machines/11 brands - Default profile (2) Washing machines - No c…" at bounding box center [244, 253] width 429 height 368
click at [404, 32] on span "My reports New report" at bounding box center [244, 35] width 415 height 18
click at [414, 35] on button "New report" at bounding box center [428, 35] width 48 height 18
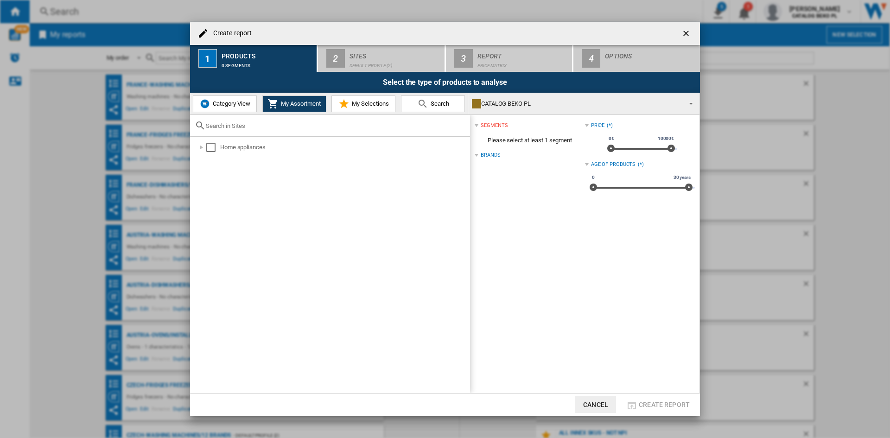
click at [213, 108] on button "Category View" at bounding box center [225, 103] width 64 height 17
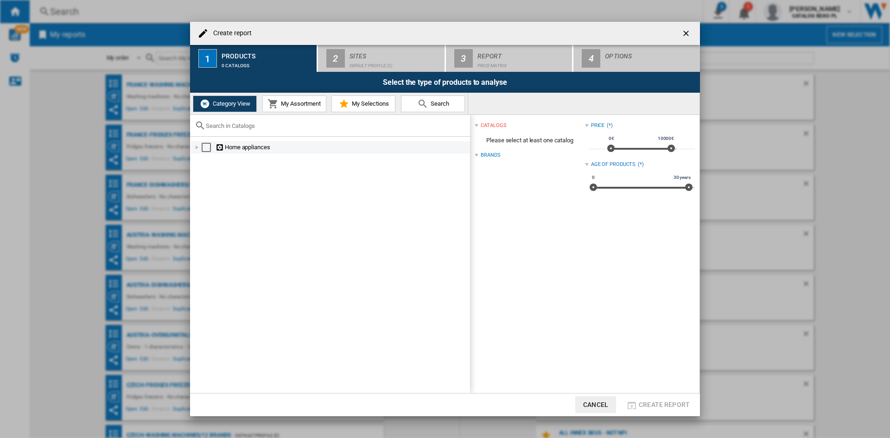
click at [194, 143] on div "Create report ..." at bounding box center [196, 147] width 9 height 9
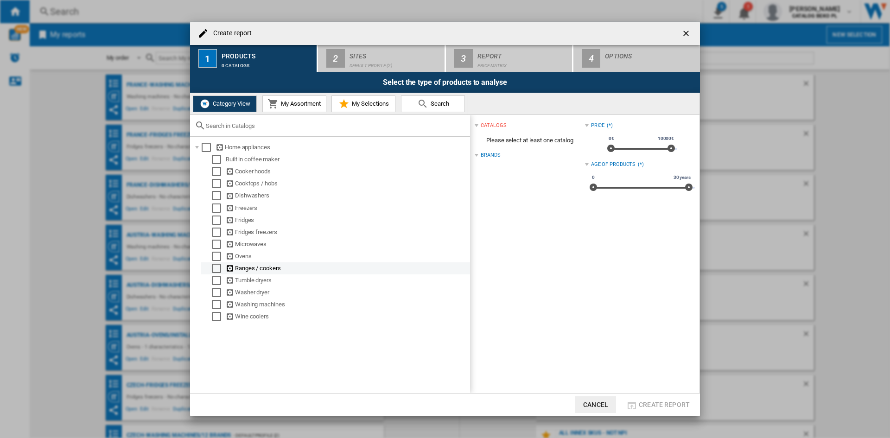
click at [211, 272] on div "Create report ..." at bounding box center [206, 268] width 9 height 9
click at [218, 255] on div "Select" at bounding box center [216, 256] width 9 height 9
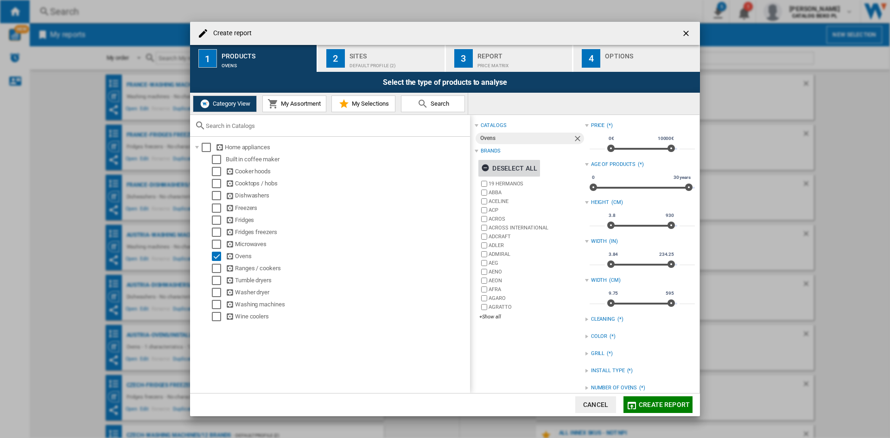
click at [537, 165] on div "Deselect all" at bounding box center [509, 168] width 56 height 17
click at [497, 311] on label "AGRATTO" at bounding box center [531, 307] width 105 height 9
click at [491, 304] on label "AGRATTO" at bounding box center [536, 306] width 96 height 7
click at [488, 316] on div "+Show all" at bounding box center [531, 316] width 105 height 7
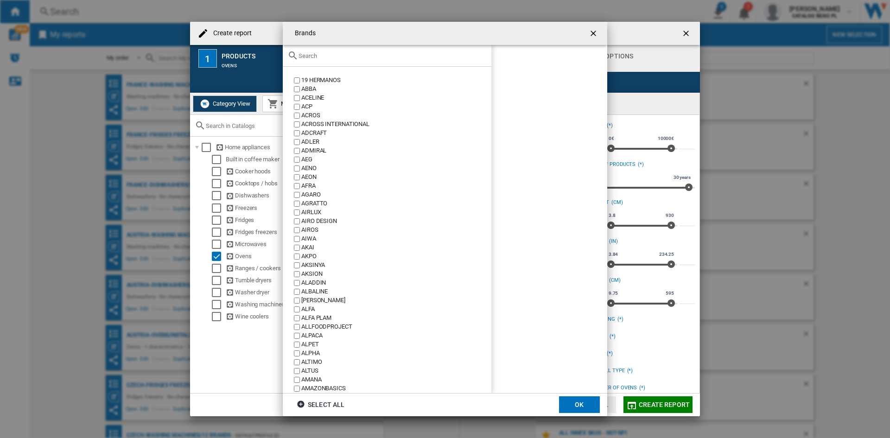
click at [351, 57] on input "Brands 19 ..." at bounding box center [392, 55] width 188 height 7
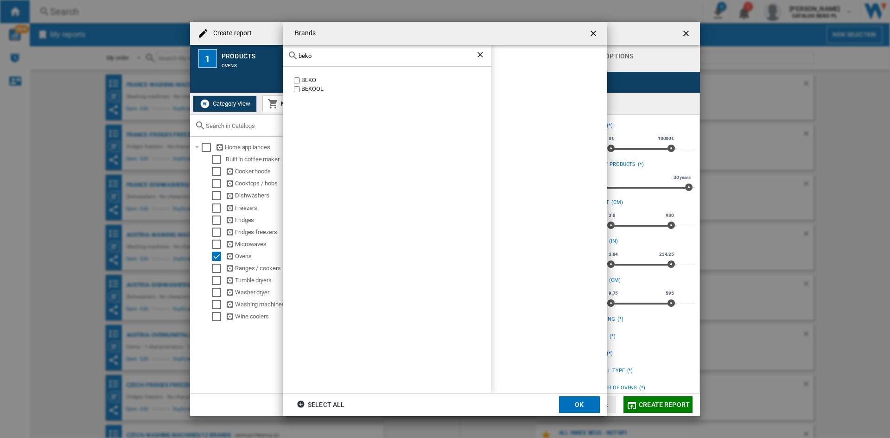
click at [300, 82] on label "BEKO" at bounding box center [391, 80] width 199 height 9
click at [329, 53] on input "beko" at bounding box center [386, 55] width 177 height 7
type input "whir"
click at [320, 80] on div "WHIRLPOOL" at bounding box center [396, 80] width 190 height 9
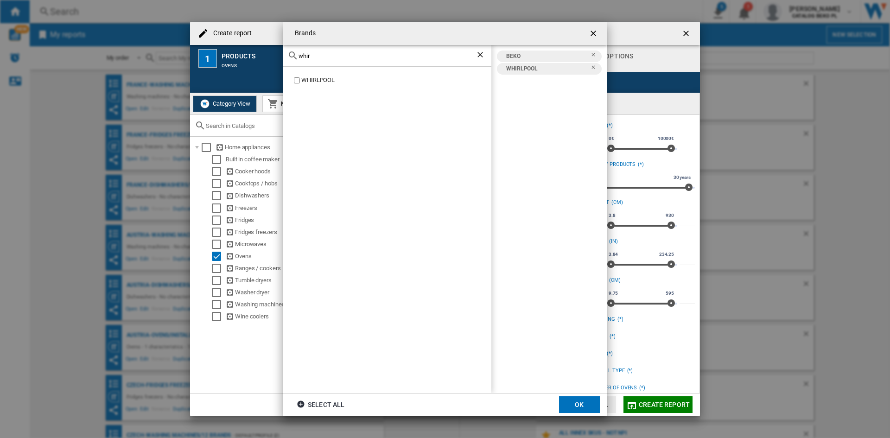
click at [585, 404] on button "OK" at bounding box center [579, 404] width 41 height 17
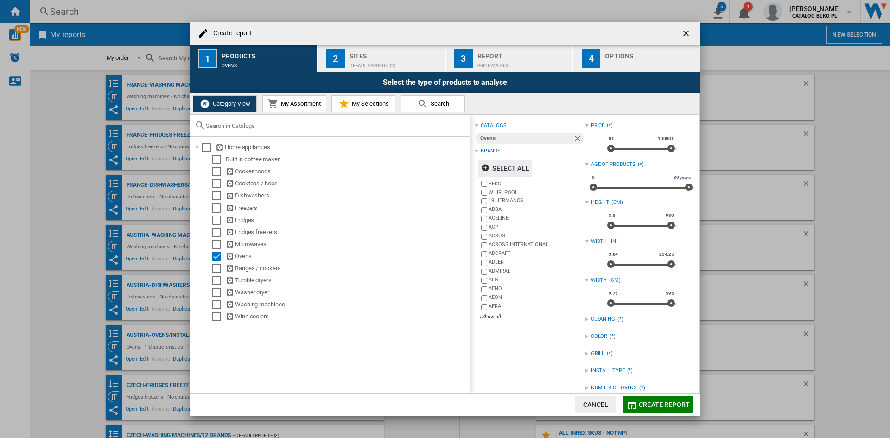
scroll to position [45, 0]
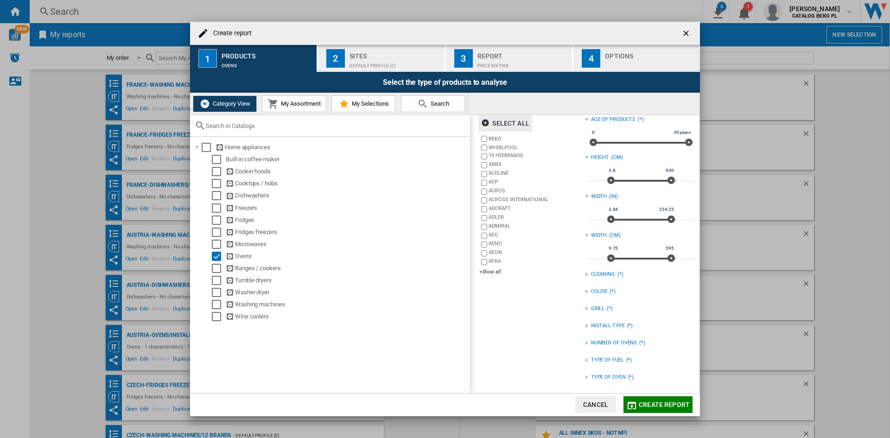
click at [608, 325] on div "INSTALL TYPE" at bounding box center [608, 325] width 34 height 7
click at [603, 334] on div "BUILT IN" at bounding box center [647, 336] width 96 height 9
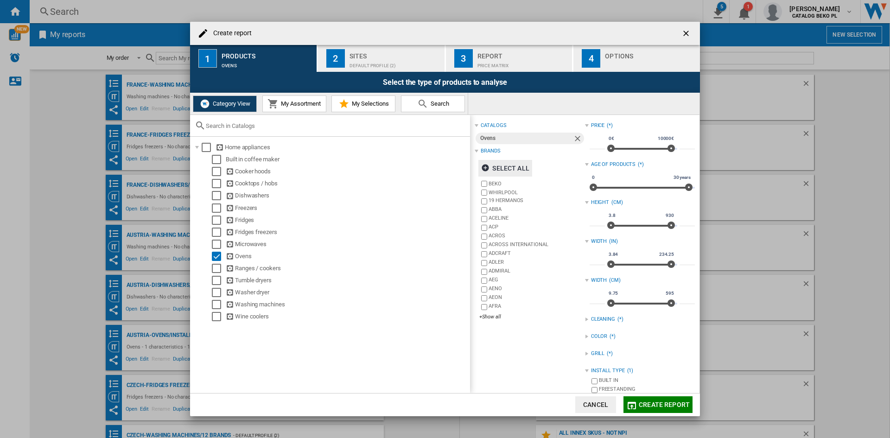
click at [381, 57] on div "Sites" at bounding box center [394, 54] width 91 height 10
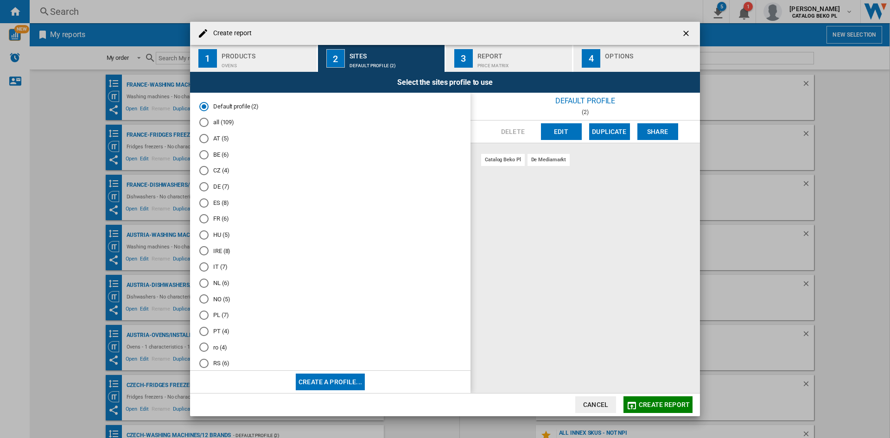
click at [217, 283] on md-radio-button "NL (6)" at bounding box center [330, 282] width 262 height 9
click at [654, 55] on div "Options" at bounding box center [650, 54] width 91 height 10
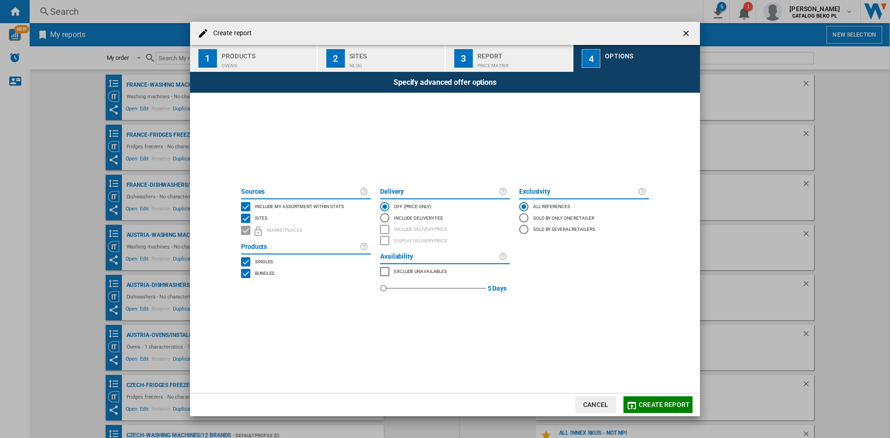
click at [327, 211] on div "Include my assortment within stats" at bounding box center [298, 206] width 91 height 9
click at [659, 404] on span "Create report" at bounding box center [663, 404] width 51 height 7
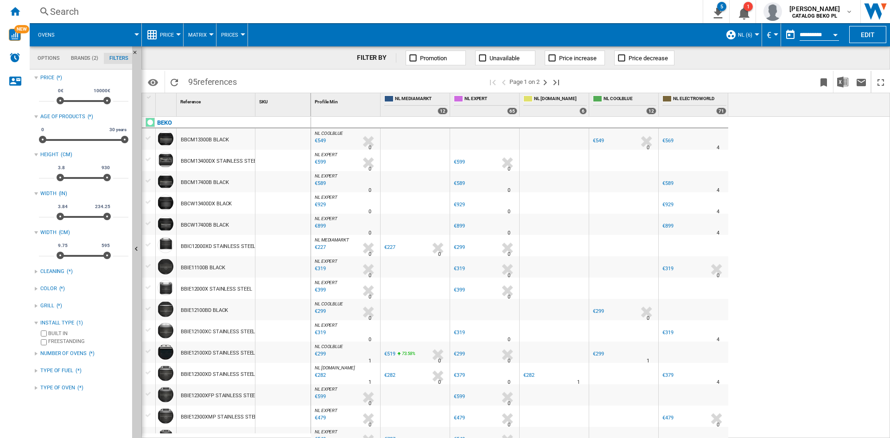
click at [162, 36] on span "Price" at bounding box center [167, 35] width 14 height 6
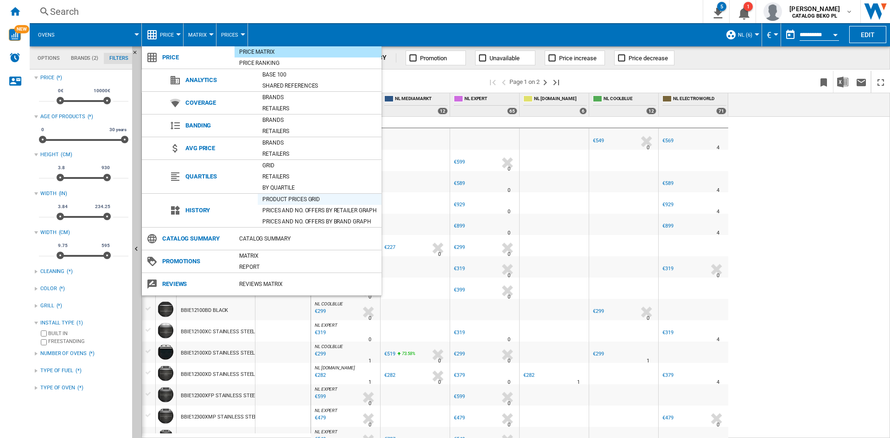
click at [296, 199] on div "Product prices grid" at bounding box center [320, 199] width 124 height 9
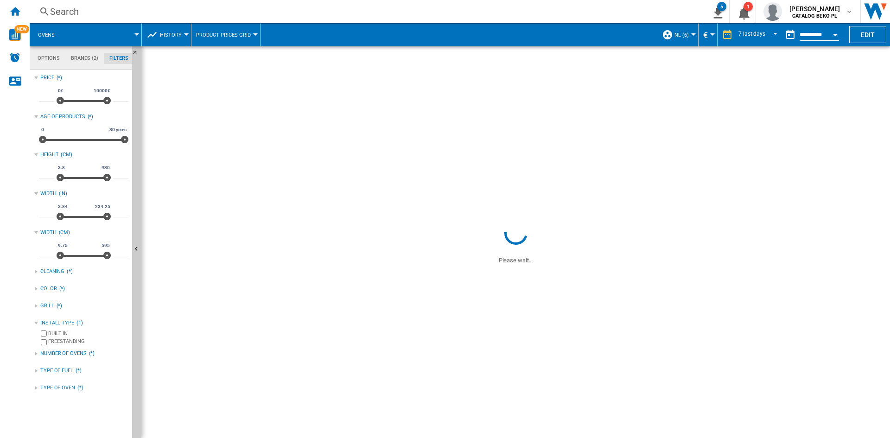
click at [826, 33] on input "**********" at bounding box center [818, 36] width 39 height 8
click at [839, 33] on button "Open calendar" at bounding box center [835, 33] width 17 height 17
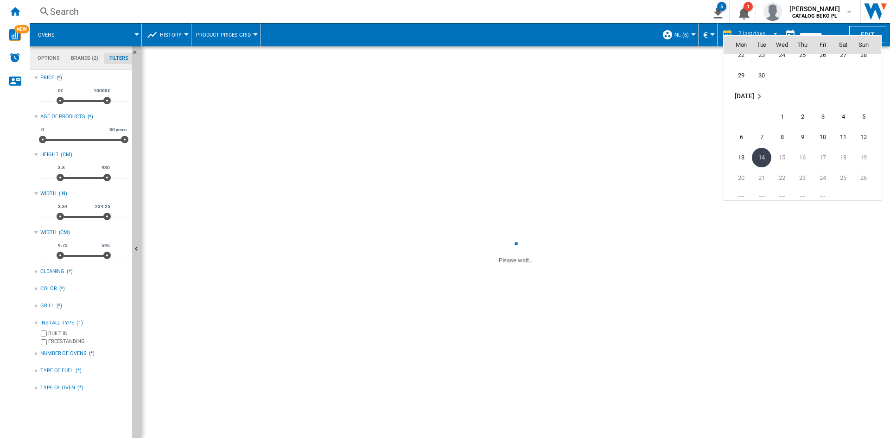
scroll to position [4374, 0]
click at [757, 88] on span "30" at bounding box center [761, 90] width 19 height 19
type input "**********"
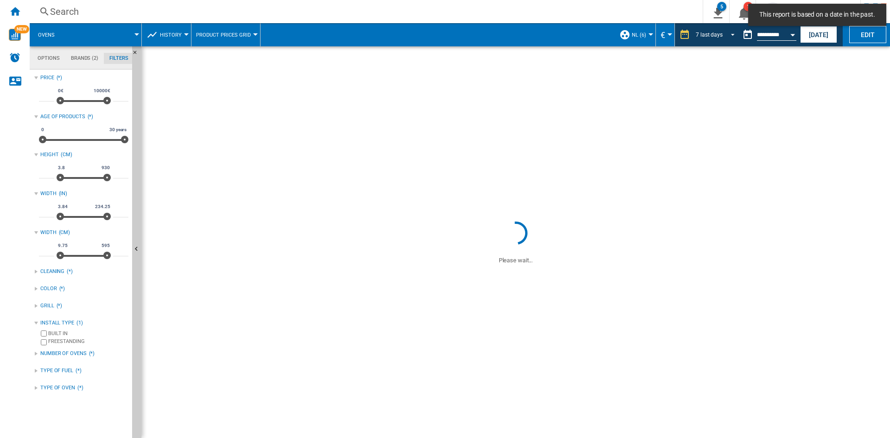
click at [707, 30] on md-select-value "7 last days" at bounding box center [717, 35] width 44 height 14
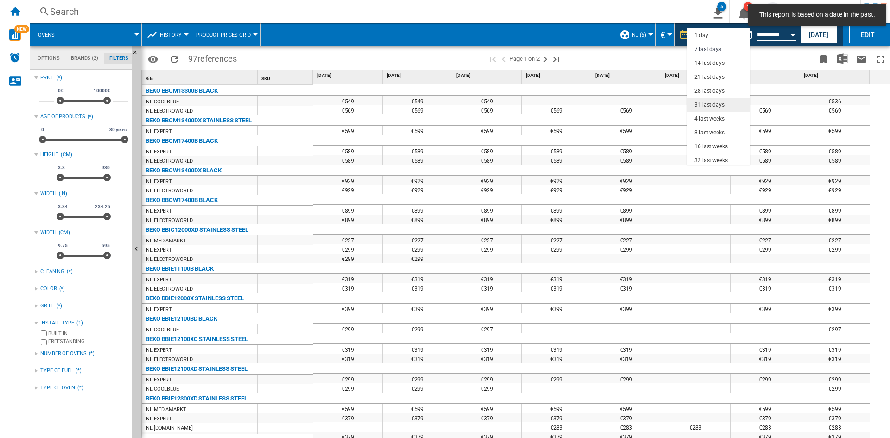
scroll to position [14, 0]
click at [712, 89] on div "31 last days" at bounding box center [709, 91] width 30 height 8
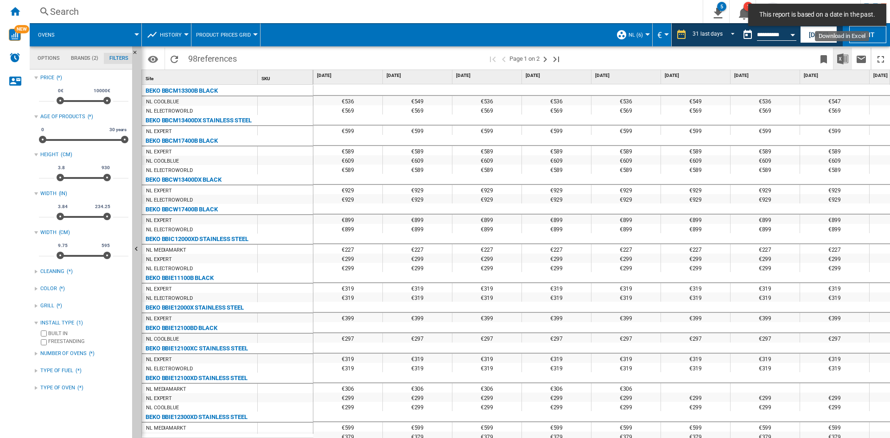
click at [838, 59] on img "Download in Excel" at bounding box center [842, 58] width 11 height 11
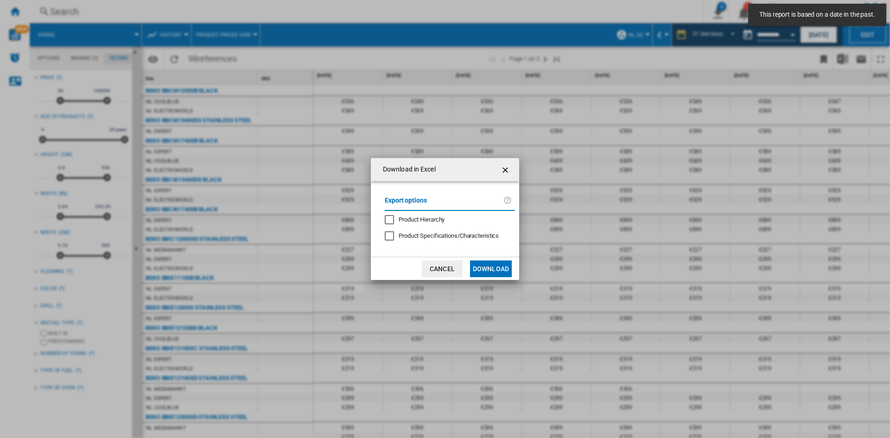
click at [482, 269] on button "Download" at bounding box center [491, 268] width 42 height 17
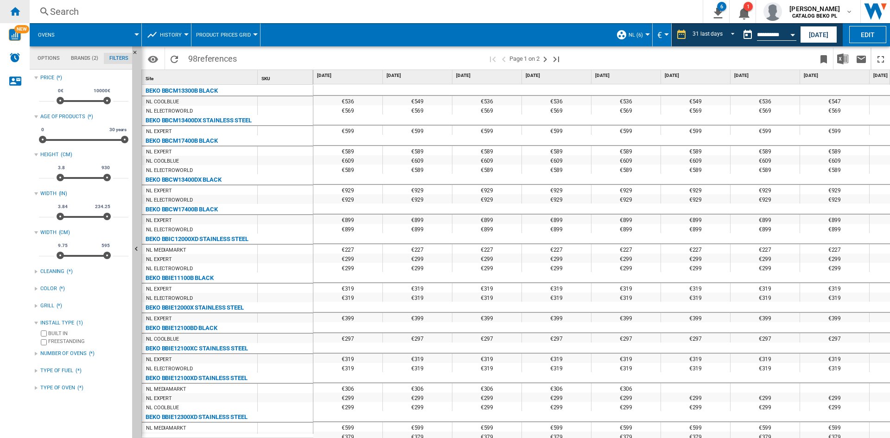
click at [17, 3] on div "Home" at bounding box center [15, 11] width 30 height 23
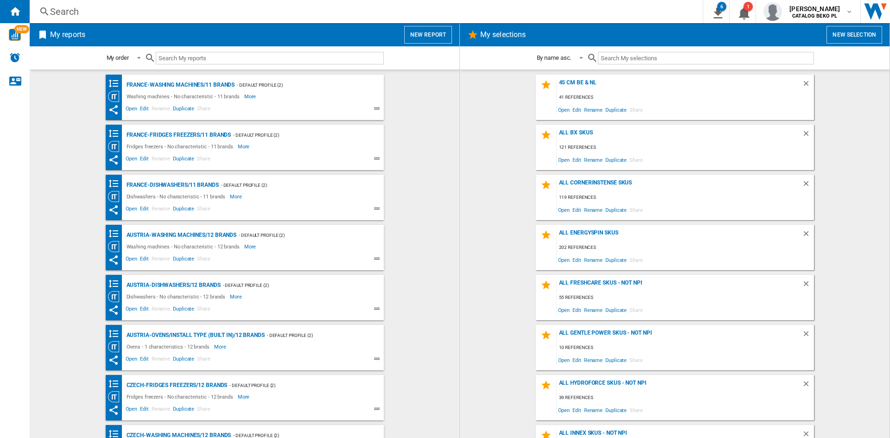
click at [434, 32] on button "New report" at bounding box center [428, 35] width 48 height 18
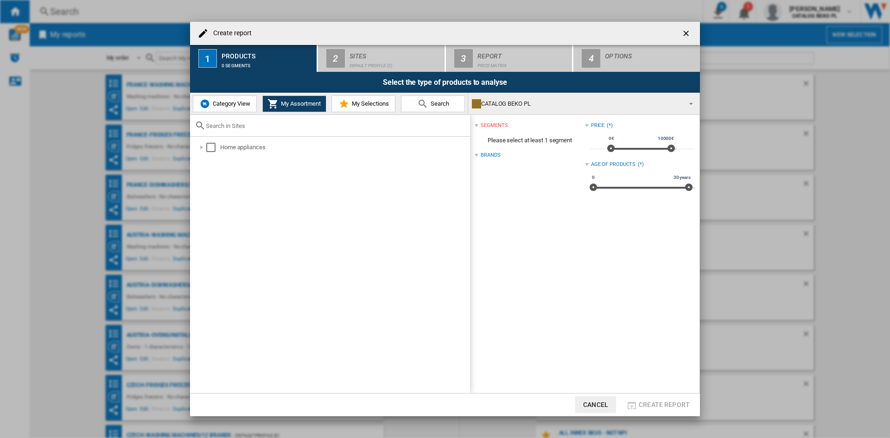
click at [205, 105] on img "Create report ..." at bounding box center [204, 103] width 11 height 11
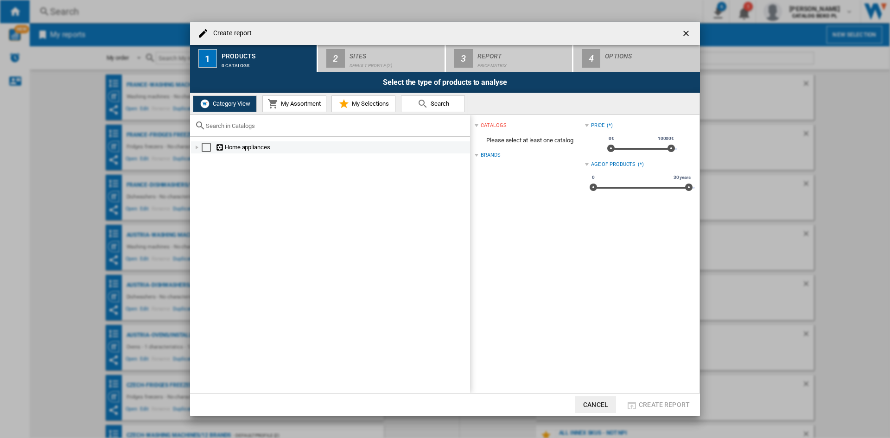
click at [197, 152] on div "Create report ..." at bounding box center [196, 147] width 9 height 9
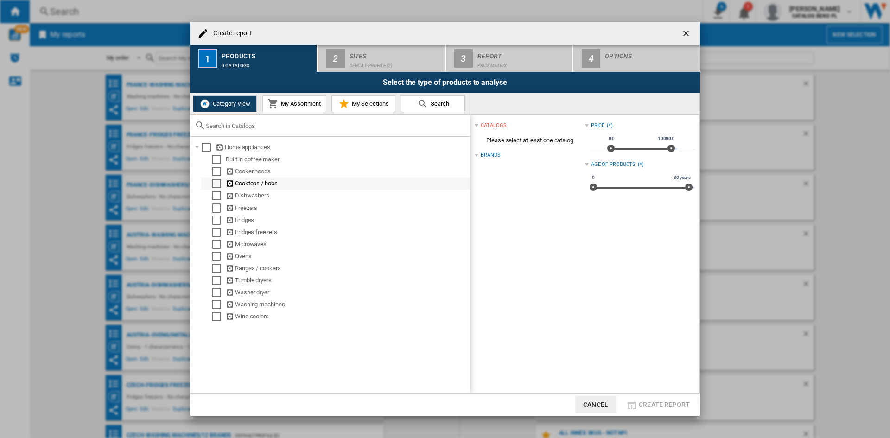
click at [215, 183] on div "Select" at bounding box center [216, 183] width 9 height 9
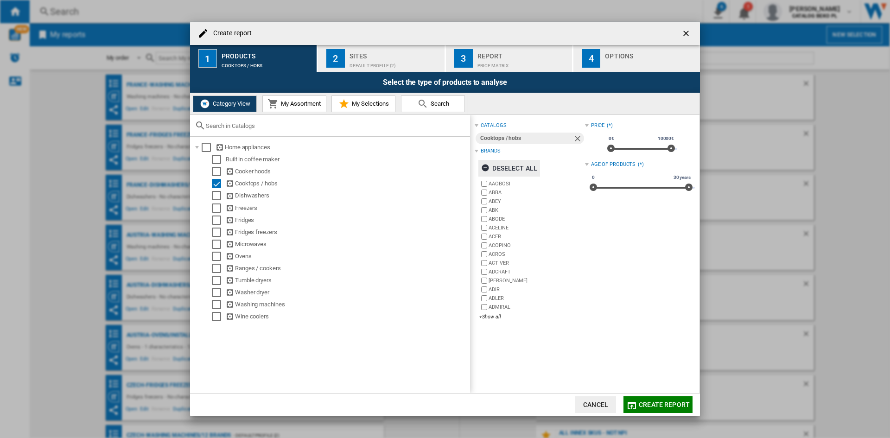
click at [516, 163] on div "Deselect all" at bounding box center [509, 168] width 56 height 17
click at [494, 313] on div "+Show all" at bounding box center [531, 316] width 105 height 7
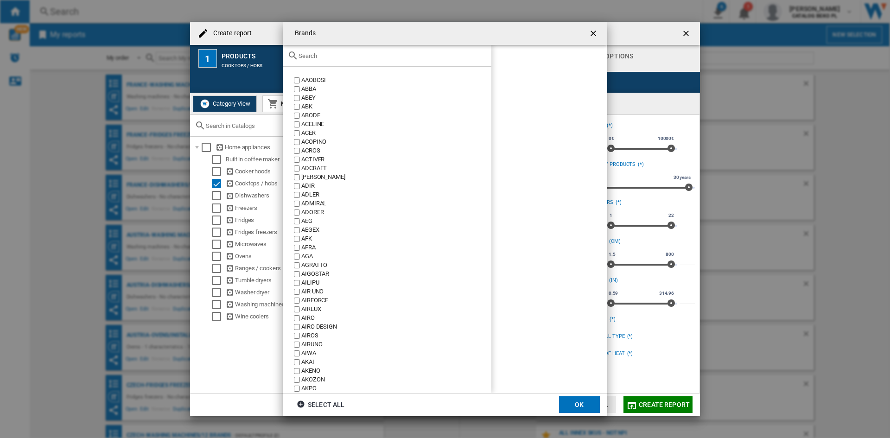
click at [380, 54] on input "Brands AAOBOSI ..." at bounding box center [392, 55] width 188 height 7
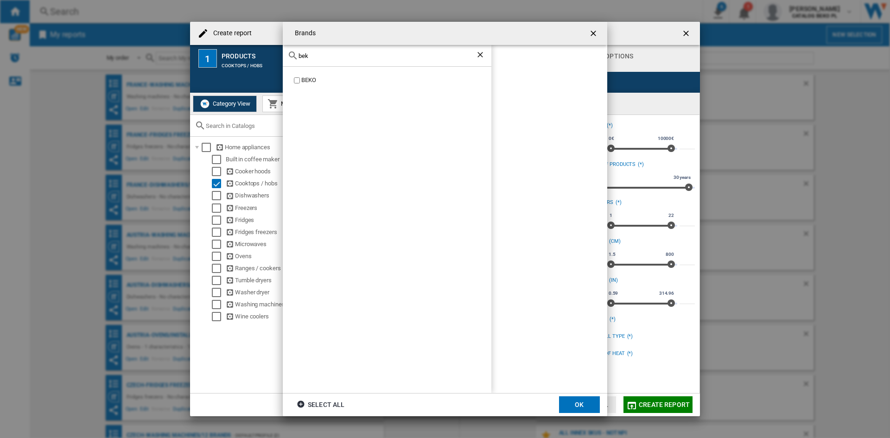
click at [310, 80] on div "BEKO" at bounding box center [396, 80] width 190 height 9
click at [342, 55] on input "bek" at bounding box center [386, 55] width 177 height 7
type input "whir"
drag, startPoint x: 317, startPoint y: 77, endPoint x: 379, endPoint y: 107, distance: 69.4
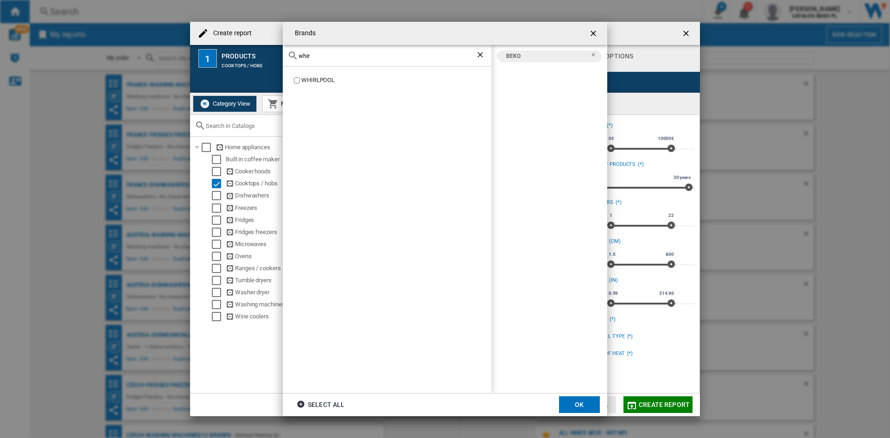
click at [316, 77] on div "WHIRLPOOL" at bounding box center [396, 80] width 190 height 9
click at [582, 407] on button "OK" at bounding box center [579, 404] width 41 height 17
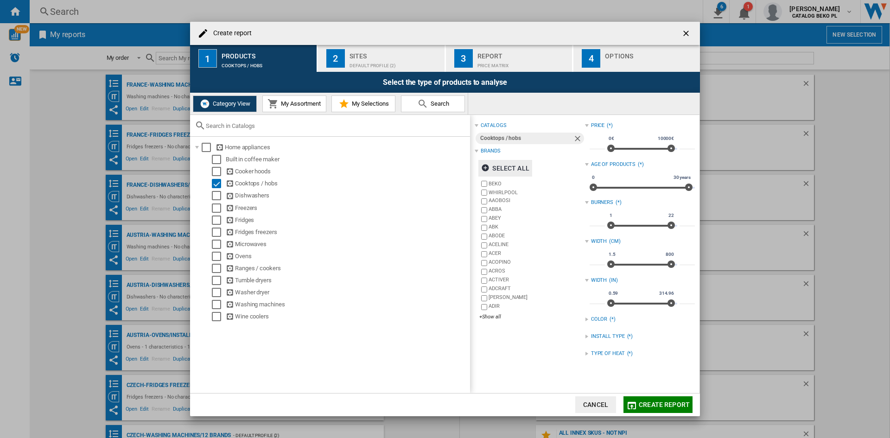
click at [598, 336] on div "INSTALL TYPE" at bounding box center [608, 336] width 34 height 7
click at [600, 347] on div "BUILT IN" at bounding box center [647, 346] width 96 height 9
click at [593, 369] on div "TYPE OF HEAT" at bounding box center [608, 366] width 34 height 7
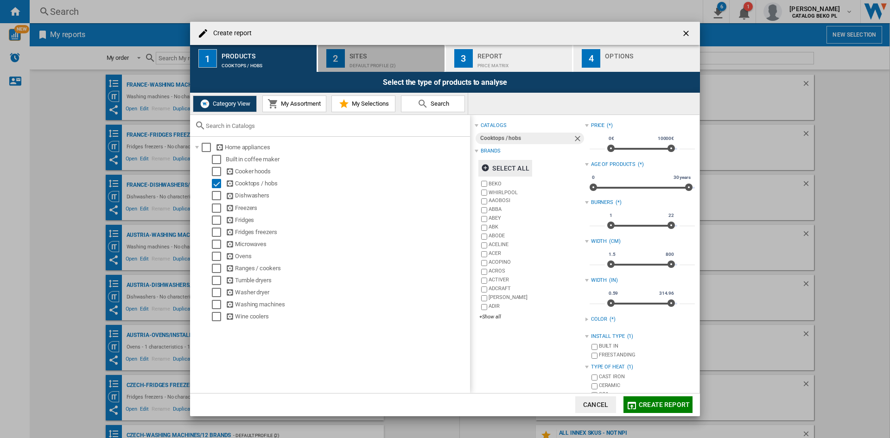
click at [376, 61] on div "Default profile (2)" at bounding box center [394, 63] width 91 height 10
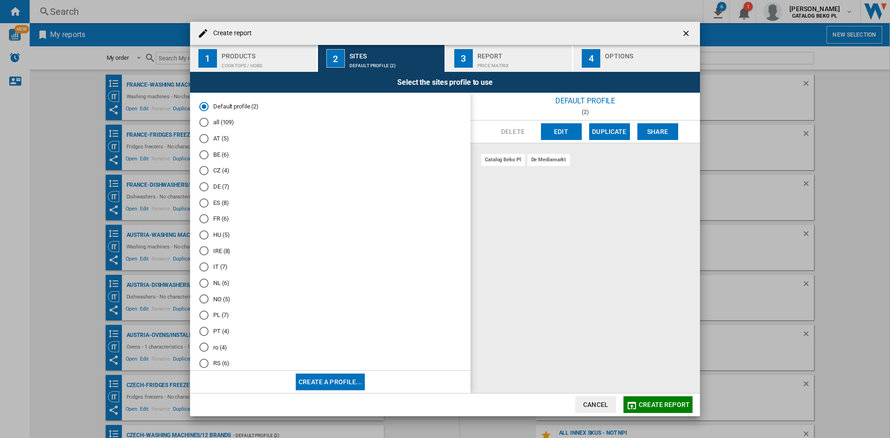
click at [217, 278] on md-radio-button "NL (6)" at bounding box center [330, 282] width 262 height 9
click at [620, 42] on div "Create report" at bounding box center [445, 33] width 510 height 23
click at [619, 45] on div "Create report" at bounding box center [445, 33] width 510 height 23
click at [617, 52] on div "Options" at bounding box center [650, 54] width 91 height 10
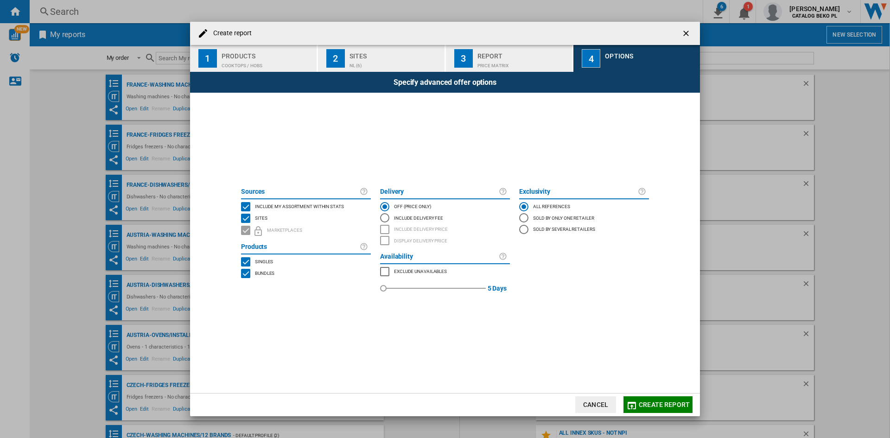
click at [336, 208] on span "Include my assortment within stats" at bounding box center [299, 205] width 89 height 6
click at [674, 400] on button "Create report" at bounding box center [657, 404] width 69 height 17
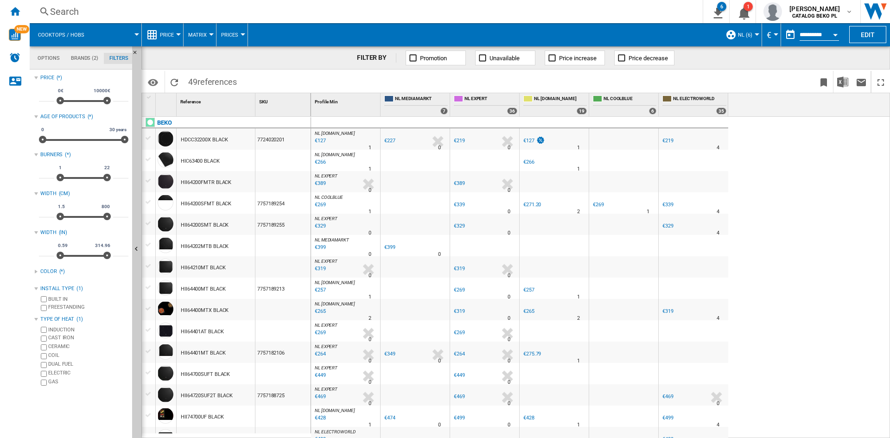
click at [163, 44] on button "Price" at bounding box center [169, 34] width 19 height 23
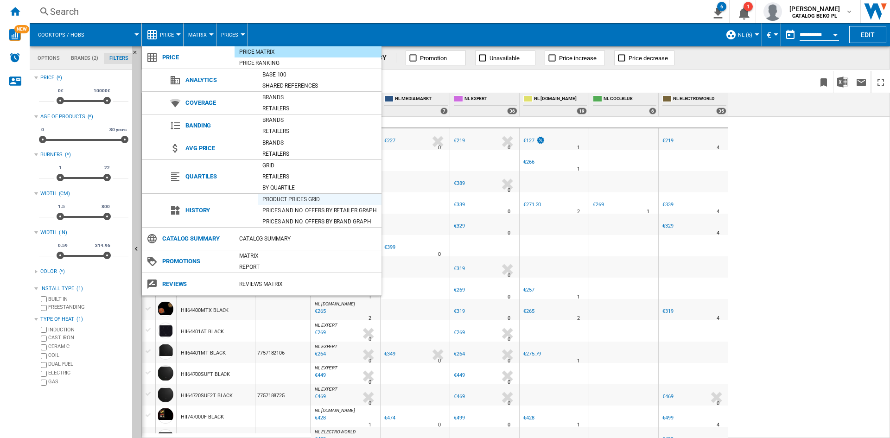
click at [316, 199] on div "Product prices grid" at bounding box center [320, 199] width 124 height 9
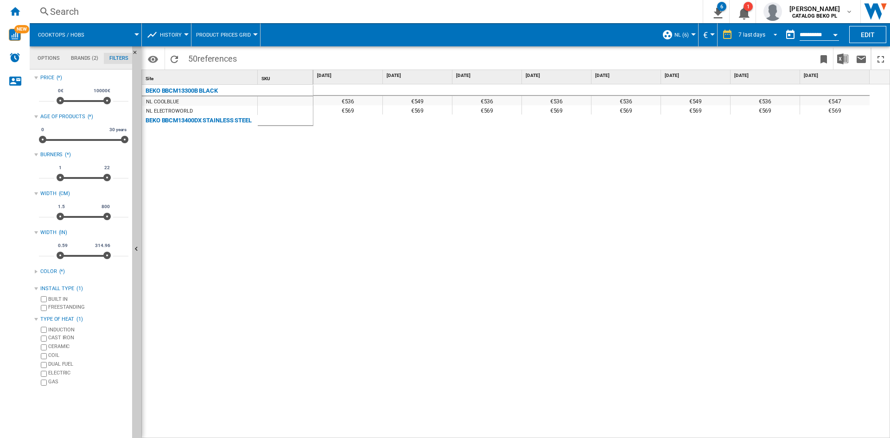
click at [762, 27] on div "7 last days 1 day 7 last days 14 last days 21 last days 28 last days 31 last da…" at bounding box center [748, 34] width 63 height 23
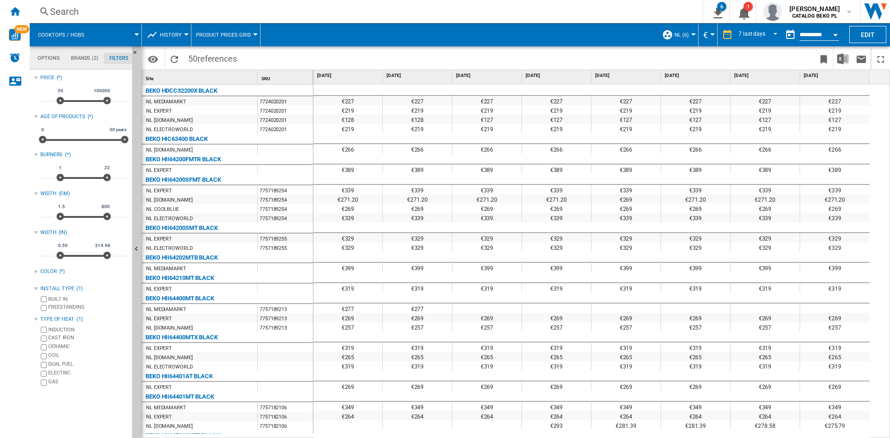
click at [781, 33] on button "button" at bounding box center [790, 34] width 19 height 19
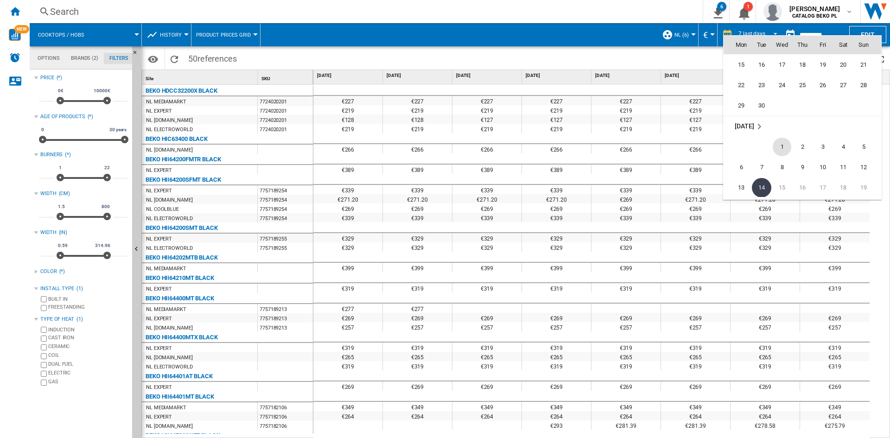
scroll to position [4374, 0]
click at [761, 89] on span "30" at bounding box center [761, 90] width 19 height 19
type input "**********"
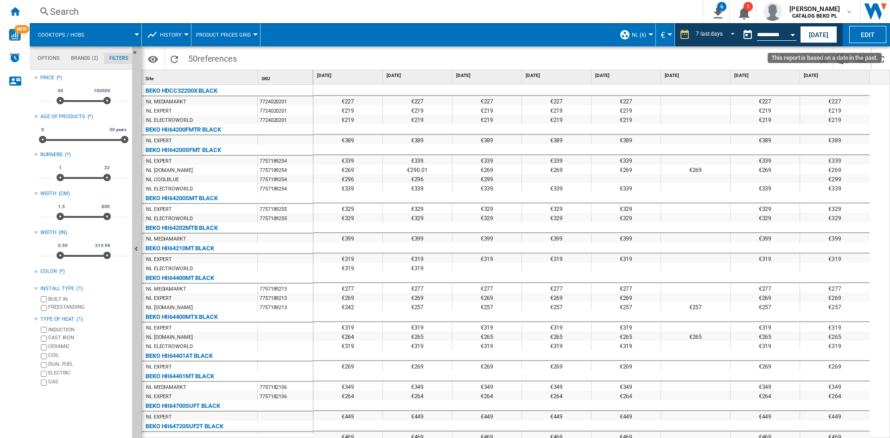
click at [794, 35] on div "Open calendar" at bounding box center [792, 35] width 5 height 2
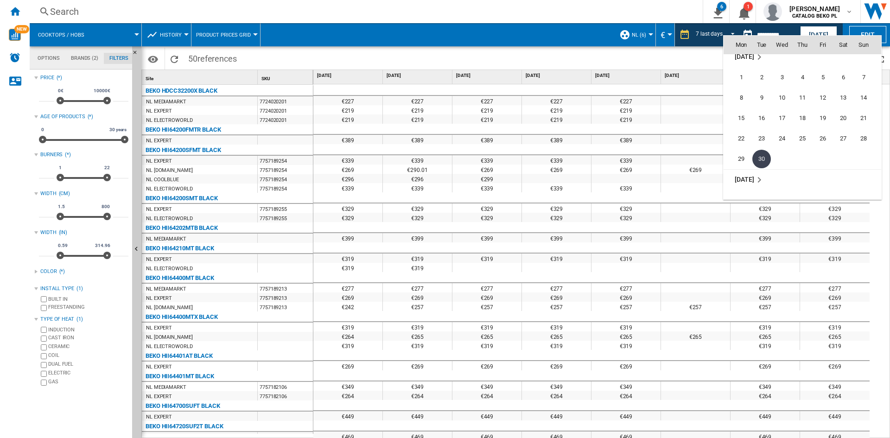
scroll to position [4344, 0]
click at [699, 33] on div at bounding box center [445, 219] width 890 height 438
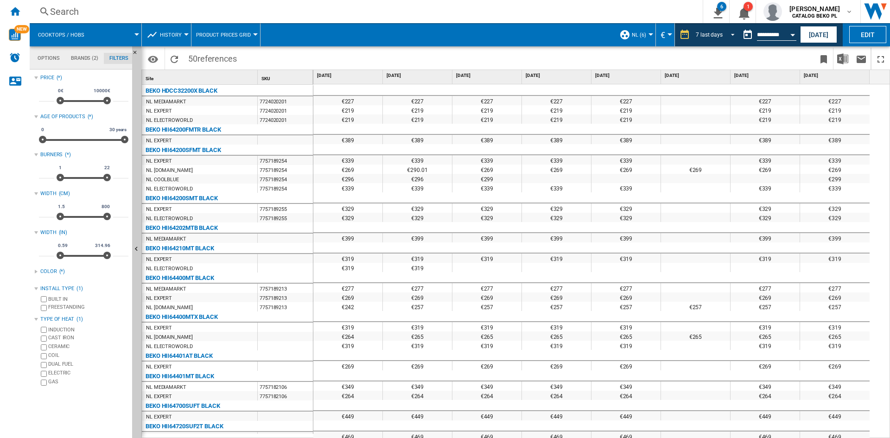
click at [726, 34] on span "REPORTS.WIZARD.STEPS.REPORT.STEPS.REPORT_OPTIONS.PERIOD: 7 last days" at bounding box center [729, 34] width 11 height 8
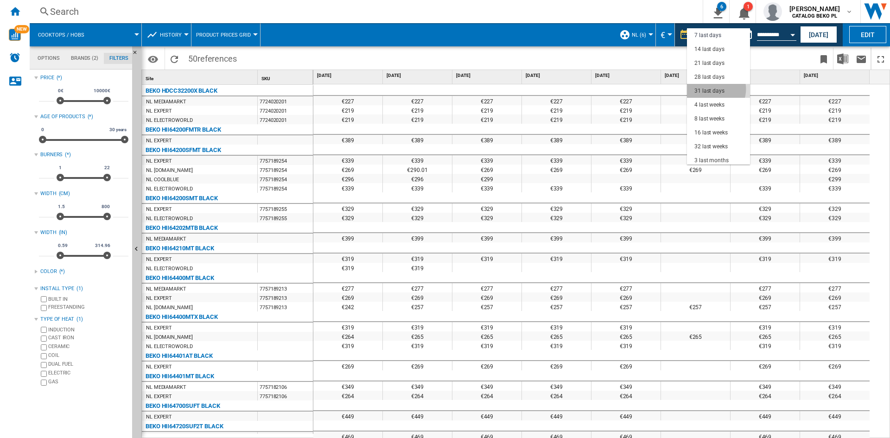
click at [713, 89] on div "31 last days" at bounding box center [709, 91] width 30 height 8
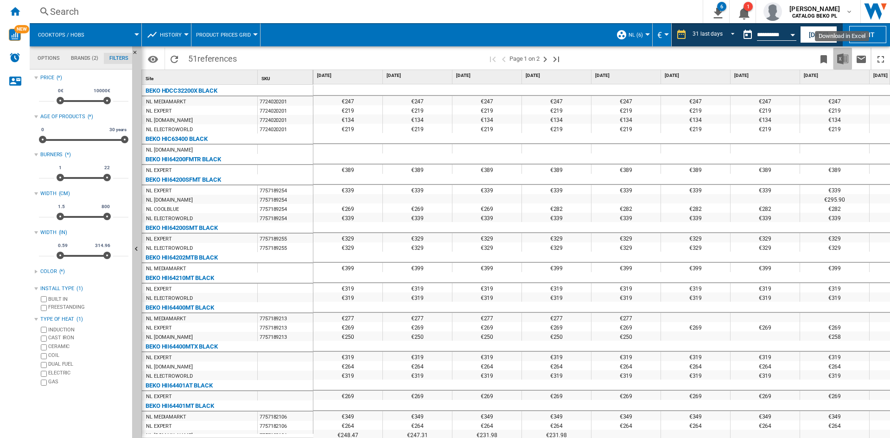
click at [844, 59] on img "Download in Excel" at bounding box center [842, 58] width 11 height 11
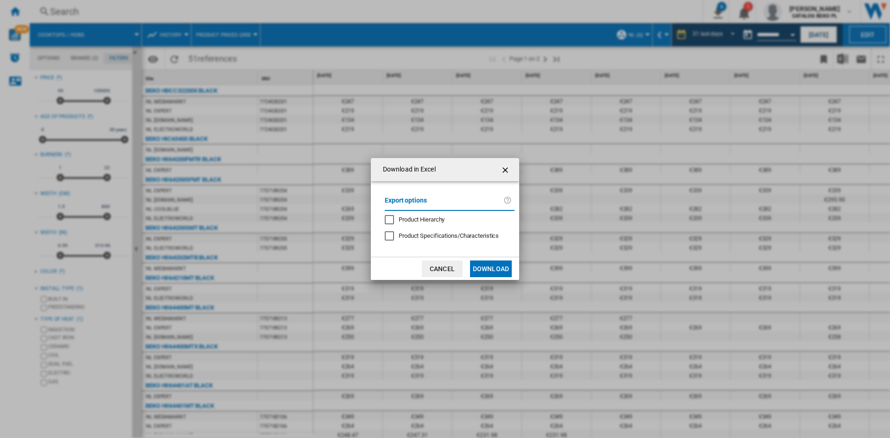
click at [484, 263] on button "Download" at bounding box center [491, 268] width 42 height 17
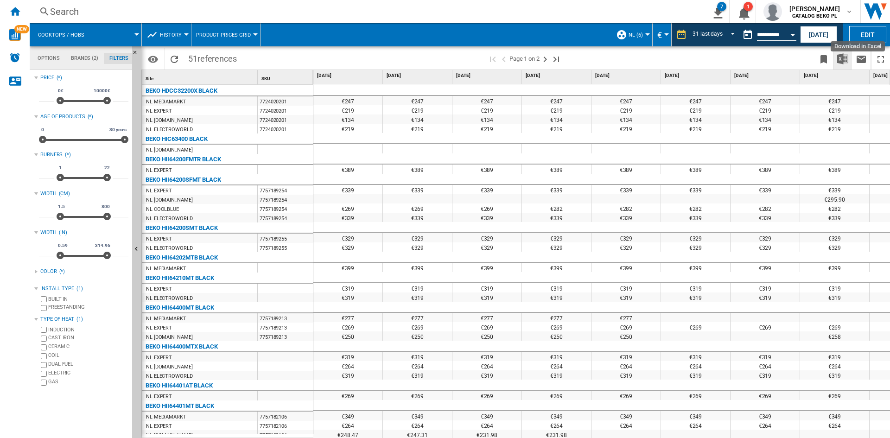
click at [839, 61] on img "Download in Excel" at bounding box center [842, 58] width 11 height 11
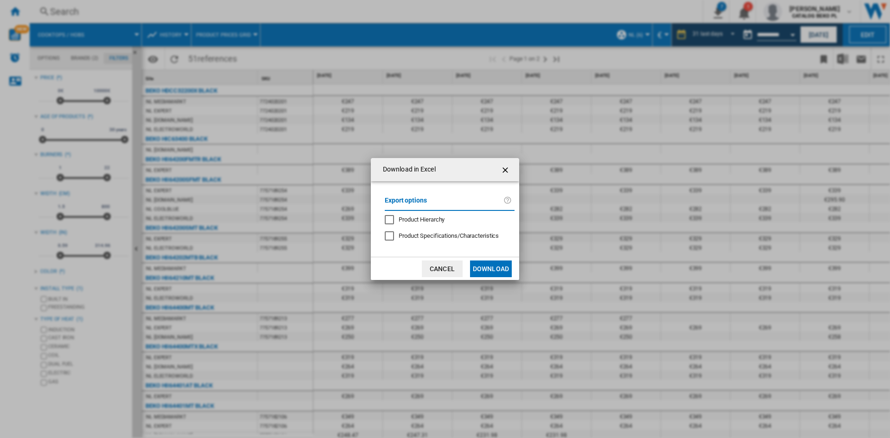
click at [476, 265] on button "Download" at bounding box center [491, 268] width 42 height 17
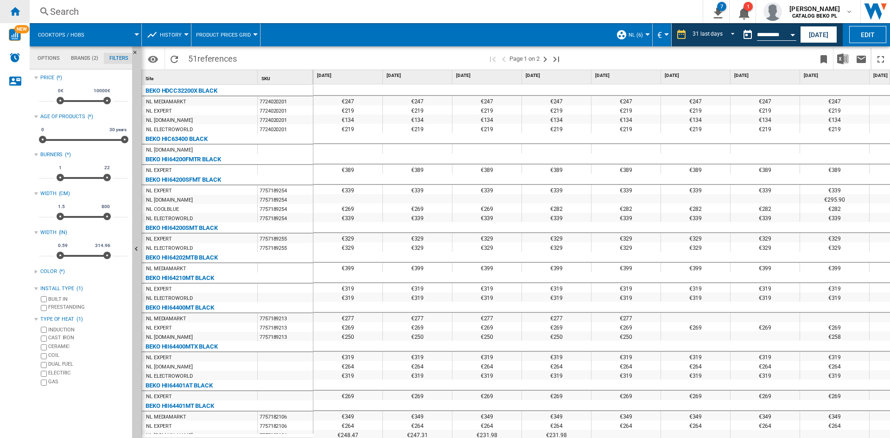
click at [12, 5] on div "Home" at bounding box center [15, 11] width 30 height 23
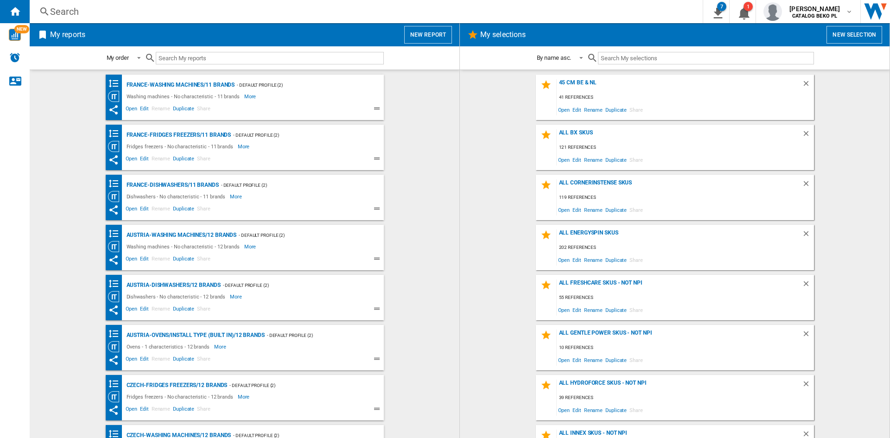
click at [428, 33] on button "New report" at bounding box center [428, 35] width 48 height 18
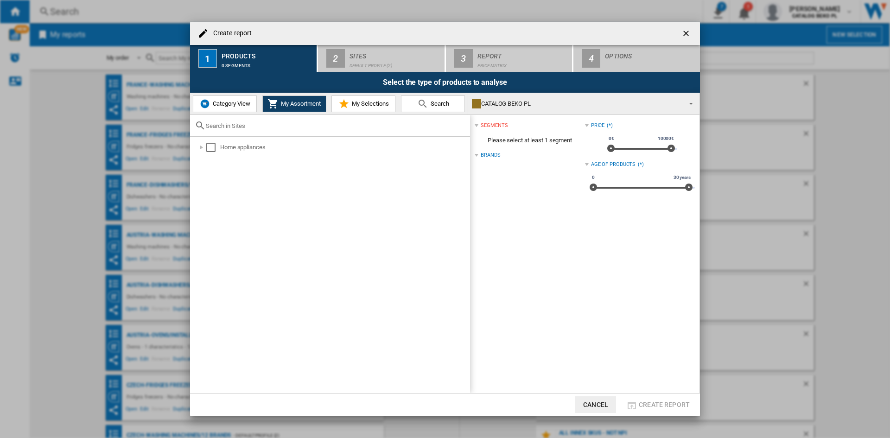
click at [238, 101] on span "Category View" at bounding box center [230, 103] width 40 height 7
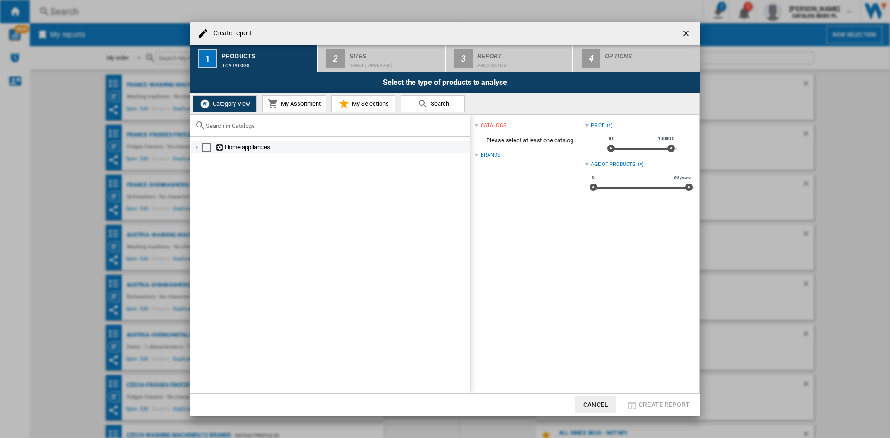
click at [199, 146] on div "Create report ..." at bounding box center [196, 147] width 9 height 9
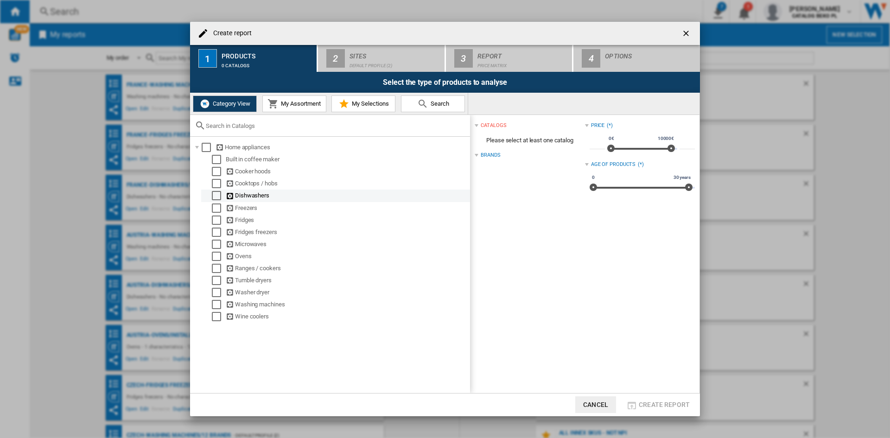
click at [217, 193] on div "Select" at bounding box center [216, 195] width 9 height 9
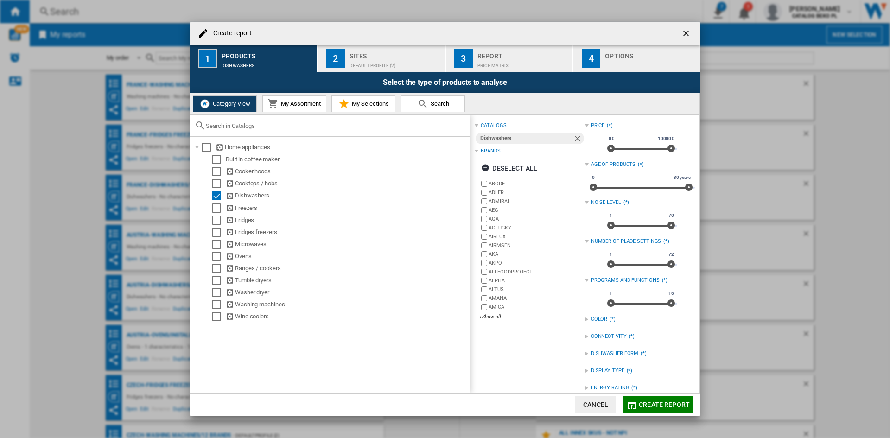
click at [510, 170] on div "Deselect all" at bounding box center [509, 168] width 56 height 17
click at [490, 318] on div "+Show all" at bounding box center [531, 316] width 105 height 7
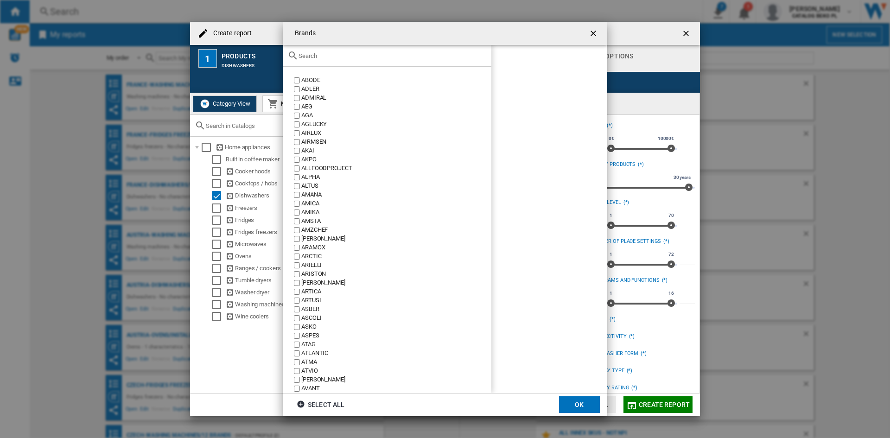
click at [390, 53] on input "Brands ABODE ..." at bounding box center [392, 55] width 188 height 7
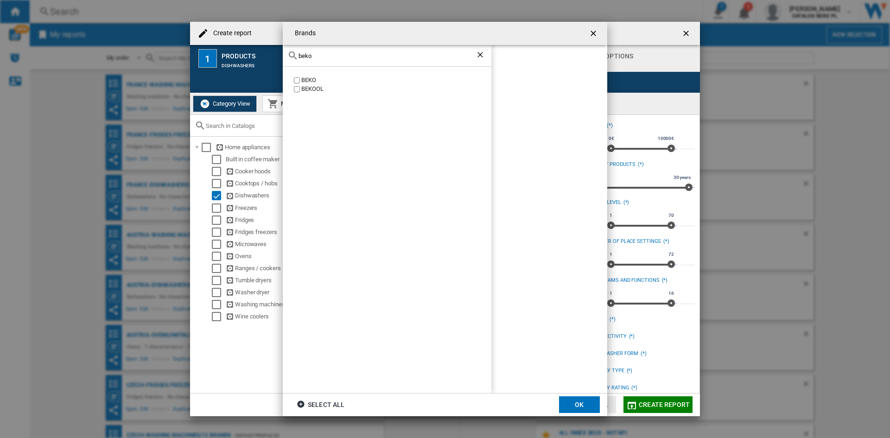
click at [307, 80] on div "BEKO" at bounding box center [396, 80] width 190 height 9
click at [323, 56] on input "beko" at bounding box center [386, 55] width 177 height 7
type input "whir"
click at [324, 76] on div "WHIRLPOOL" at bounding box center [387, 230] width 208 height 326
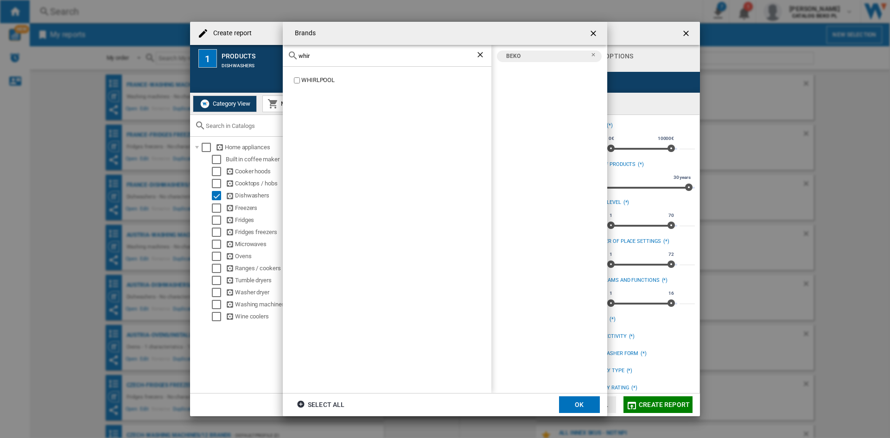
click at [321, 81] on div "WHIRLPOOL" at bounding box center [396, 80] width 190 height 9
click at [584, 401] on button "OK" at bounding box center [579, 404] width 41 height 17
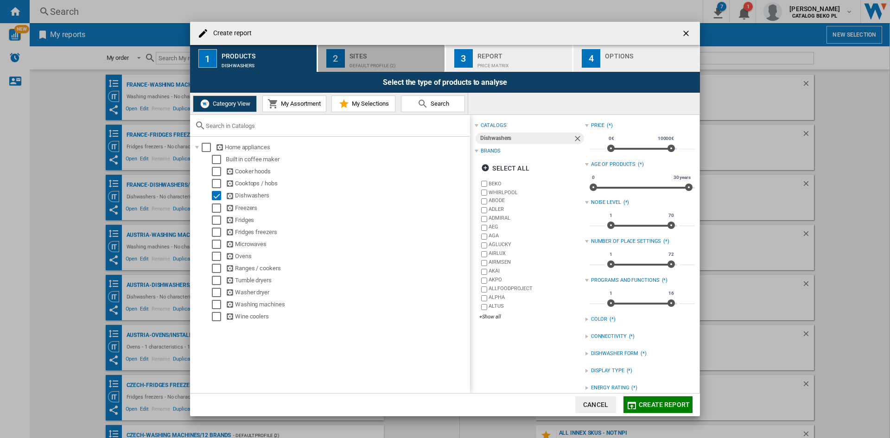
click at [376, 66] on div "Default profile (2)" at bounding box center [394, 63] width 91 height 10
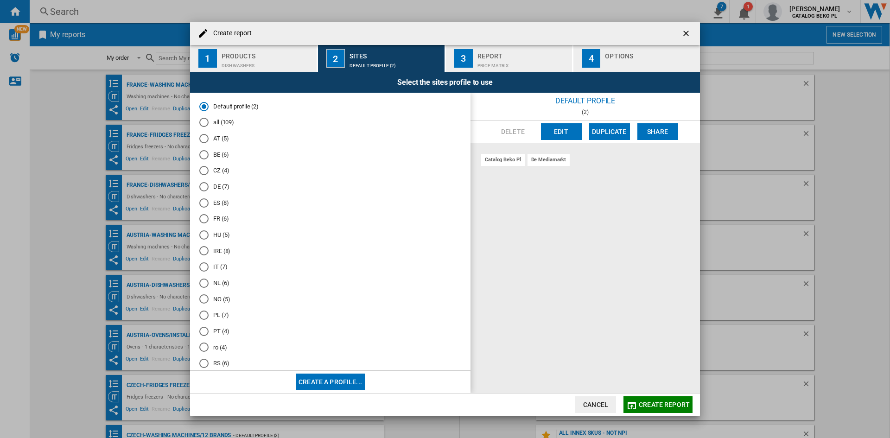
click at [218, 283] on md-radio-button "NL (6)" at bounding box center [330, 282] width 262 height 9
click at [635, 57] on div "Options" at bounding box center [650, 54] width 91 height 10
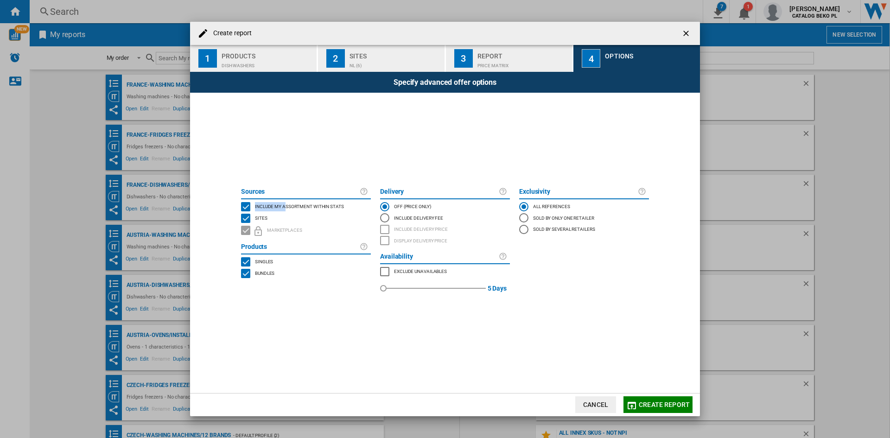
click at [285, 202] on span "Include my assortment within stats" at bounding box center [299, 205] width 89 height 6
click at [658, 403] on span "Create report" at bounding box center [663, 404] width 51 height 7
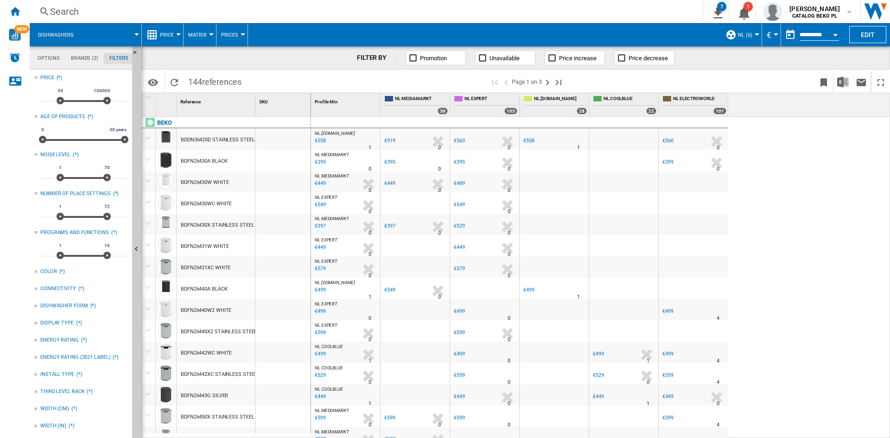
click at [163, 38] on button "Price" at bounding box center [169, 34] width 19 height 23
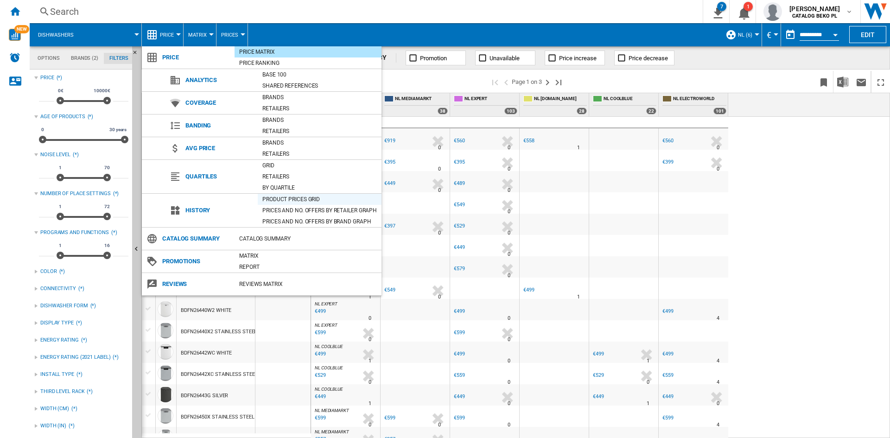
click at [296, 200] on div "Product prices grid" at bounding box center [320, 199] width 124 height 9
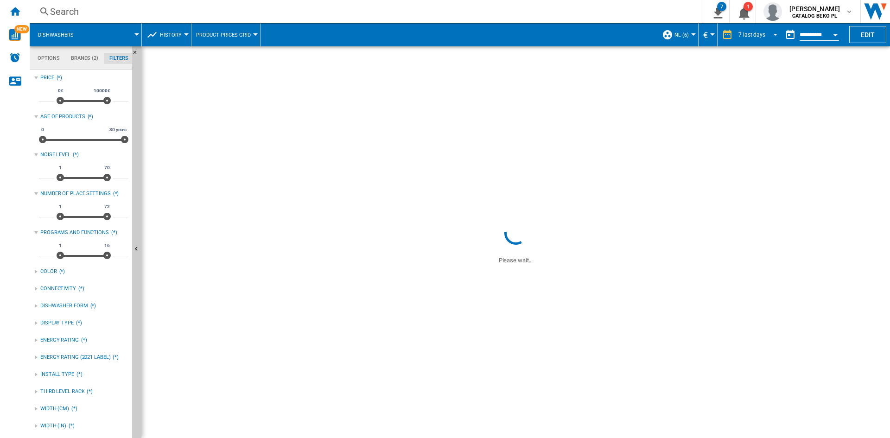
click at [749, 27] on div "7 last days 1 day 7 last days 14 last days 21 last days 28 last days 31 last da…" at bounding box center [748, 34] width 63 height 23
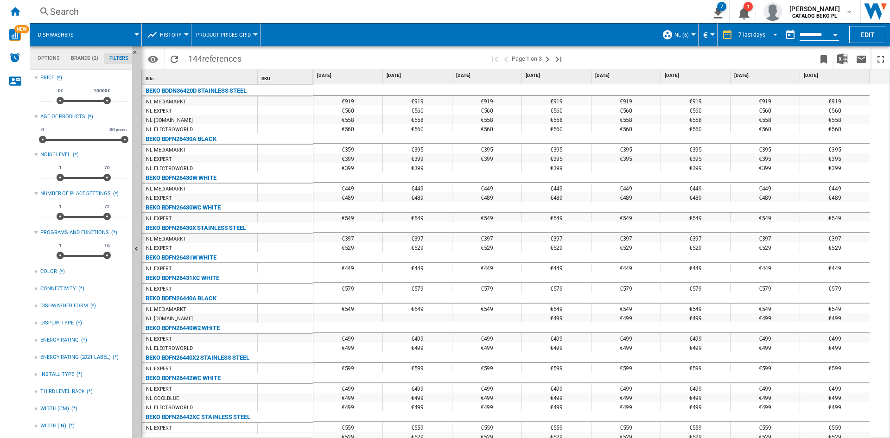
click at [750, 32] on div "7 last days" at bounding box center [751, 35] width 27 height 6
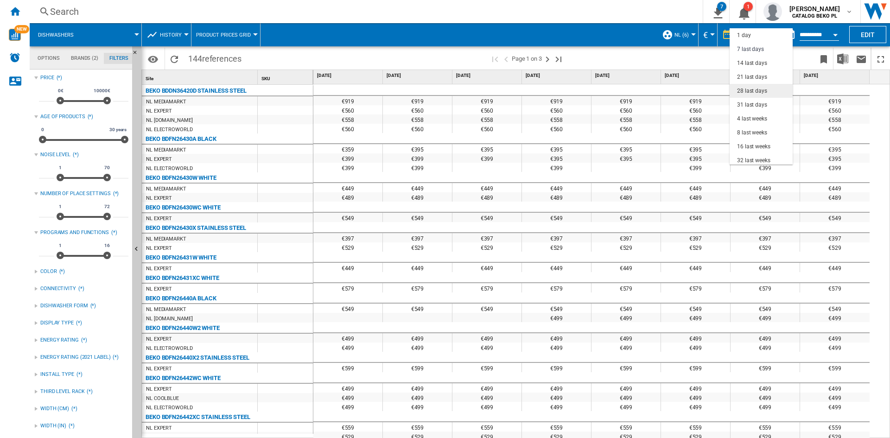
scroll to position [14, 0]
click at [754, 92] on div "31 last days" at bounding box center [752, 91] width 30 height 8
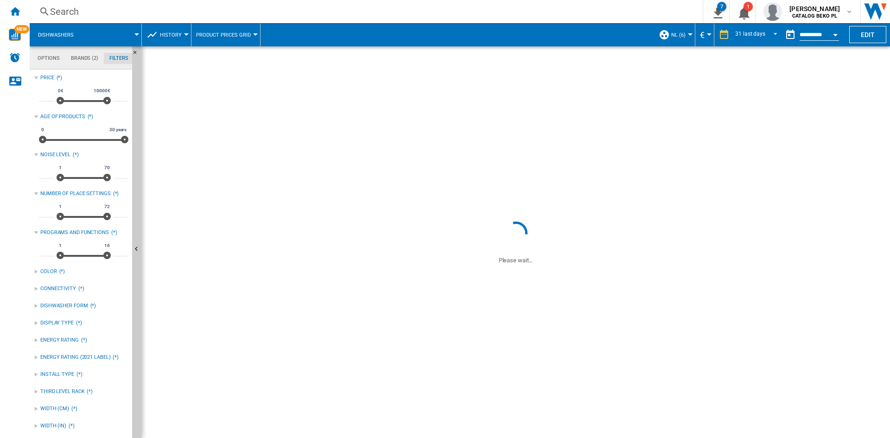
click at [836, 34] on div "Open calendar" at bounding box center [835, 35] width 5 height 2
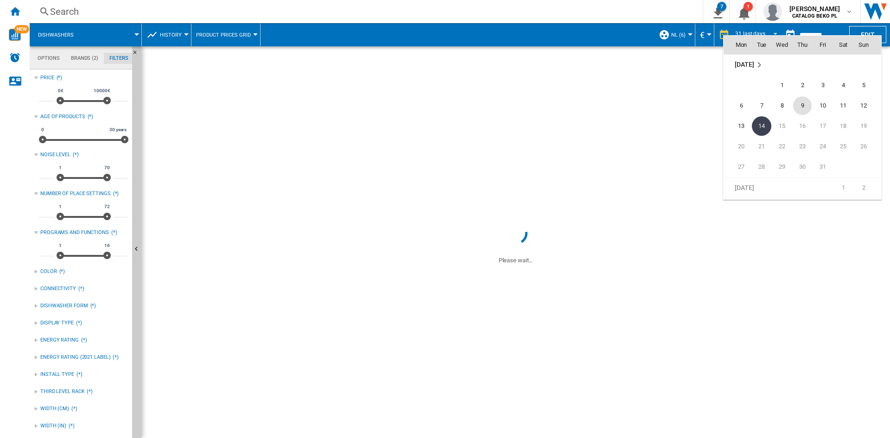
scroll to position [4374, 0]
click at [764, 89] on span "30" at bounding box center [761, 90] width 19 height 19
type input "**********"
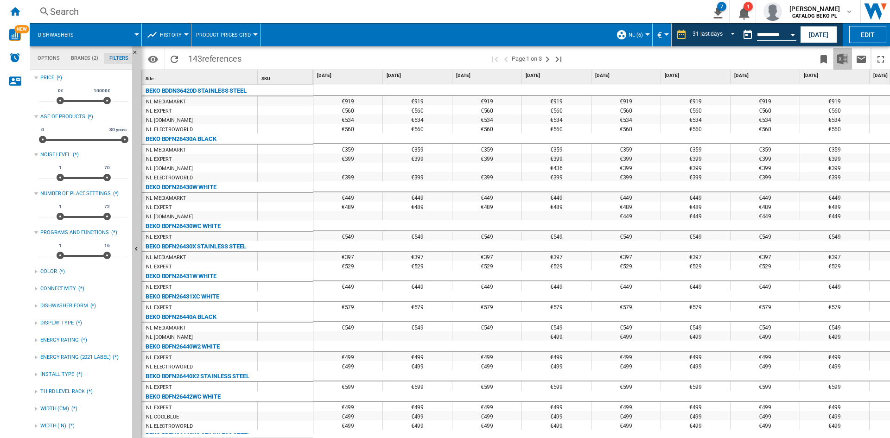
click at [846, 61] on img "Download in Excel" at bounding box center [842, 58] width 11 height 11
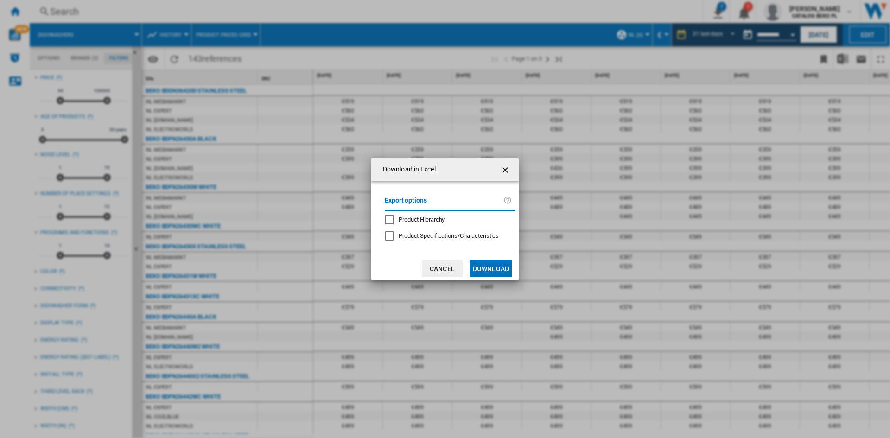
click at [497, 264] on button "Download" at bounding box center [491, 268] width 42 height 17
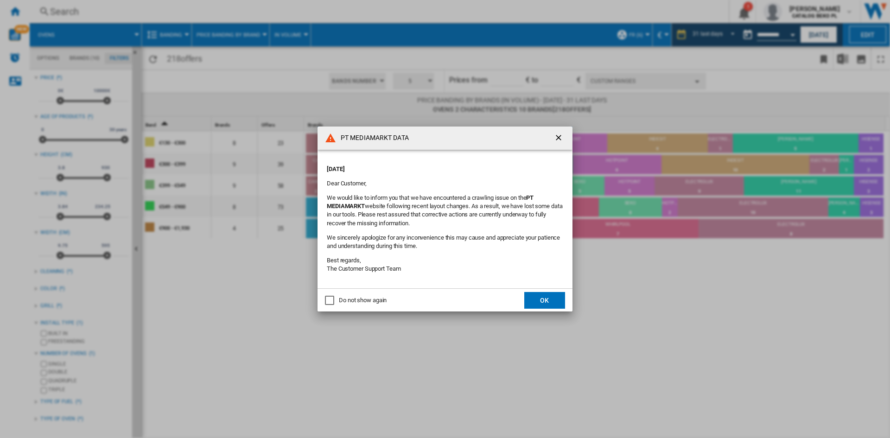
click at [359, 302] on div "Do not show again" at bounding box center [363, 300] width 48 height 8
click at [524, 299] on md-dialog-actions "Do not show again OK" at bounding box center [444, 299] width 255 height 23
click at [542, 302] on button "OK" at bounding box center [544, 300] width 41 height 17
